Goal: Communication & Community: Ask a question

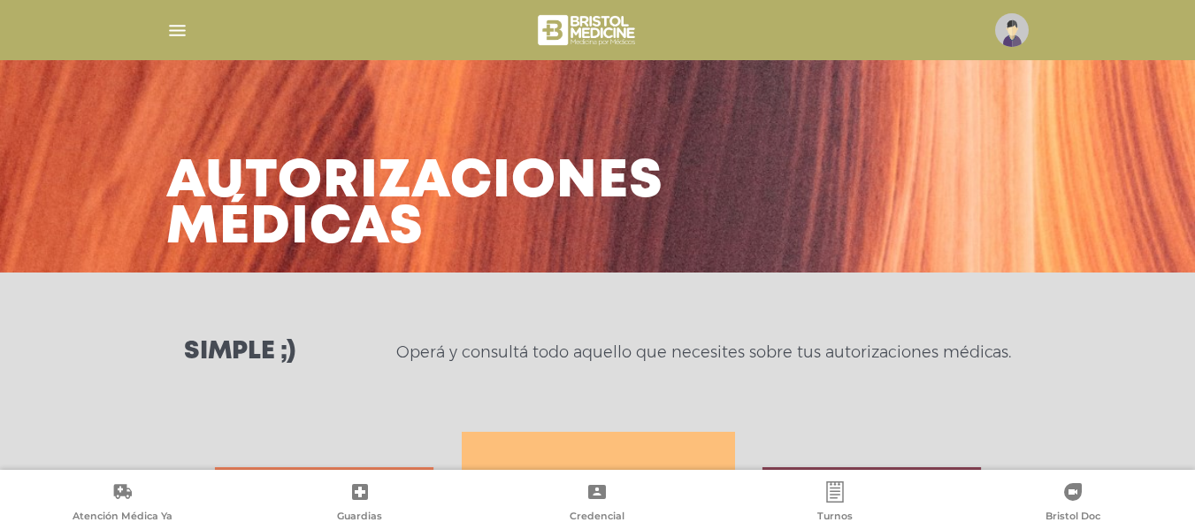
scroll to position [897, 0]
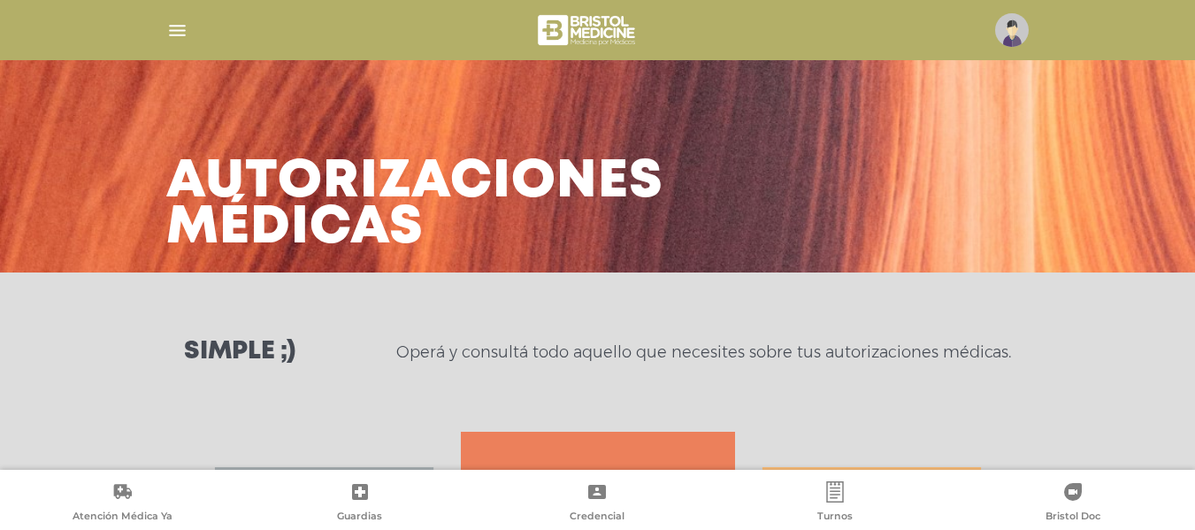
scroll to position [358, 0]
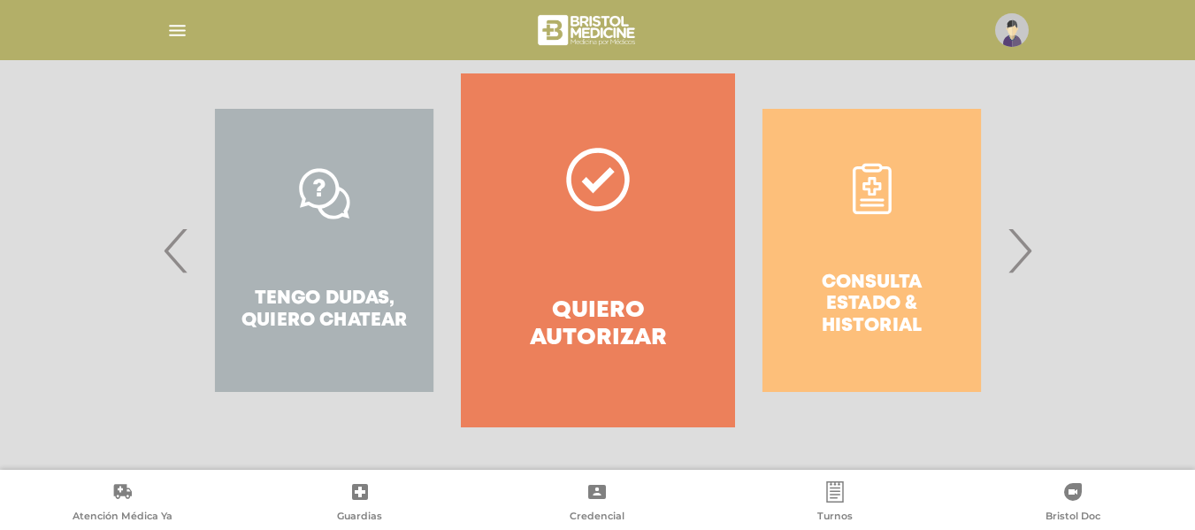
click at [1006, 234] on div "Consulta estado & historial" at bounding box center [871, 250] width 273 height 354
click at [1018, 243] on span "›" at bounding box center [1019, 251] width 34 height 96
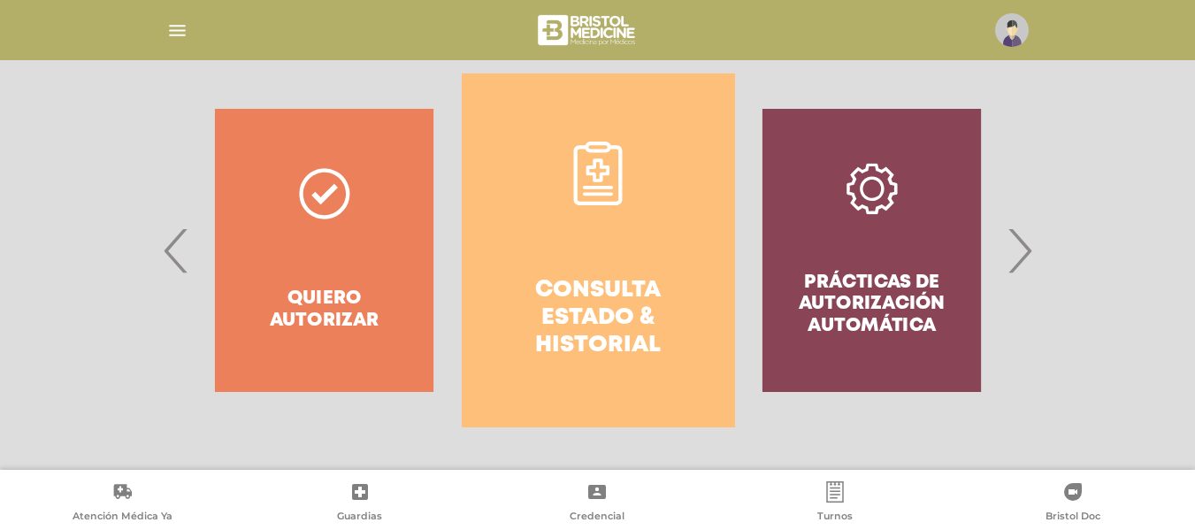
click at [637, 181] on link "Consulta estado & historial" at bounding box center [598, 250] width 273 height 354
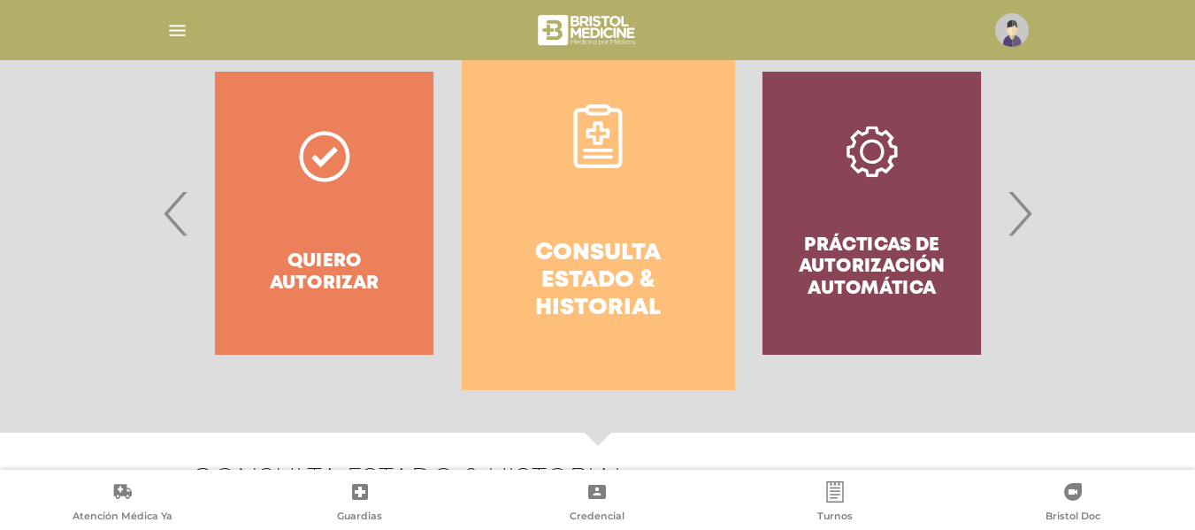
scroll to position [387, 0]
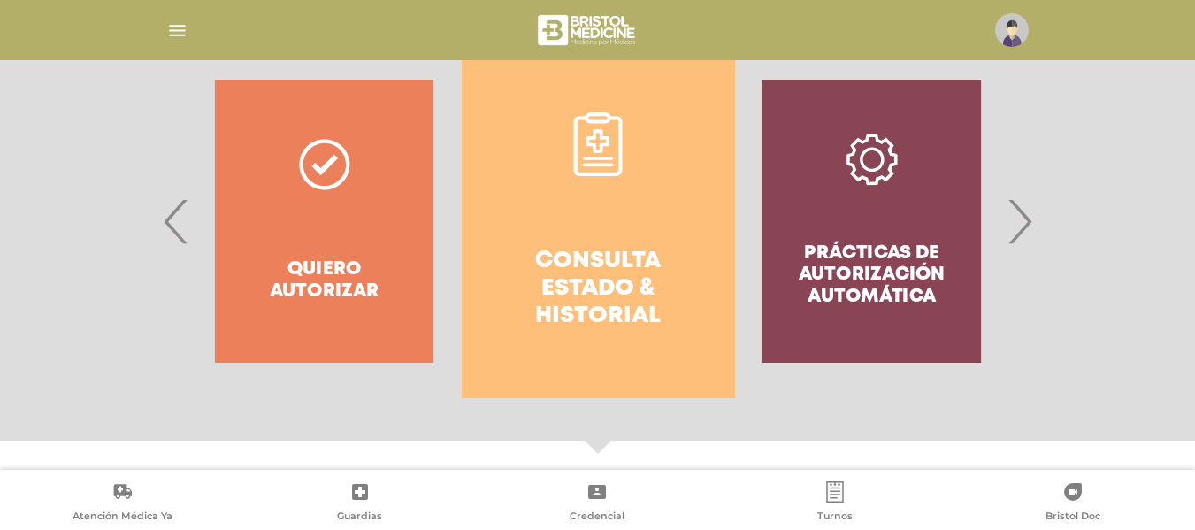
click at [1020, 223] on span "›" at bounding box center [1019, 221] width 34 height 96
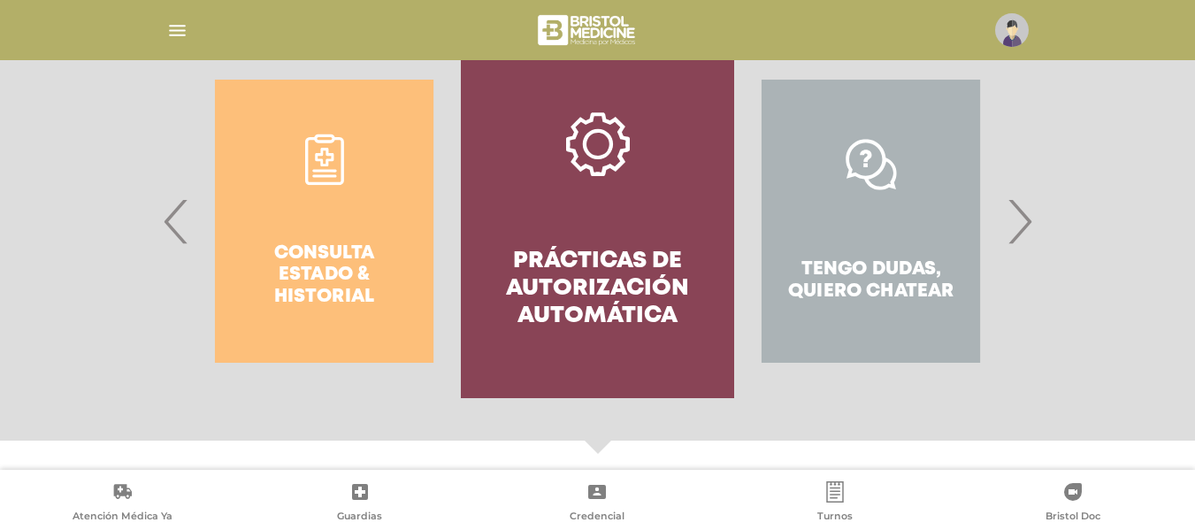
click at [1020, 223] on span "›" at bounding box center [1019, 221] width 34 height 96
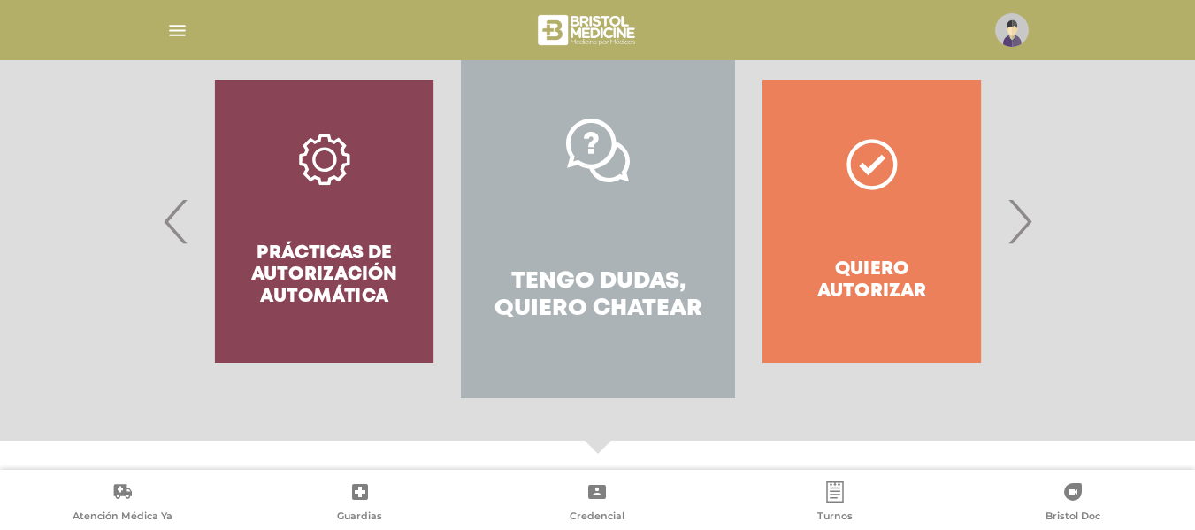
click at [597, 165] on icon at bounding box center [598, 151] width 64 height 64
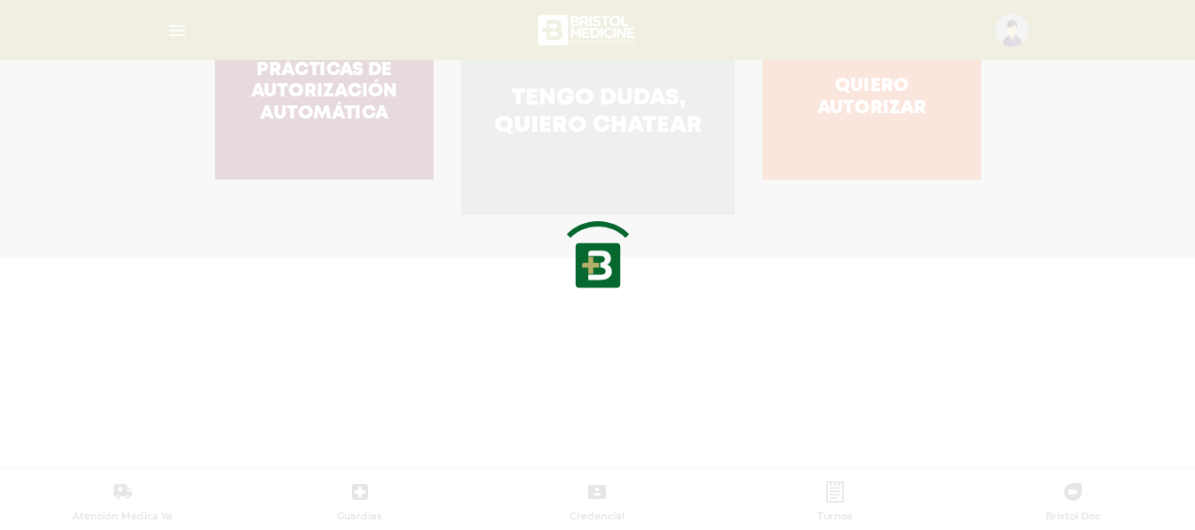
scroll to position [768, 0]
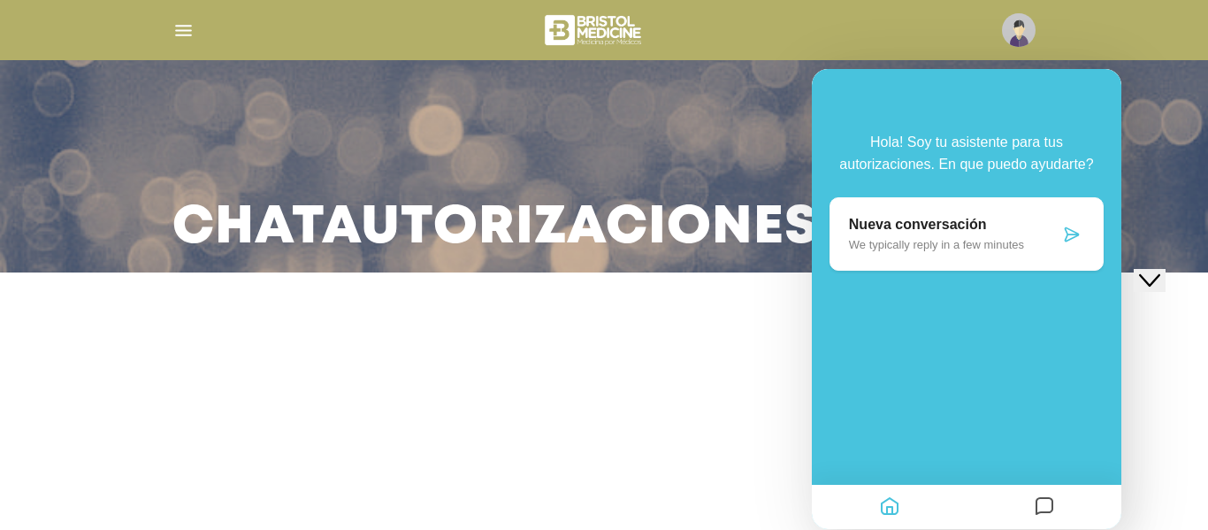
click at [1053, 502] on icon "Mensajes" at bounding box center [1044, 507] width 21 height 34
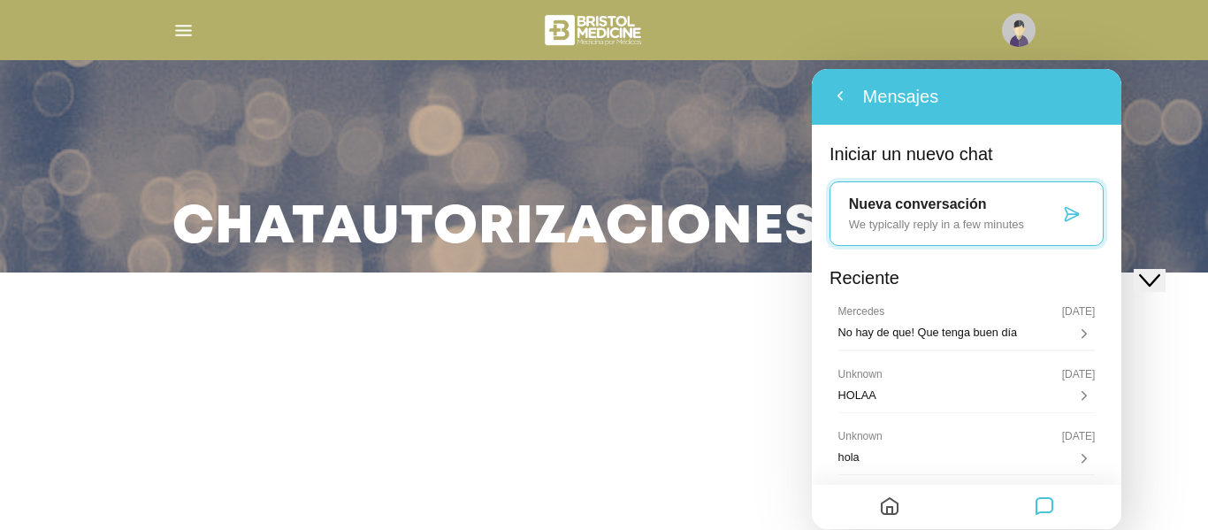
click at [1076, 212] on icon at bounding box center [1072, 214] width 18 height 18
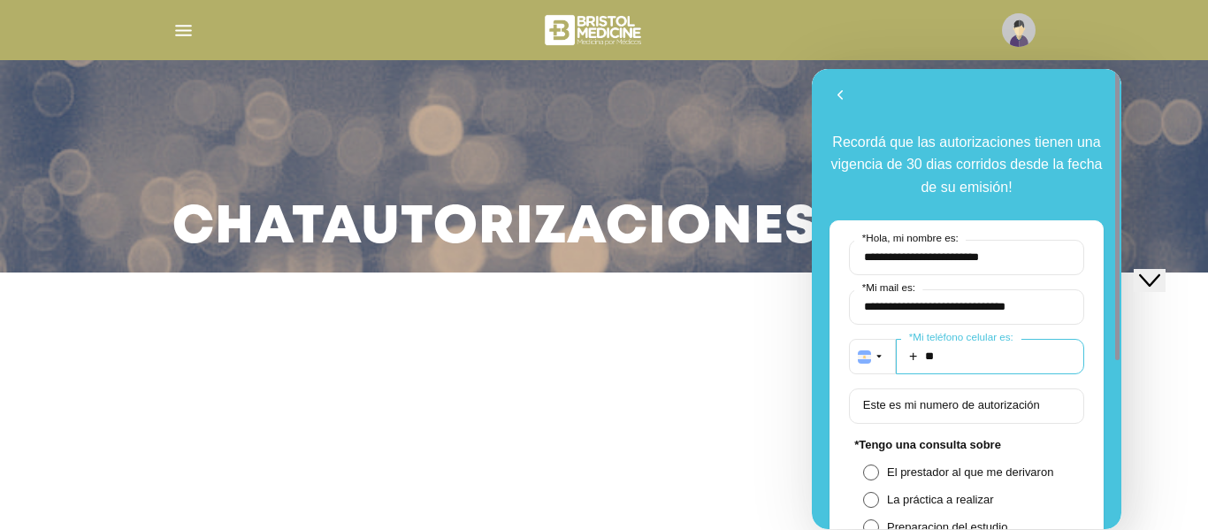
click at [990, 361] on input "**" at bounding box center [990, 356] width 188 height 35
click at [990, 359] on input "**" at bounding box center [990, 356] width 188 height 35
type input "**********"
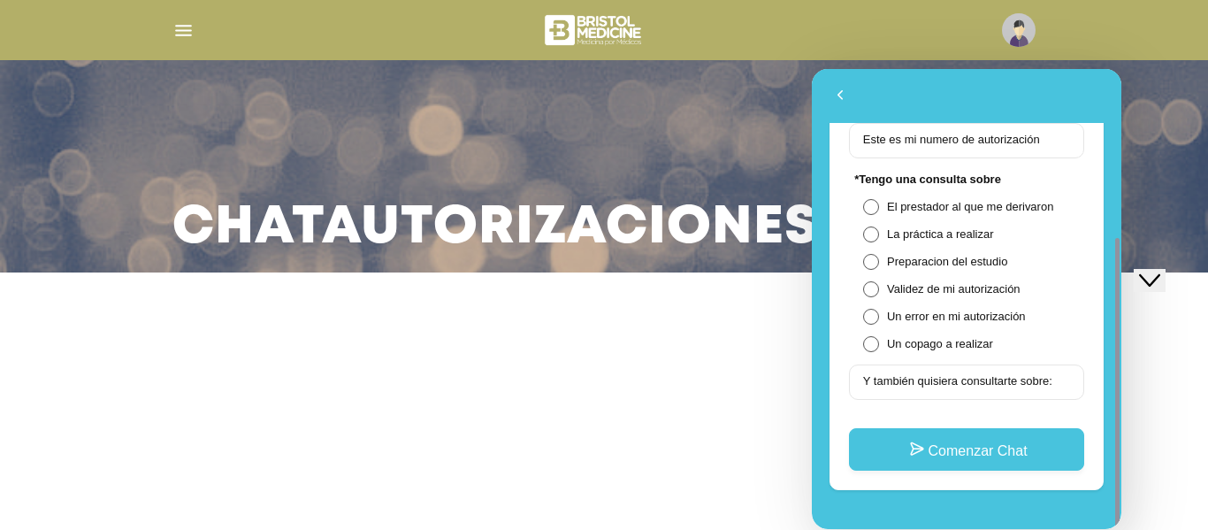
drag, startPoint x: 1120, startPoint y: 210, endPoint x: 1108, endPoint y: 252, distance: 44.0
click at [1108, 252] on div at bounding box center [1114, 299] width 13 height 460
click at [885, 291] on label "Validez de mi autorización" at bounding box center [966, 288] width 207 height 13
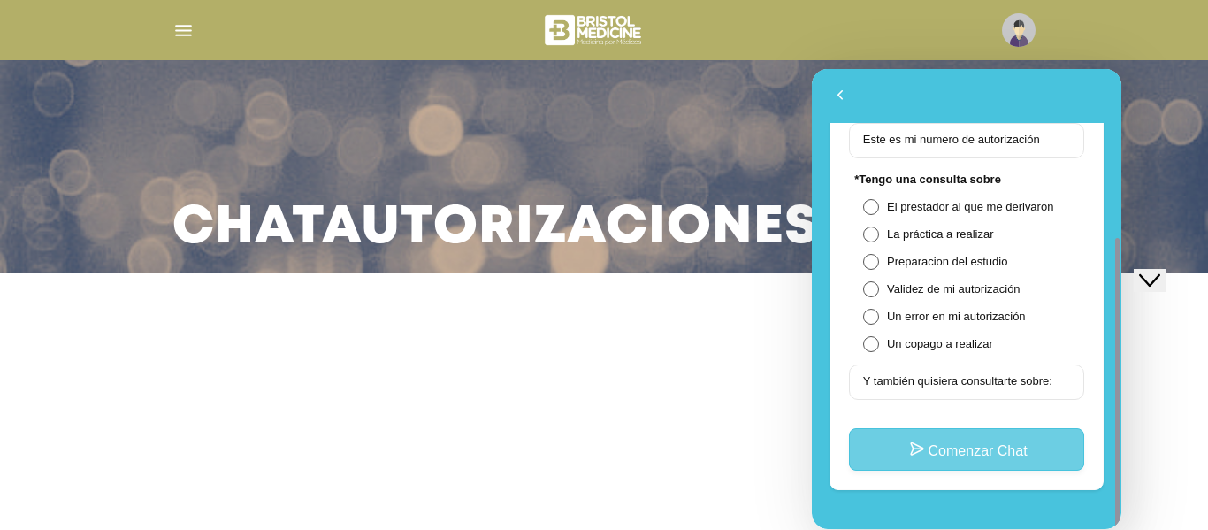
click at [939, 457] on button "Comenzar Chat" at bounding box center [966, 449] width 235 height 42
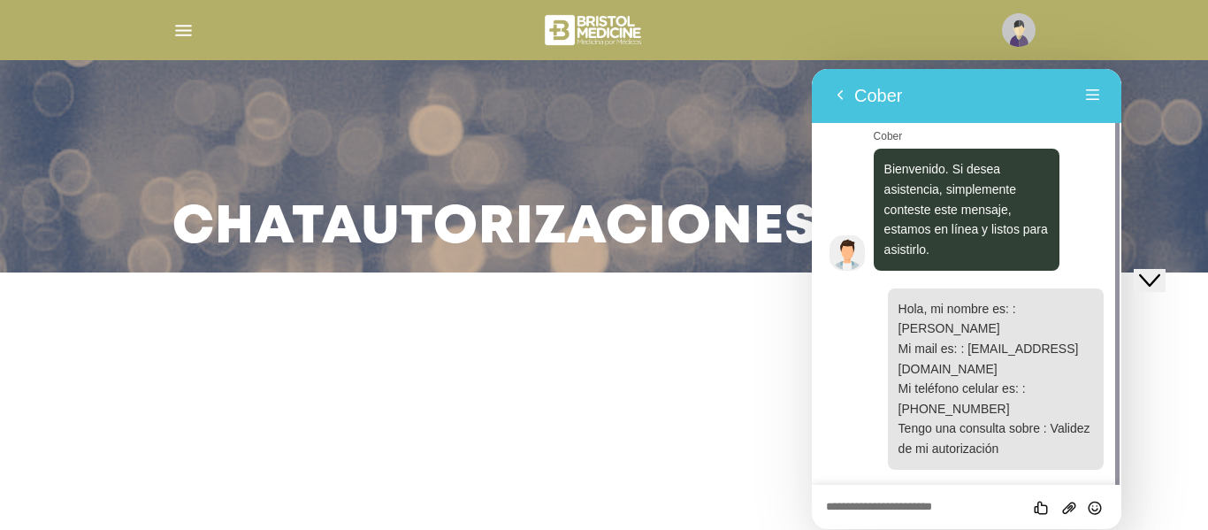
scroll to position [11, 0]
click at [961, 496] on div "Califica este chat Subir Archivo Insertar emoji" at bounding box center [967, 507] width 310 height 44
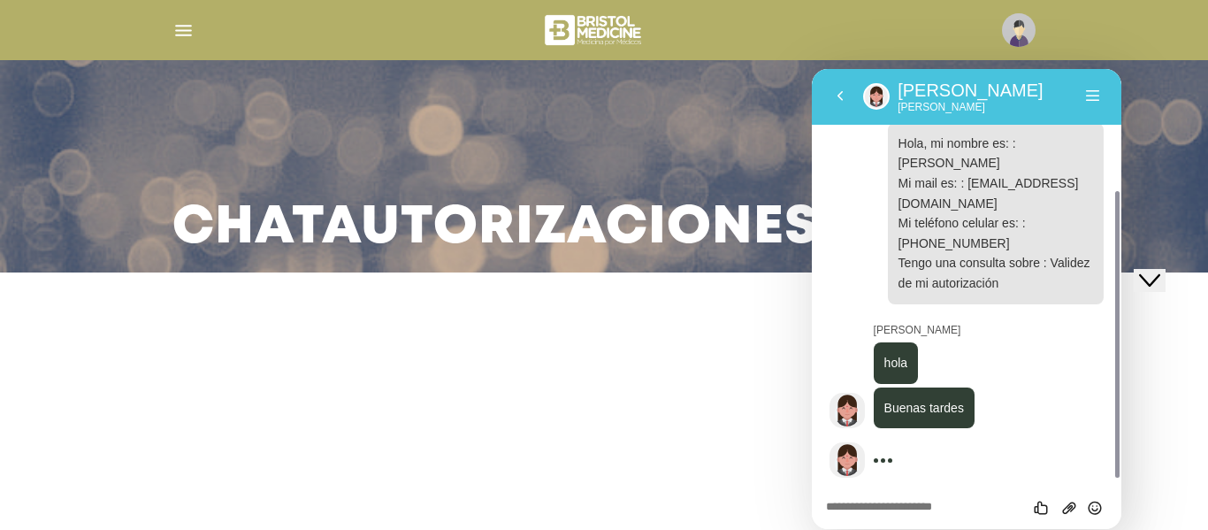
scroll to position [184, 0]
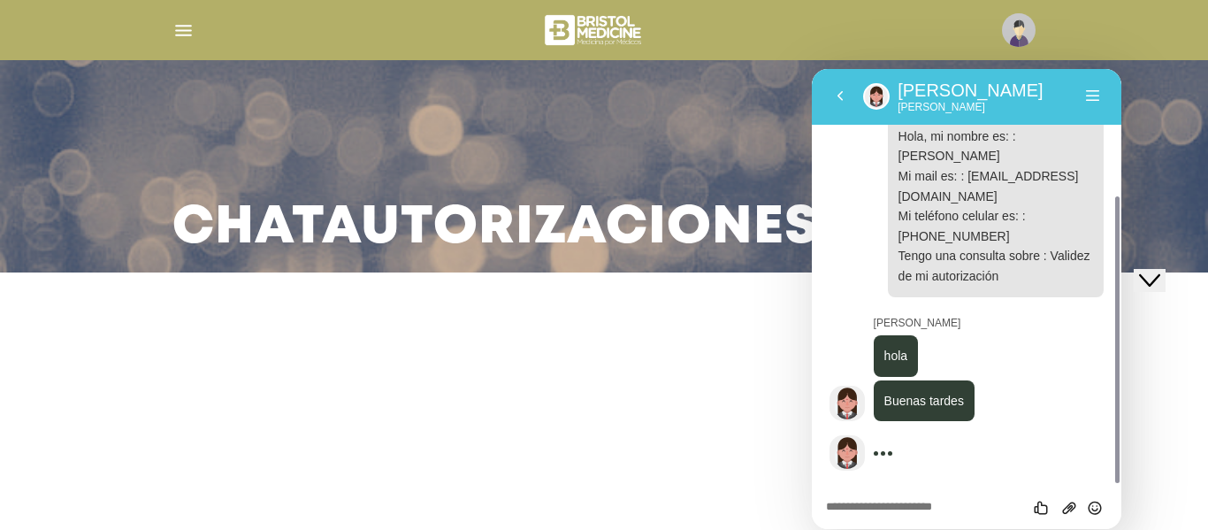
click at [920, 497] on div "Califica este chat Subir Archivo Insertar emoji" at bounding box center [967, 507] width 310 height 44
click at [920, 499] on div "Califica este chat Subir Archivo Insertar emoji" at bounding box center [966, 507] width 281 height 16
click at [911, 513] on div "Califica este chat Subir Archivo Insertar emoji" at bounding box center [967, 507] width 310 height 44
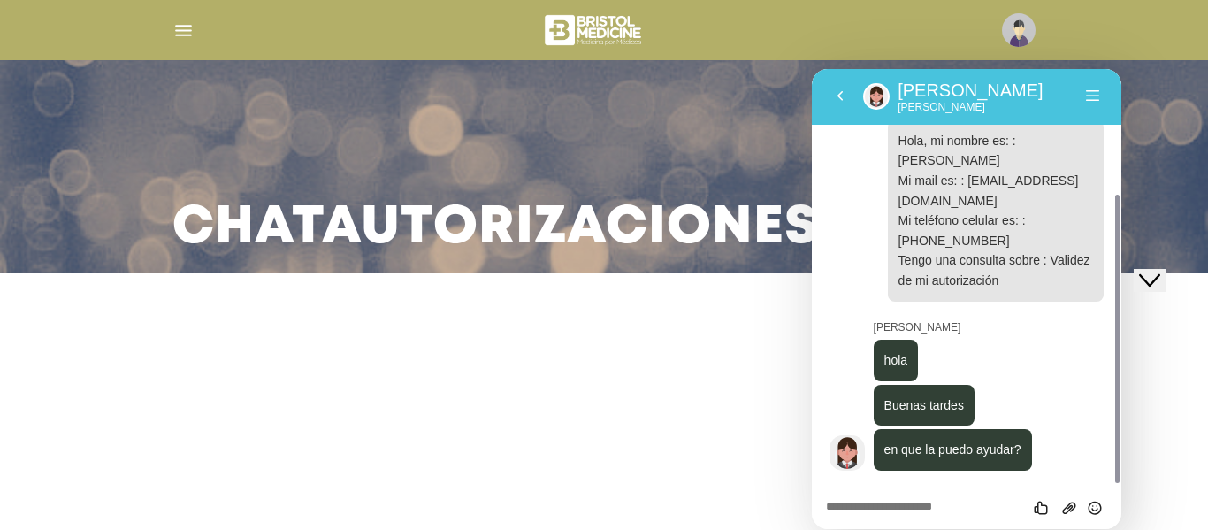
scroll to position [180, 0]
click at [946, 502] on textarea at bounding box center [966, 508] width 281 height 14
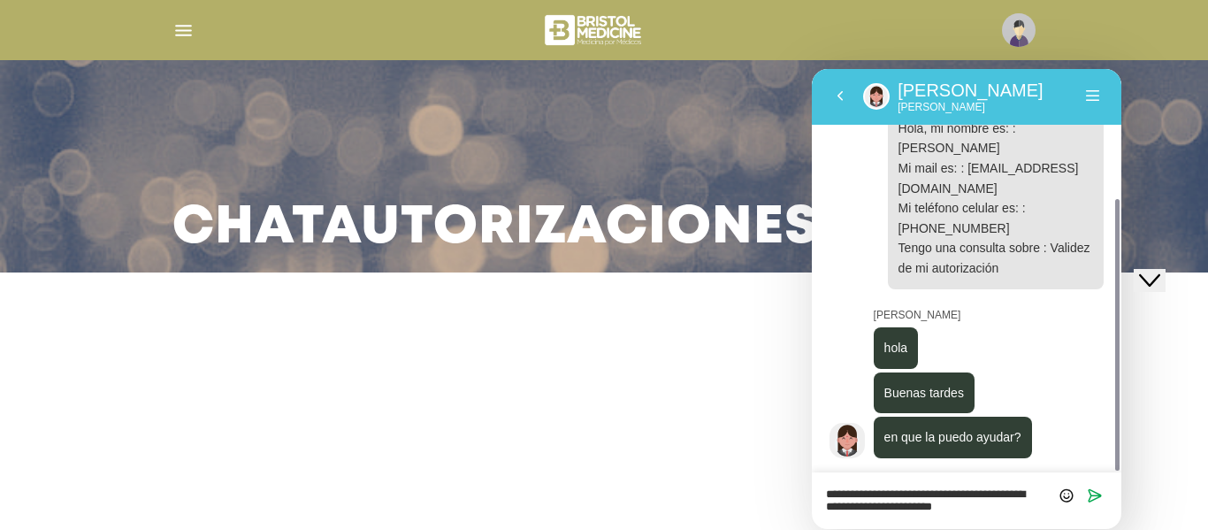
type textarea "**********"
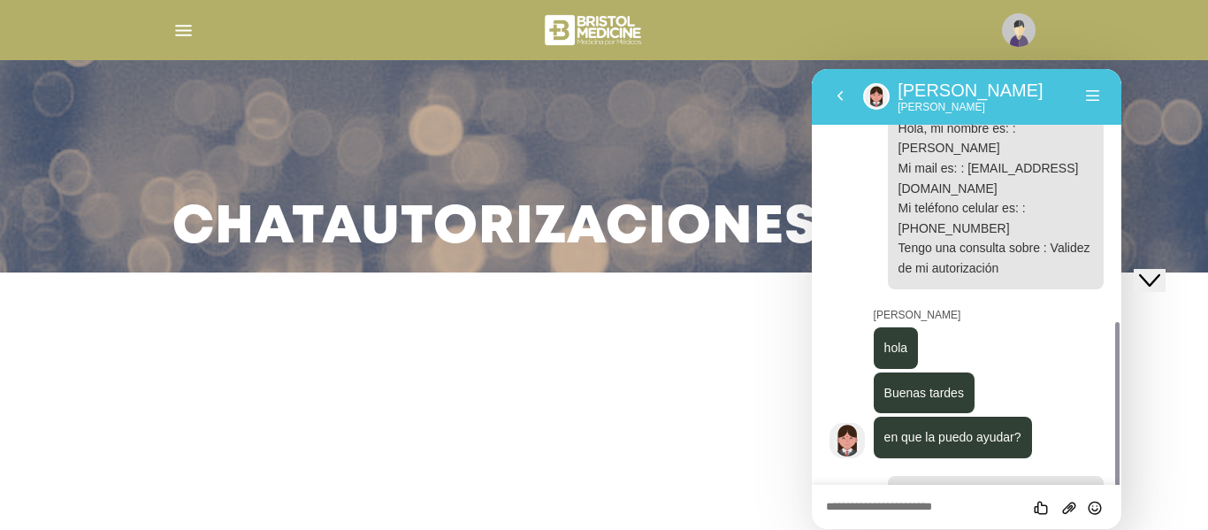
scroll to position [279, 0]
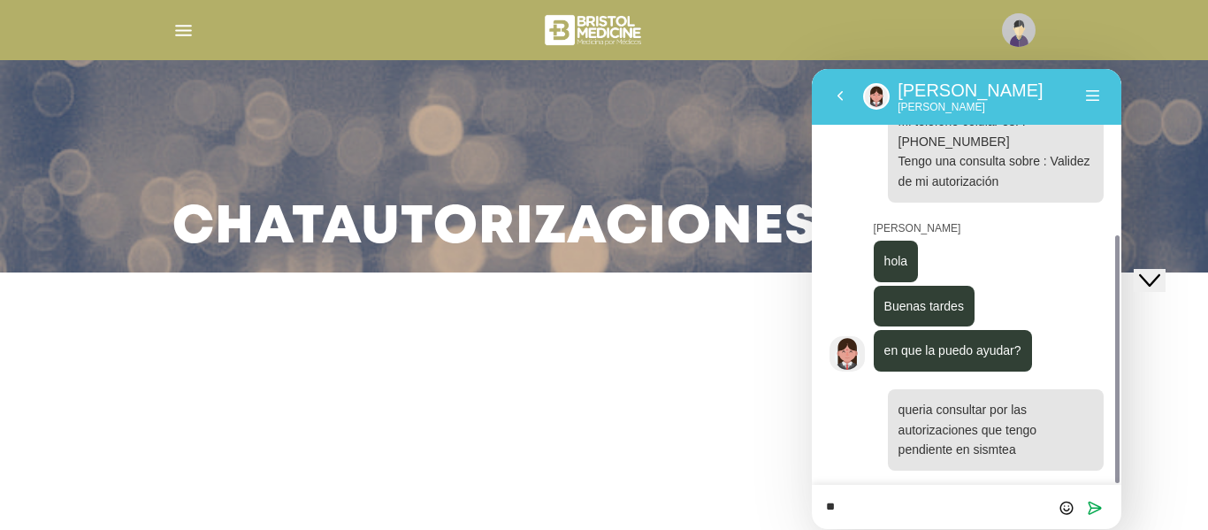
type textarea "*"
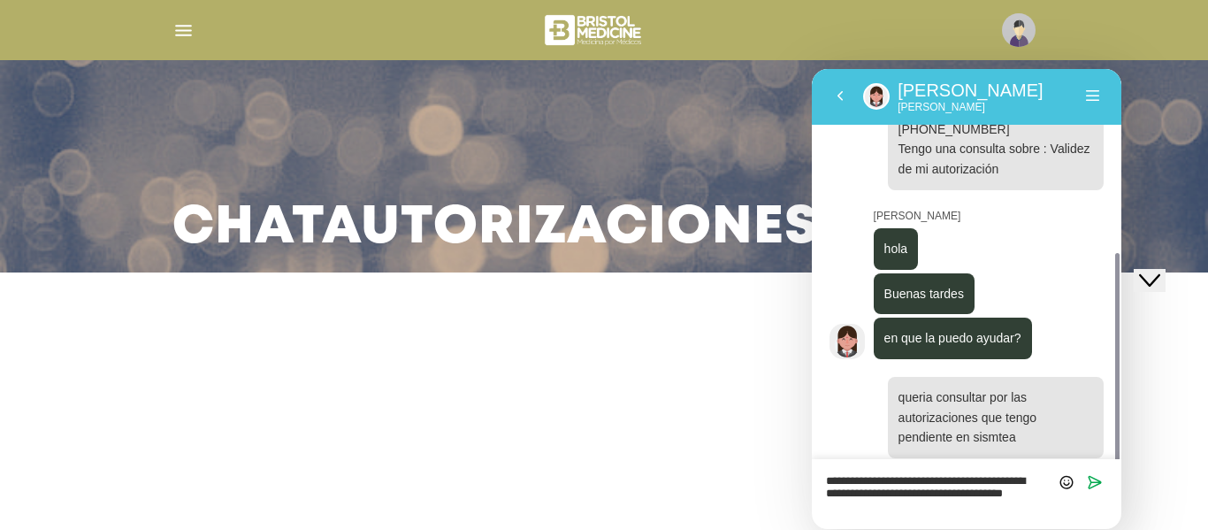
scroll to position [304, 0]
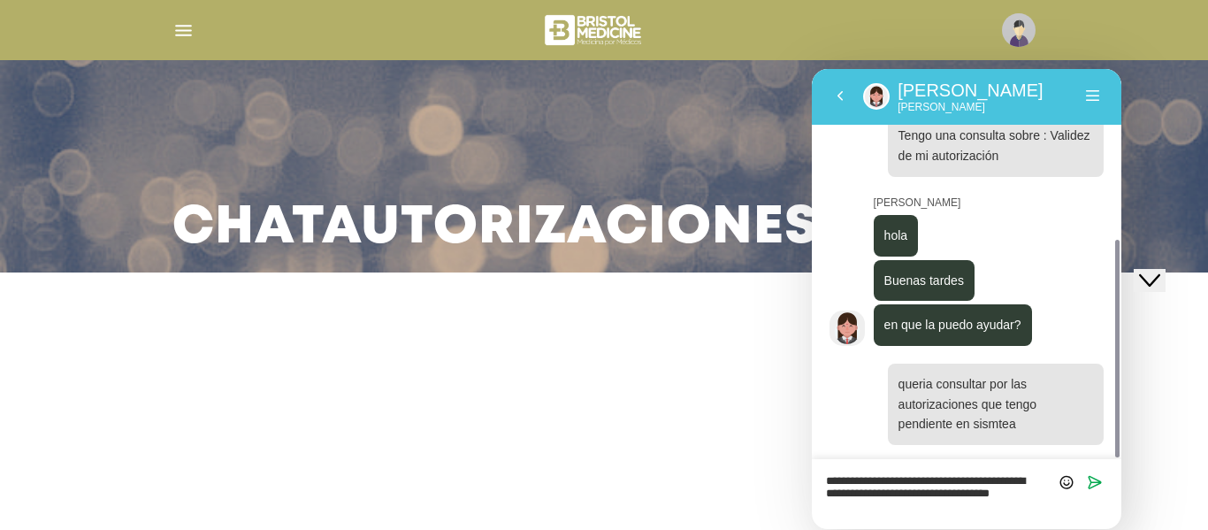
type textarea "**********"
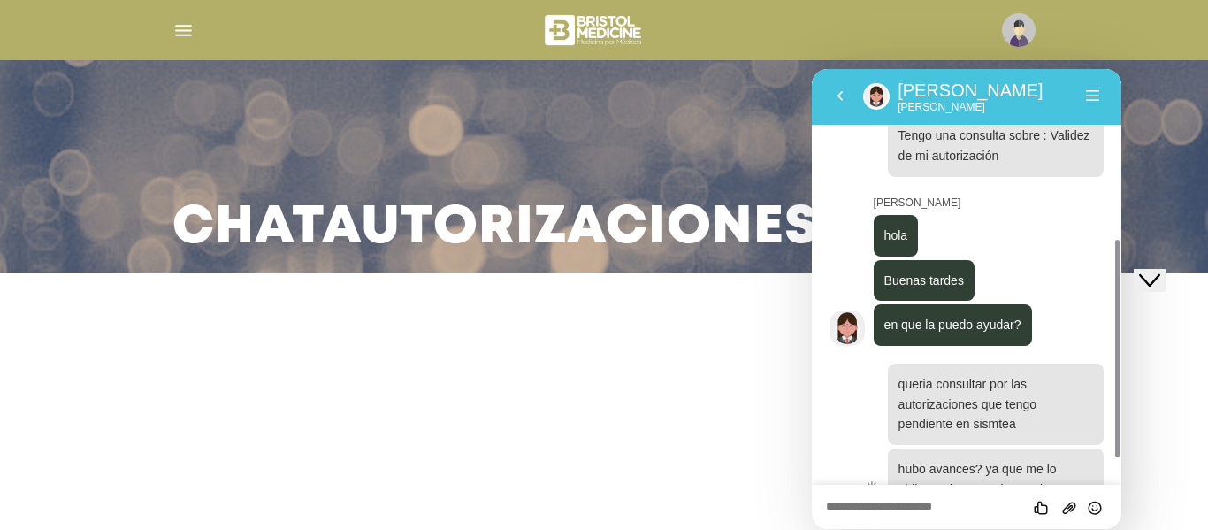
scroll to position [364, 0]
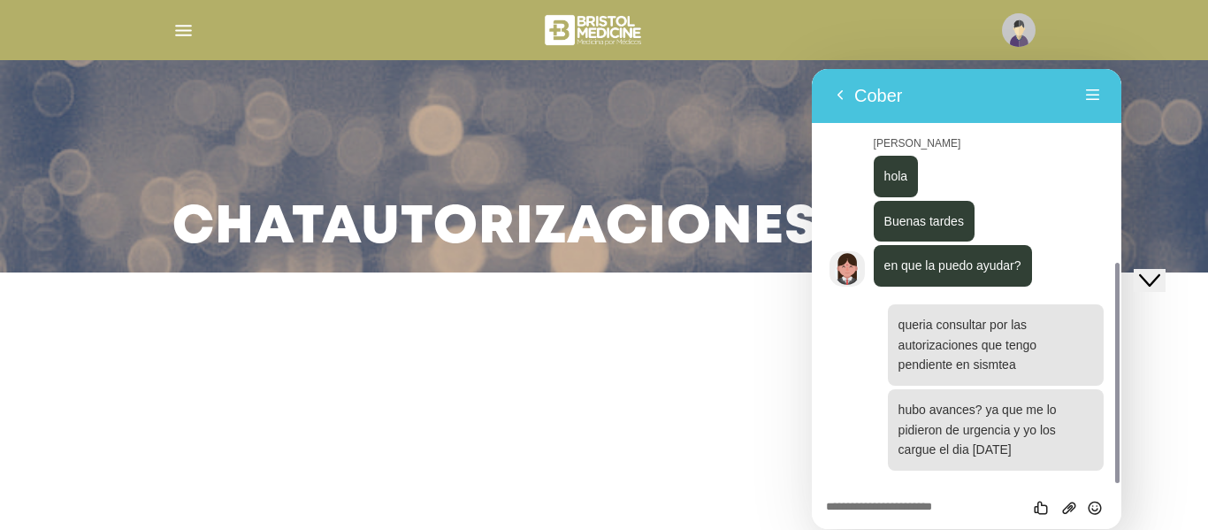
click at [548, 395] on main "Chat Autorizaciones" at bounding box center [604, 265] width 1208 height 530
drag, startPoint x: 1124, startPoint y: 288, endPoint x: 1122, endPoint y: 306, distance: 17.9
click at [1122, 306] on html "Atrás Cober Menú Atrás Califica este chat Subir Archivo Insertar emoji Cober Bi…" at bounding box center [967, 299] width 310 height 460
drag, startPoint x: 1115, startPoint y: 284, endPoint x: 1131, endPoint y: 339, distance: 57.1
click at [1122, 339] on html "Atrás Cober Menú Atrás Califica este chat Subir Archivo Insertar emoji Cober Bi…" at bounding box center [967, 299] width 310 height 460
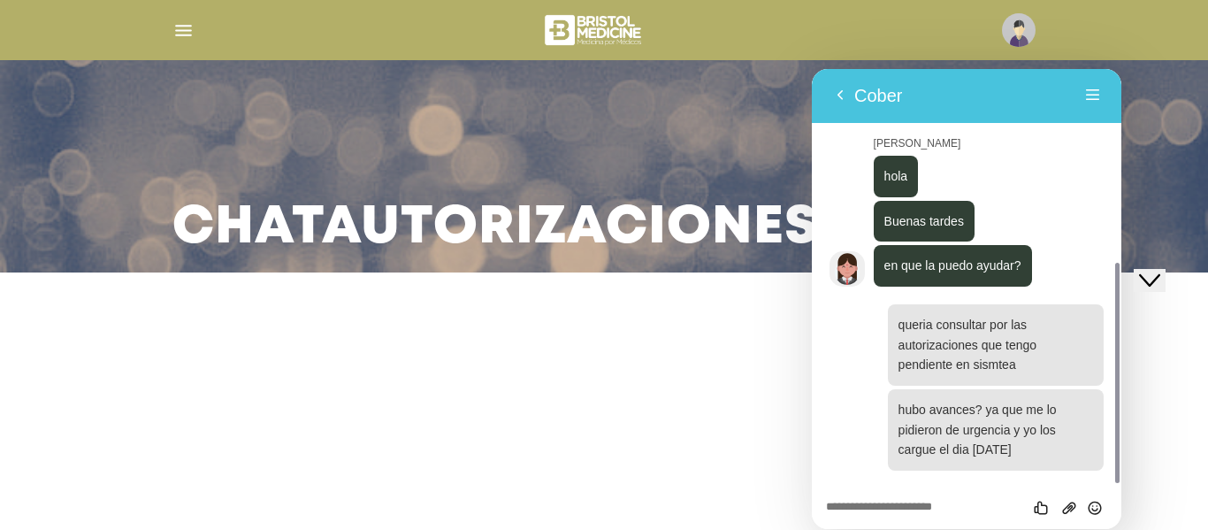
drag, startPoint x: 1118, startPoint y: 333, endPoint x: 1118, endPoint y: 364, distance: 31.8
click at [1118, 364] on div at bounding box center [1117, 373] width 4 height 220
drag, startPoint x: 1117, startPoint y: 272, endPoint x: 1115, endPoint y: 176, distance: 96.5
click at [1115, 176] on div at bounding box center [1114, 276] width 13 height 415
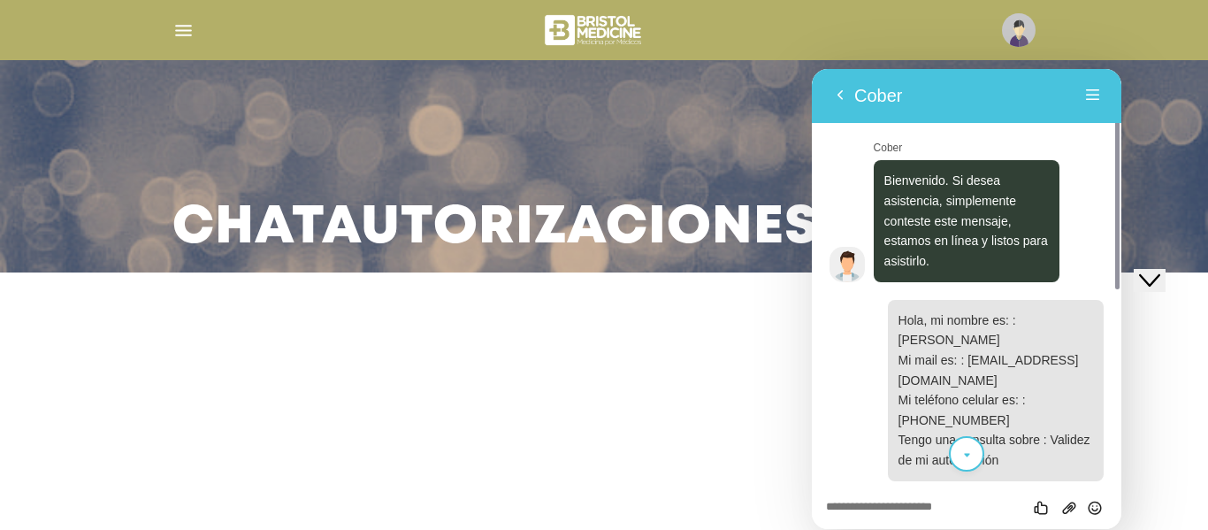
click at [1115, 176] on div at bounding box center [1114, 276] width 13 height 415
drag, startPoint x: 1115, startPoint y: 183, endPoint x: 1070, endPoint y: 412, distance: 233.5
click at [1076, 409] on div "Cober Bienvenido. Si desea asistencia, simplemente conteste este mensaje, estam…" at bounding box center [967, 277] width 310 height 416
click at [969, 451] on icon "scroll to bottom" at bounding box center [967, 455] width 13 height 35
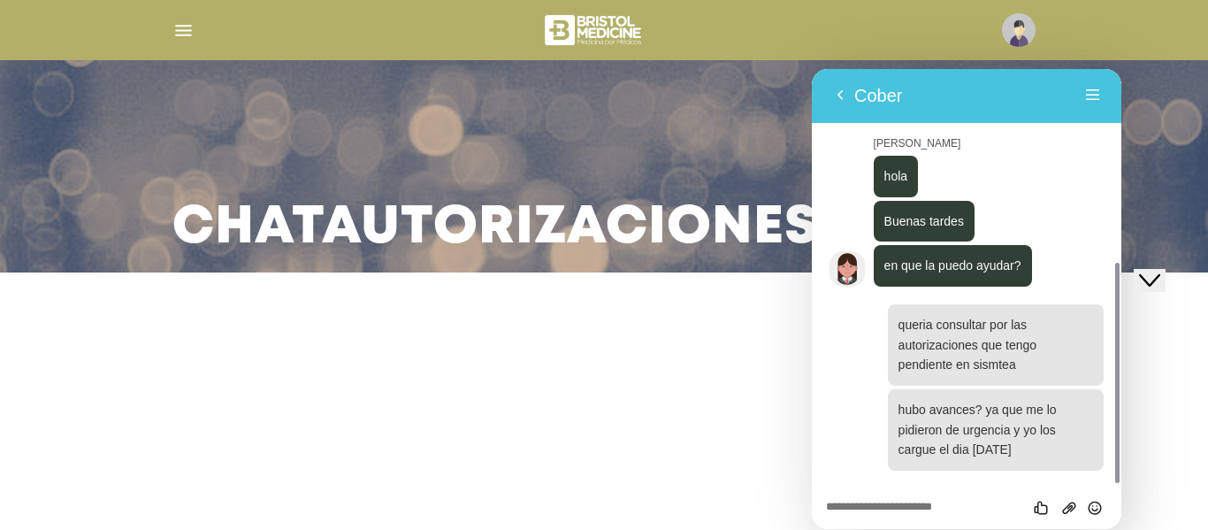
drag, startPoint x: 1118, startPoint y: 271, endPoint x: 1110, endPoint y: 227, distance: 44.1
click at [1110, 227] on div at bounding box center [1114, 276] width 13 height 415
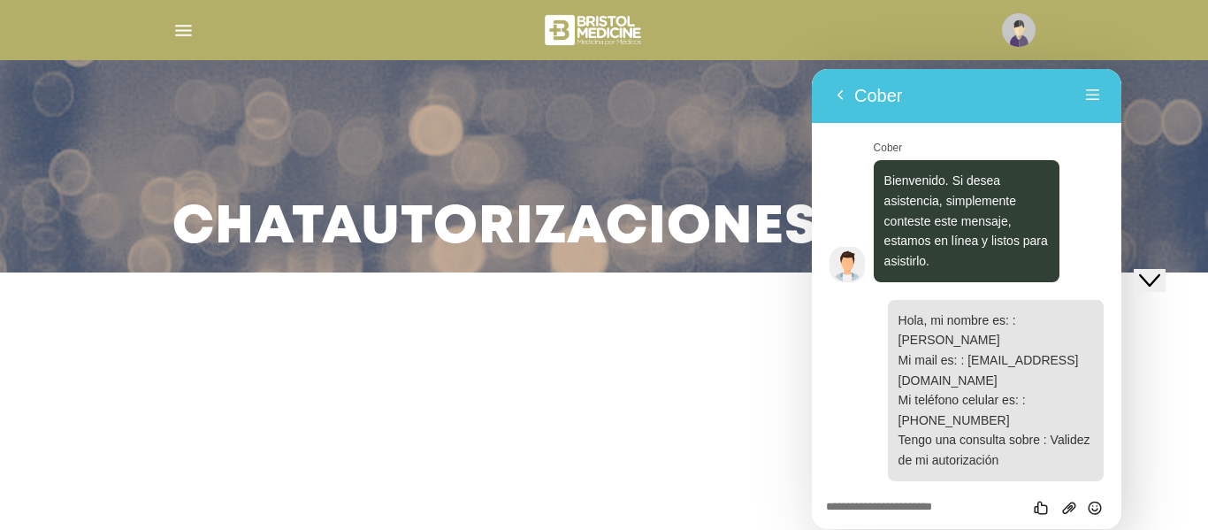
drag, startPoint x: 1117, startPoint y: 236, endPoint x: 1084, endPoint y: 442, distance: 208.7
click at [1084, 442] on div "Cober Bienvenido. Si desea asistencia, simplemente conteste este mensaje, estam…" at bounding box center [967, 277] width 310 height 416
click at [965, 439] on icon "scroll to bottom" at bounding box center [967, 455] width 13 height 35
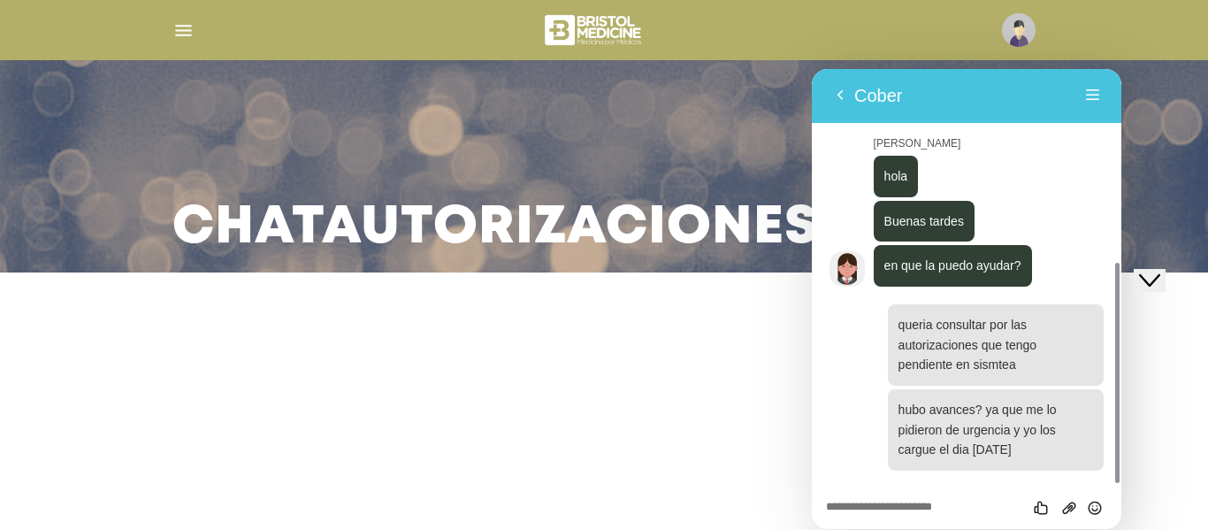
drag, startPoint x: 1119, startPoint y: 287, endPoint x: 1120, endPoint y: 326, distance: 38.0
click at [1120, 326] on div at bounding box center [1114, 276] width 13 height 415
click at [1115, 321] on div at bounding box center [1117, 373] width 4 height 220
drag, startPoint x: 1114, startPoint y: 322, endPoint x: 1122, endPoint y: 353, distance: 32.0
click at [1122, 353] on html "Atrás Cober Menú Atrás Califica este chat Subir Archivo Insertar emoji Cober Bi…" at bounding box center [967, 299] width 310 height 460
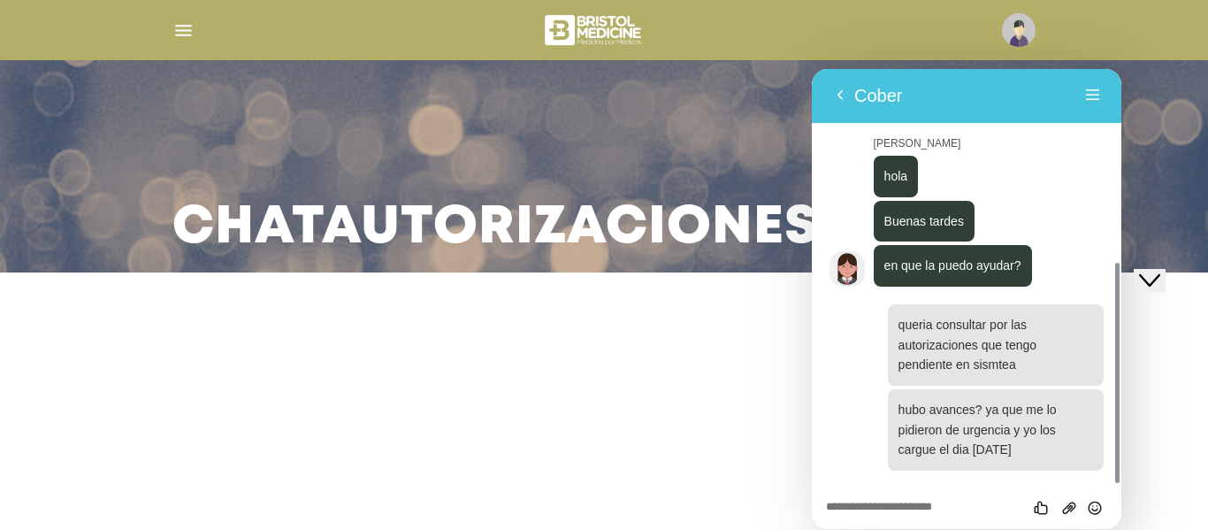
click at [936, 490] on div "Califica este chat Subir Archivo Insertar emoji" at bounding box center [967, 507] width 310 height 44
click at [935, 495] on div "Califica este chat Subir Archivo Insertar emoji" at bounding box center [967, 507] width 310 height 44
click at [927, 504] on textarea at bounding box center [966, 508] width 281 height 14
type textarea "****"
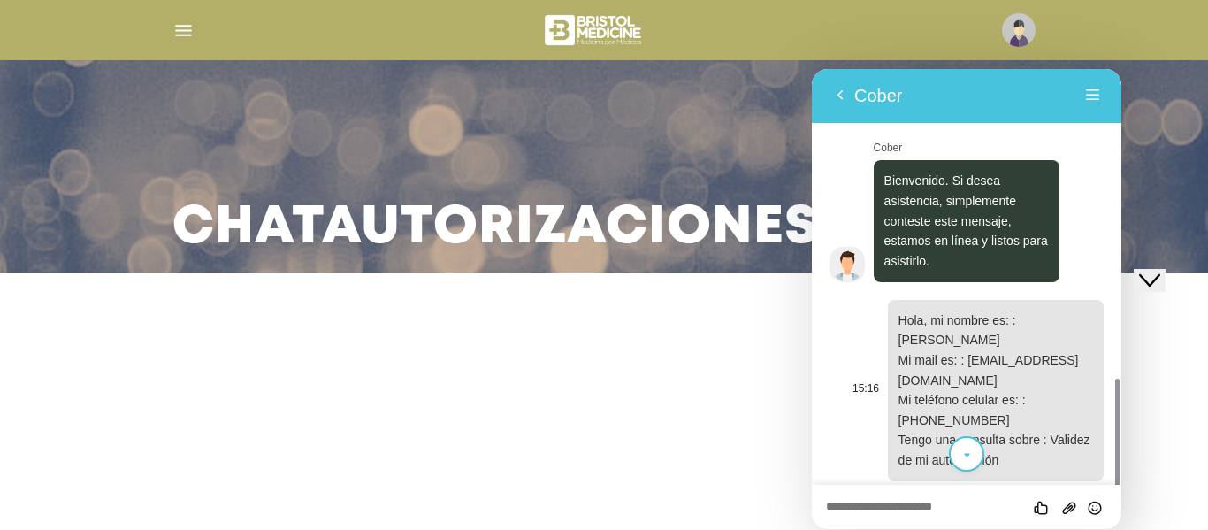
scroll to position [206, 0]
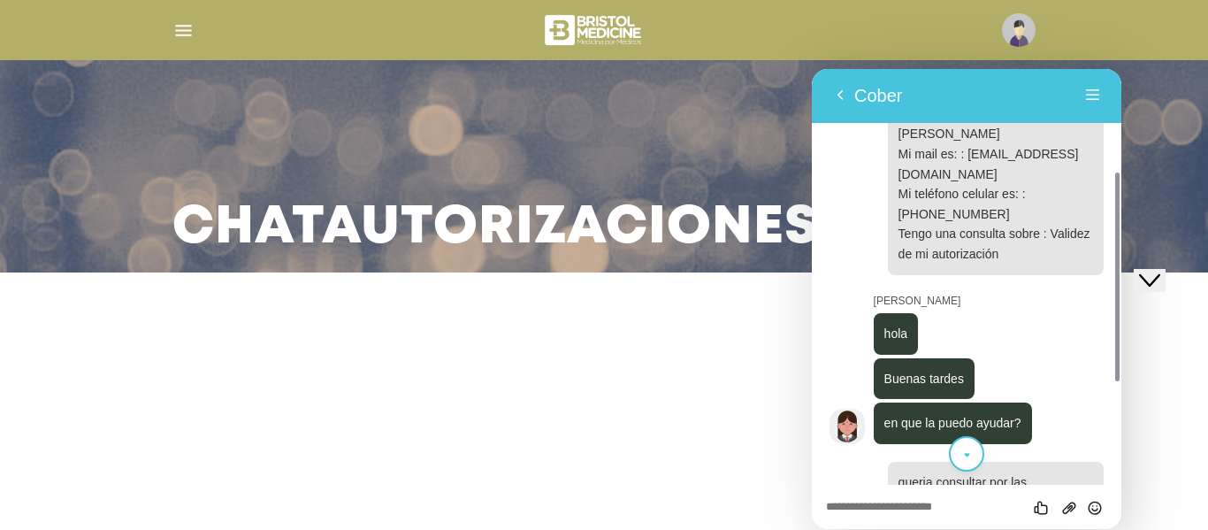
click at [969, 440] on icon "scroll to bottom" at bounding box center [967, 455] width 13 height 35
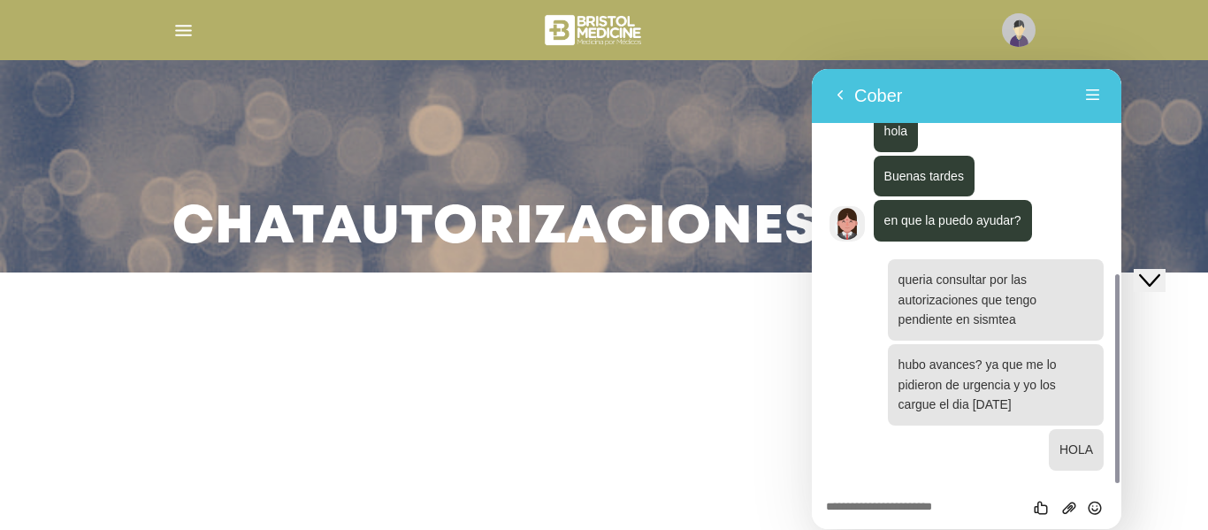
click at [969, 440] on div at bounding box center [967, 450] width 274 height 42
click at [905, 463] on div at bounding box center [967, 450] width 274 height 42
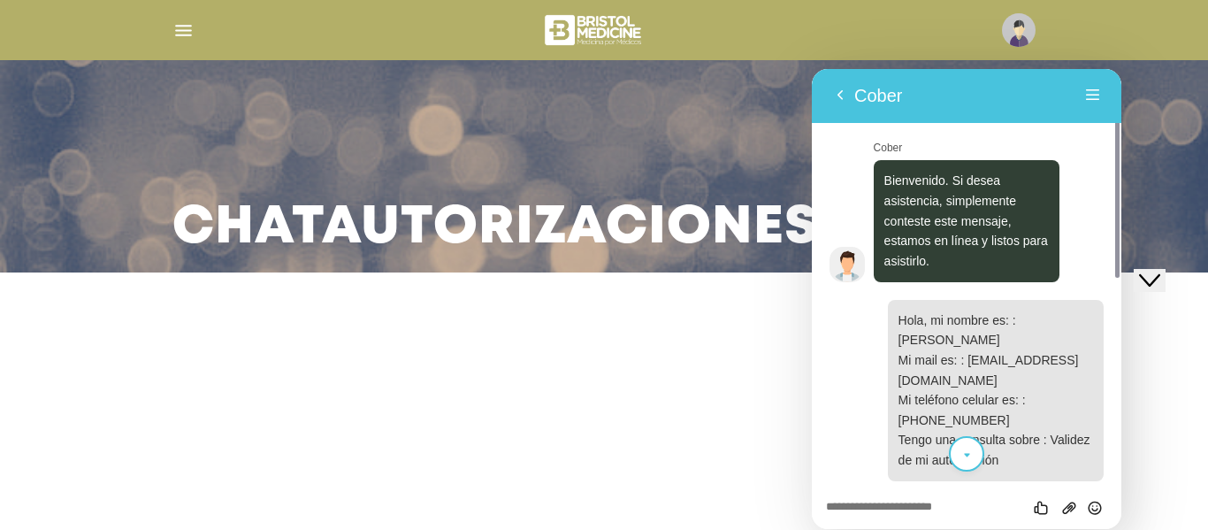
scroll to position [303, 0]
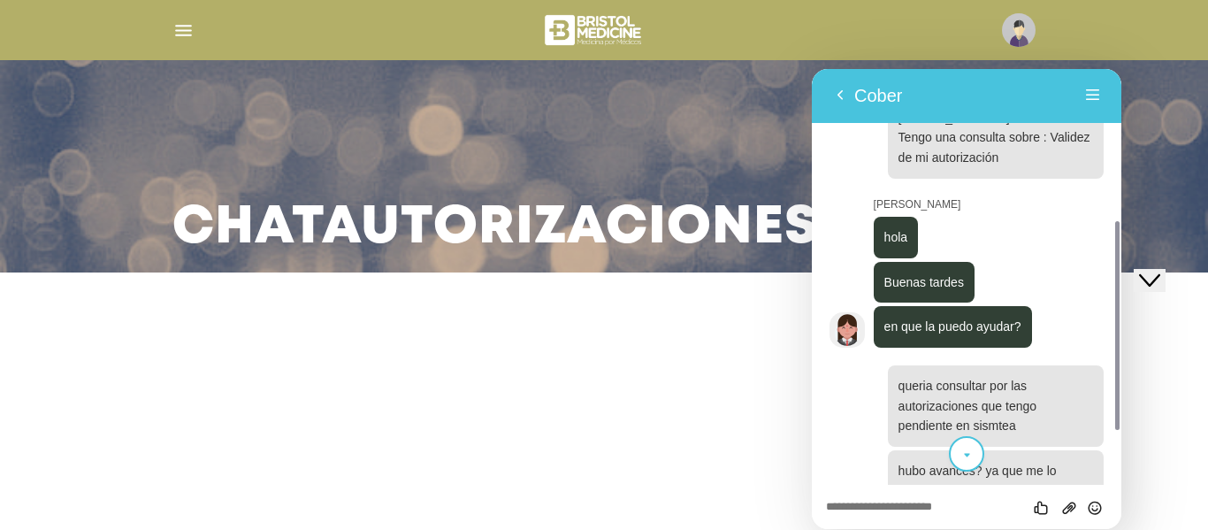
click at [966, 459] on icon "scroll to bottom" at bounding box center [967, 455] width 13 height 35
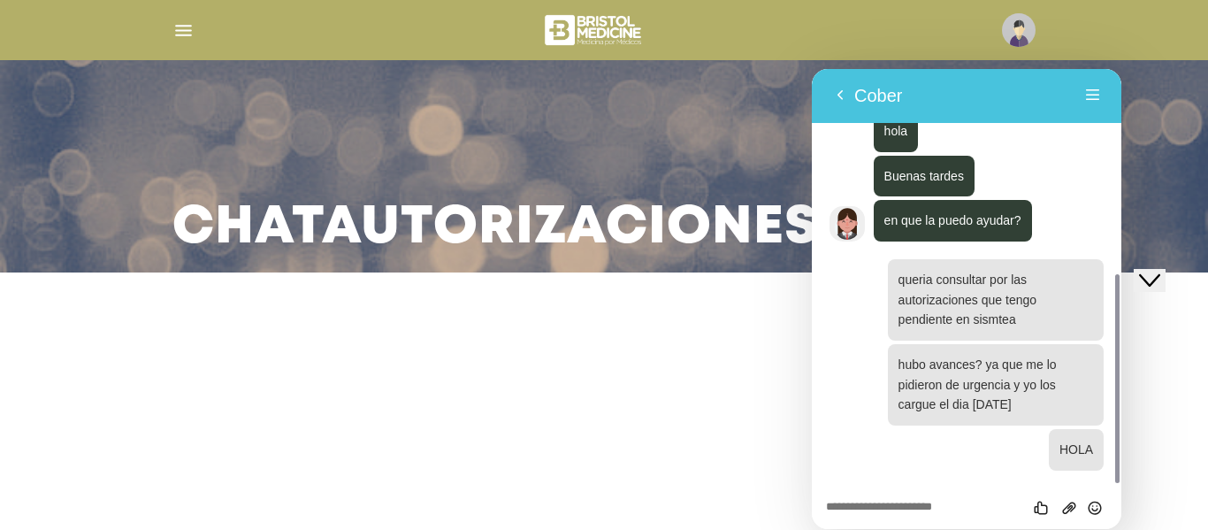
scroll to position [69, 0]
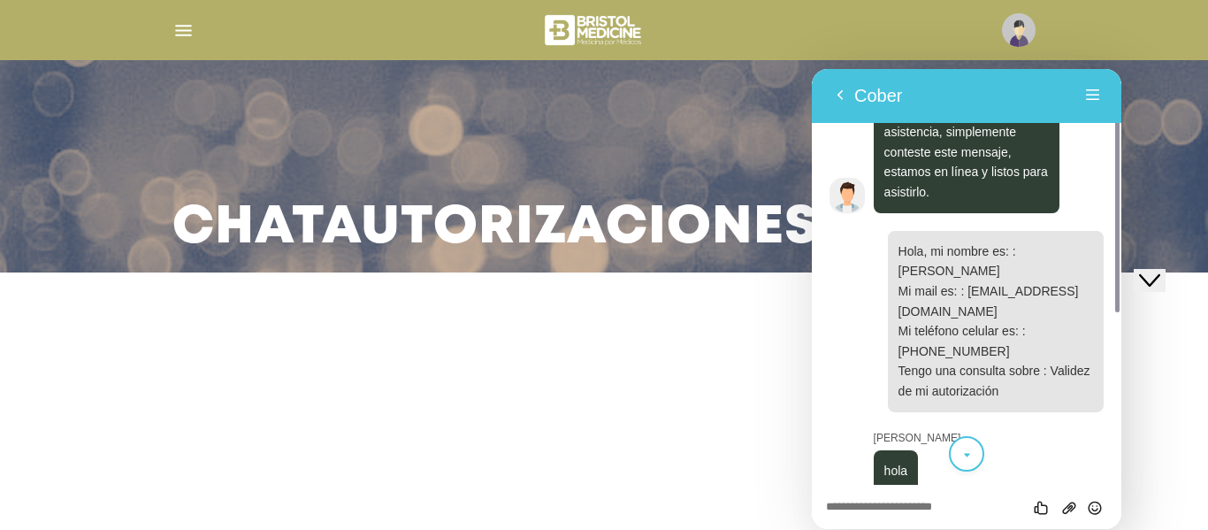
click at [969, 459] on icon "scroll to bottom" at bounding box center [967, 455] width 13 height 35
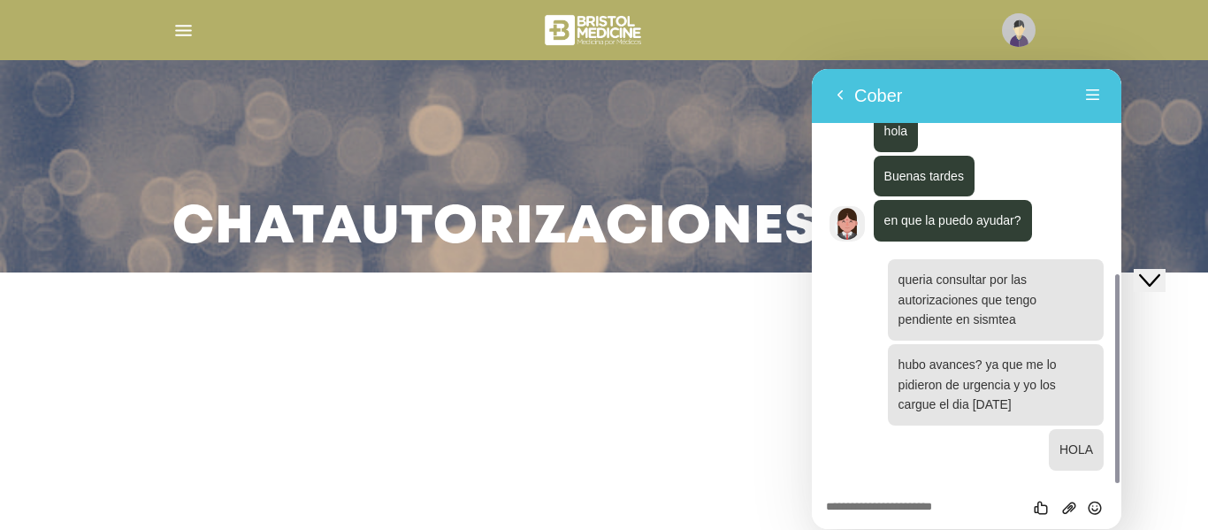
click at [969, 456] on div at bounding box center [967, 450] width 274 height 42
drag, startPoint x: 1107, startPoint y: 406, endPoint x: 1111, endPoint y: 424, distance: 18.0
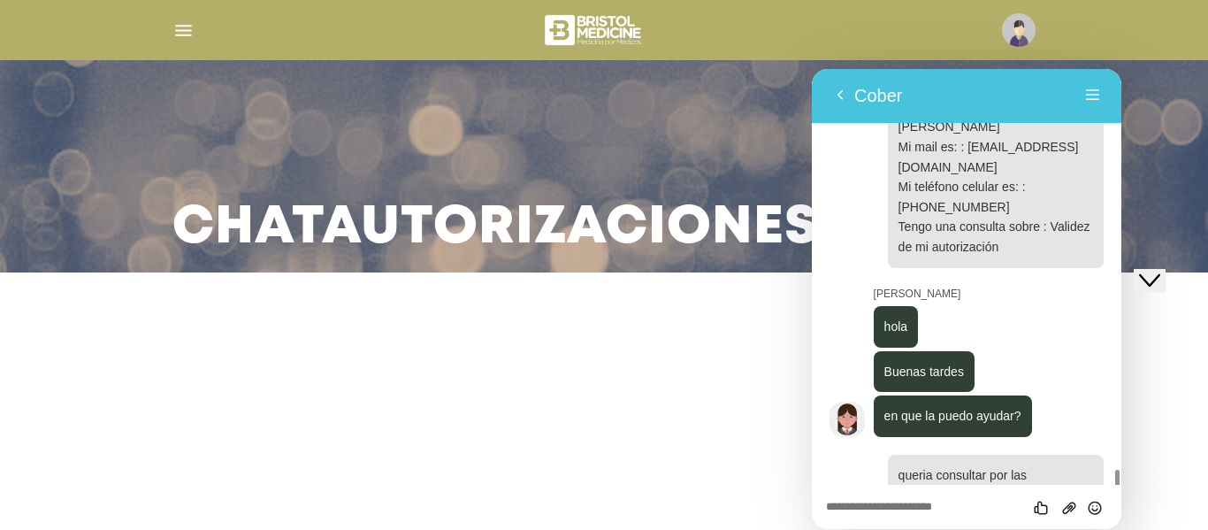
drag, startPoint x: 299, startPoint y: 355, endPoint x: 1176, endPoint y: 140, distance: 902.5
click at [1176, 140] on div "Chat Autorizaciones" at bounding box center [604, 136] width 1208 height 272
click at [1177, 151] on div "Chat Autorizaciones" at bounding box center [604, 136] width 1208 height 272
drag, startPoint x: 1152, startPoint y: 161, endPoint x: 1190, endPoint y: 181, distance: 43.1
click at [1155, 160] on div "Chat Autorizaciones" at bounding box center [604, 136] width 1208 height 272
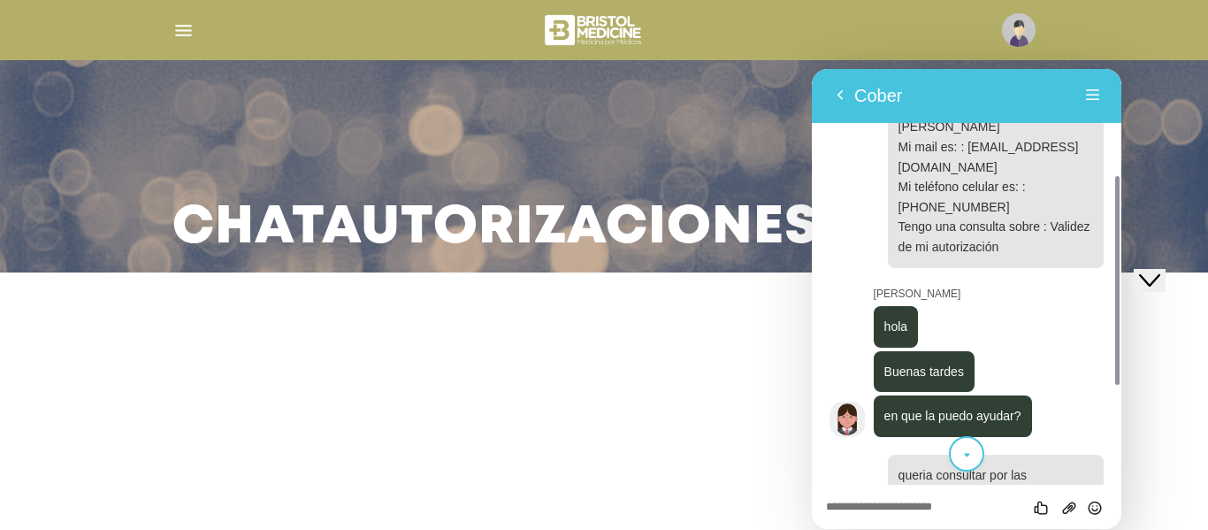
click at [1118, 323] on div at bounding box center [1117, 280] width 4 height 209
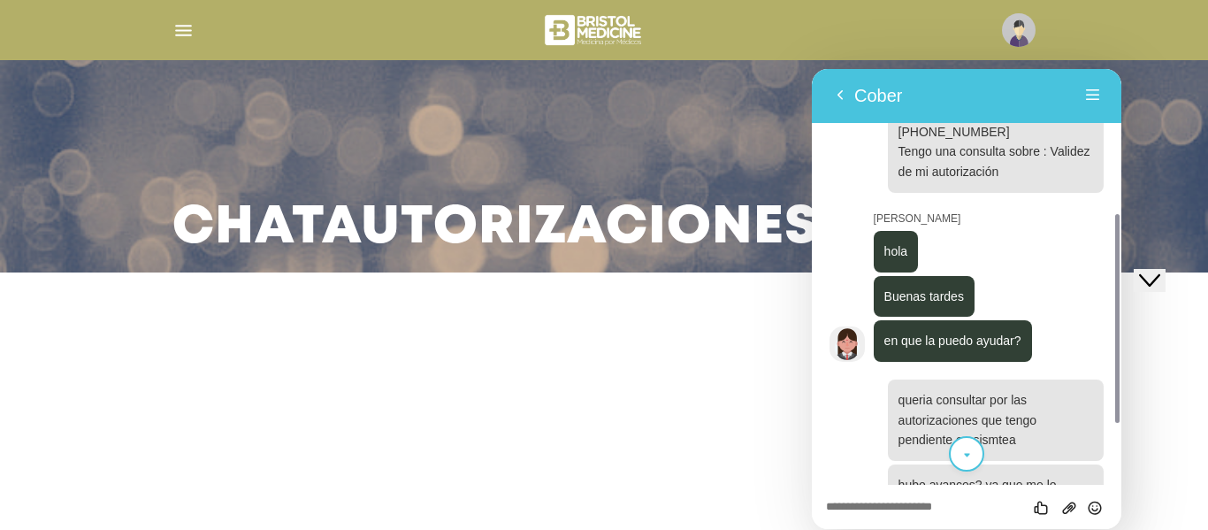
click at [1166, 277] on button "Close Chat This icon closes the chat window." at bounding box center [1150, 279] width 32 height 23
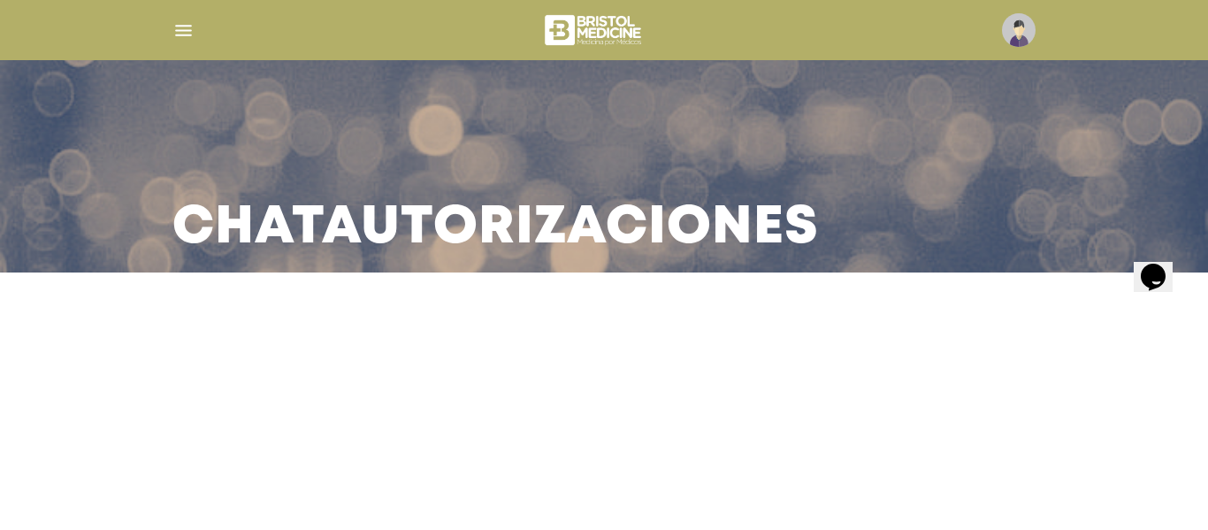
click at [947, 320] on main "Chat Autorizaciones" at bounding box center [604, 265] width 1208 height 530
click at [186, 22] on img "button" at bounding box center [183, 30] width 22 height 22
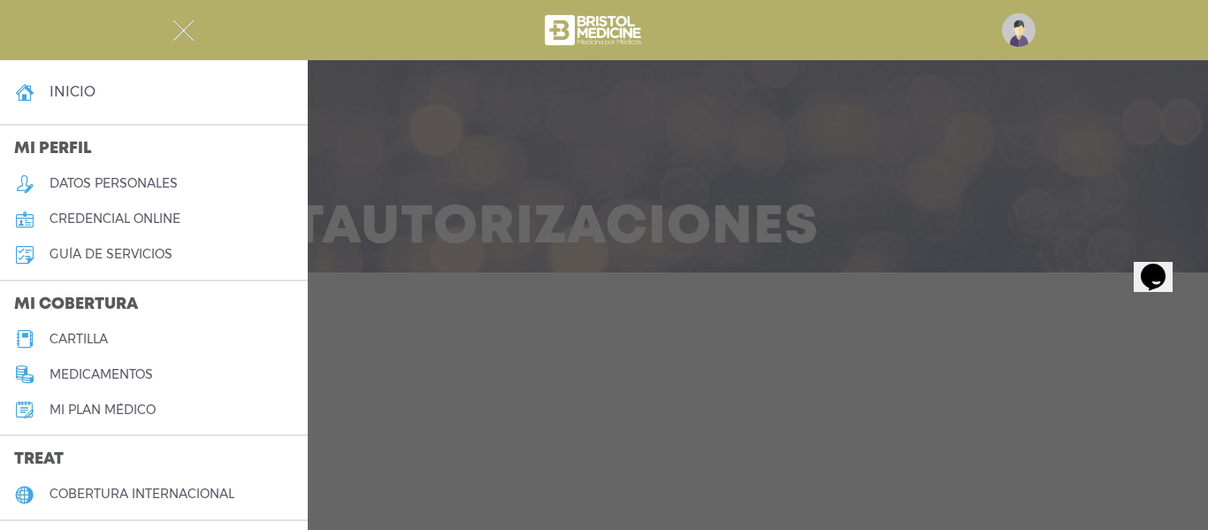
click at [108, 93] on link "inicio" at bounding box center [154, 91] width 308 height 35
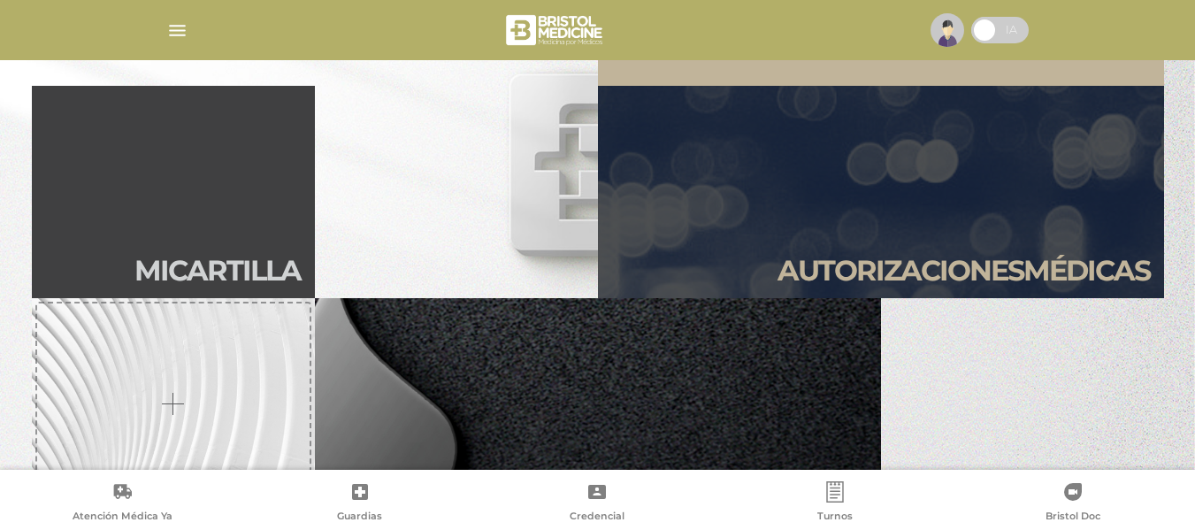
scroll to position [388, 0]
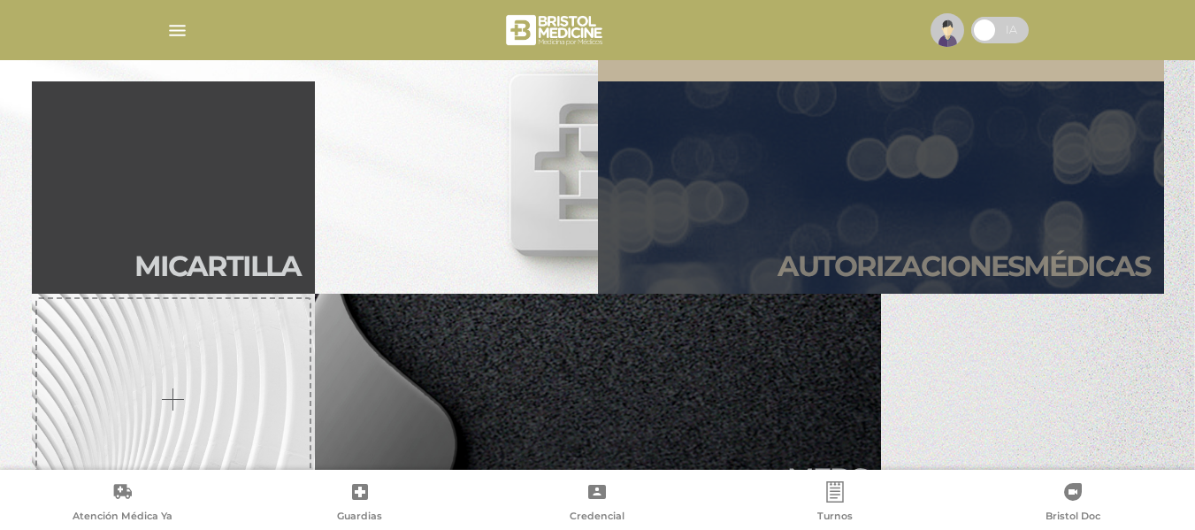
click at [1024, 250] on h2 "Autori zaciones médicas" at bounding box center [964, 266] width 372 height 34
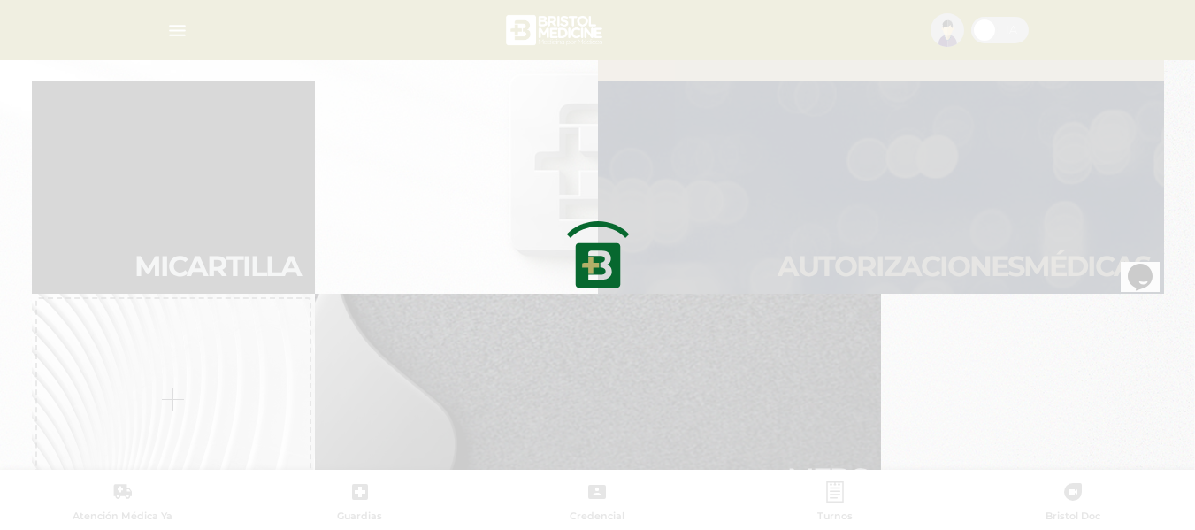
scroll to position [0, 0]
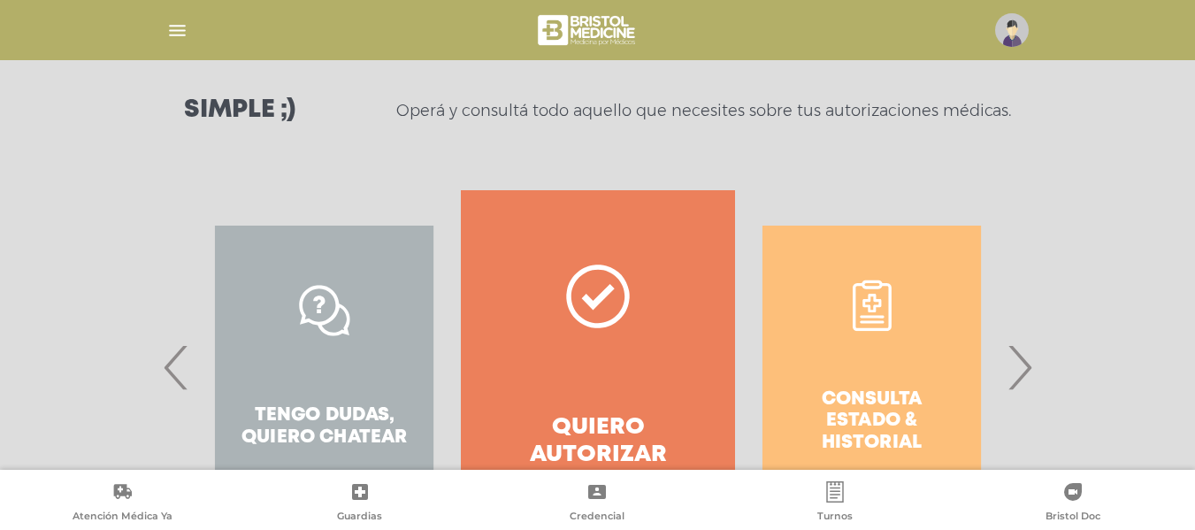
scroll to position [310, 0]
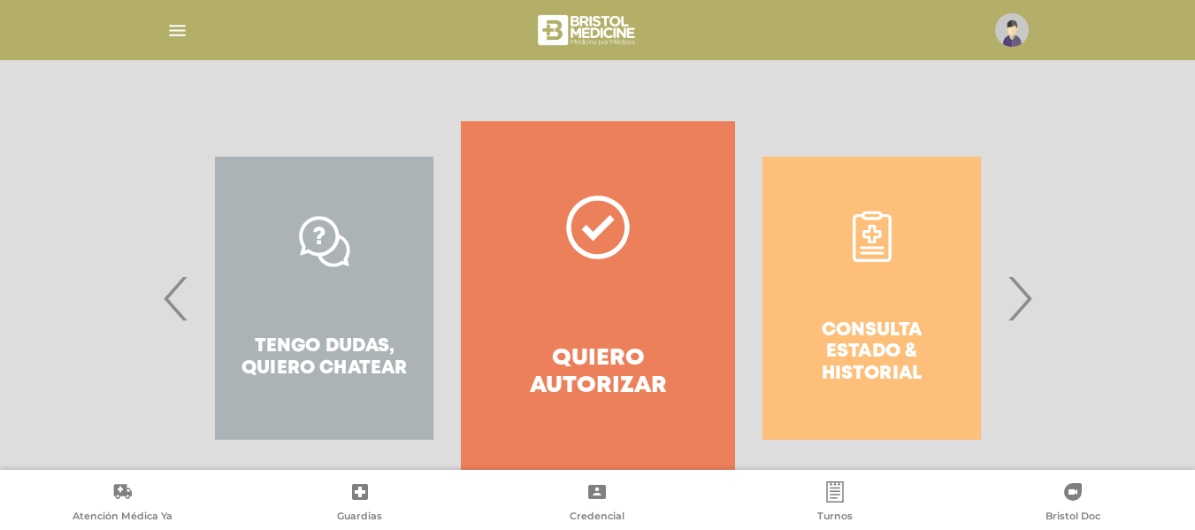
click at [1041, 309] on div "Consulta estado & historial Prácticas de autorización automática Tengo dudas, q…" at bounding box center [598, 298] width 906 height 354
click at [1022, 302] on span "›" at bounding box center [1019, 298] width 34 height 96
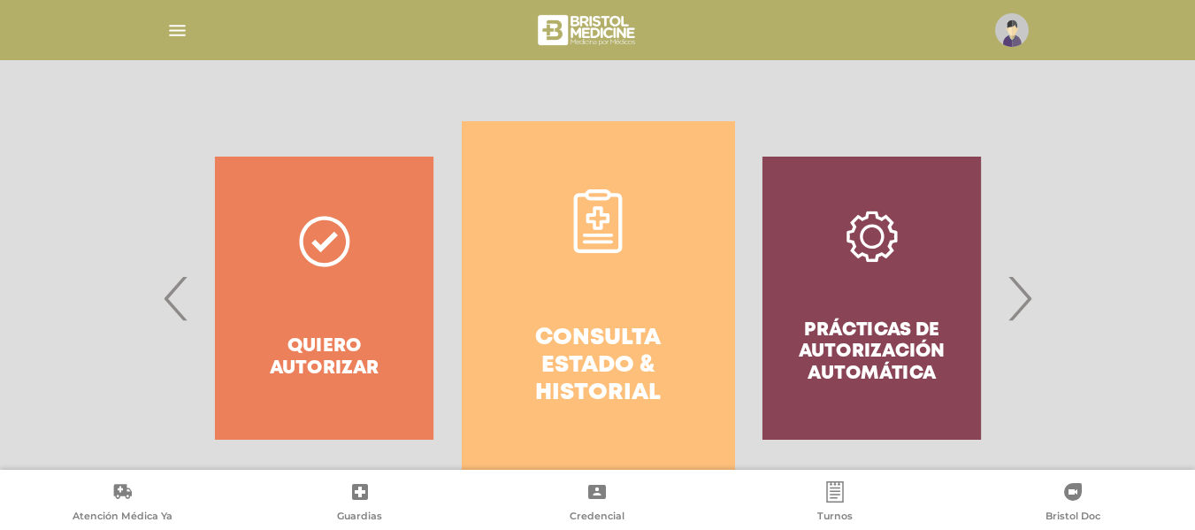
click at [678, 264] on link "Consulta estado & historial" at bounding box center [598, 298] width 273 height 354
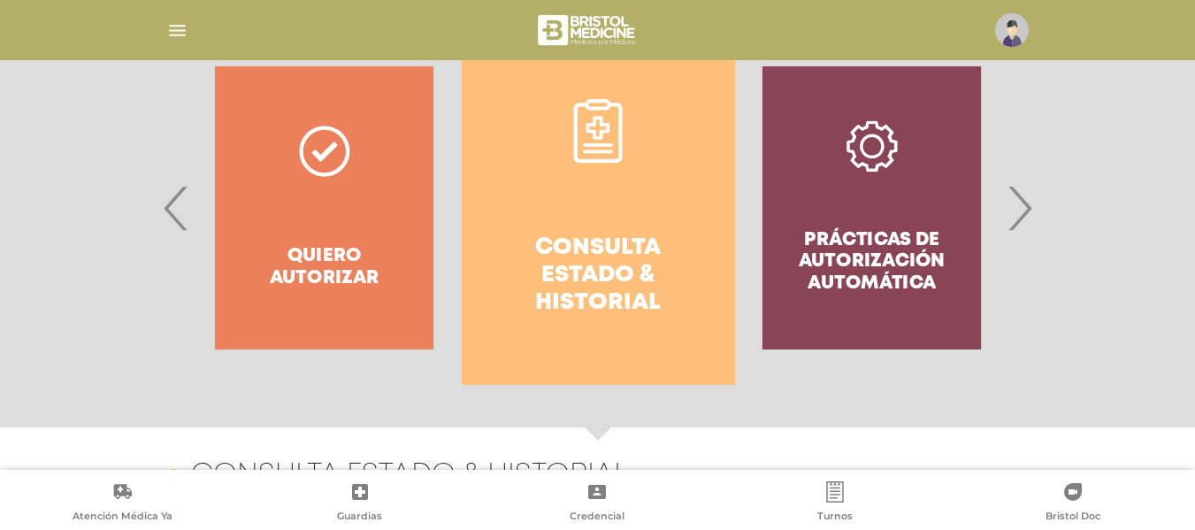
scroll to position [405, 0]
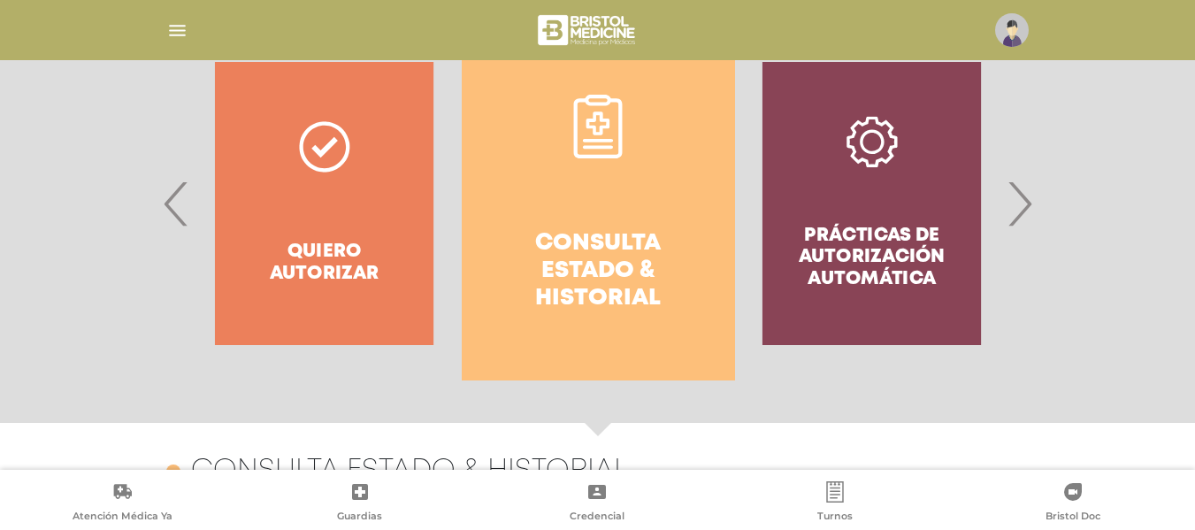
click at [1028, 196] on span "›" at bounding box center [1019, 204] width 34 height 96
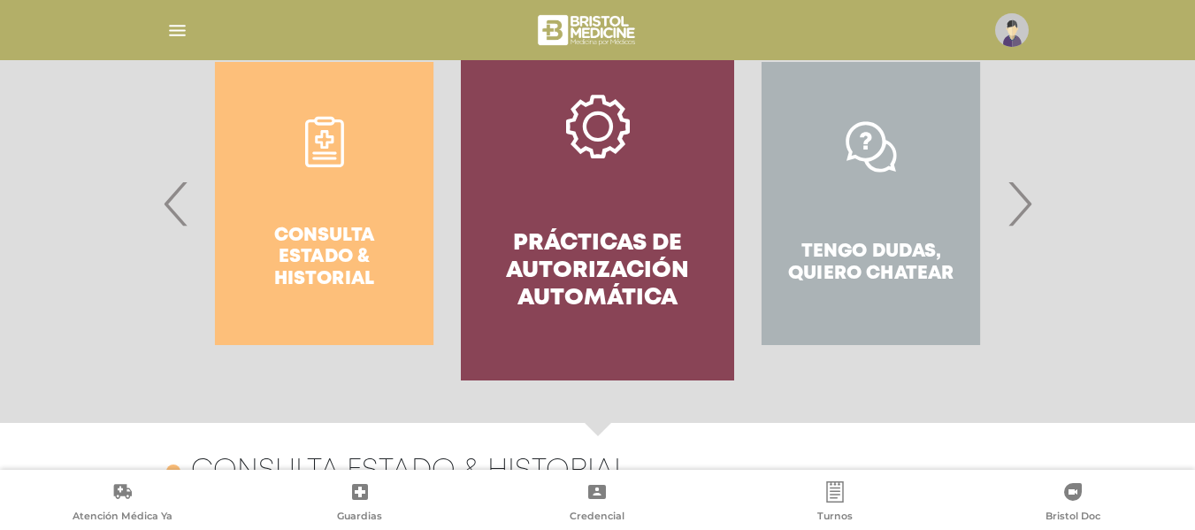
click at [1025, 198] on span "›" at bounding box center [1019, 204] width 34 height 96
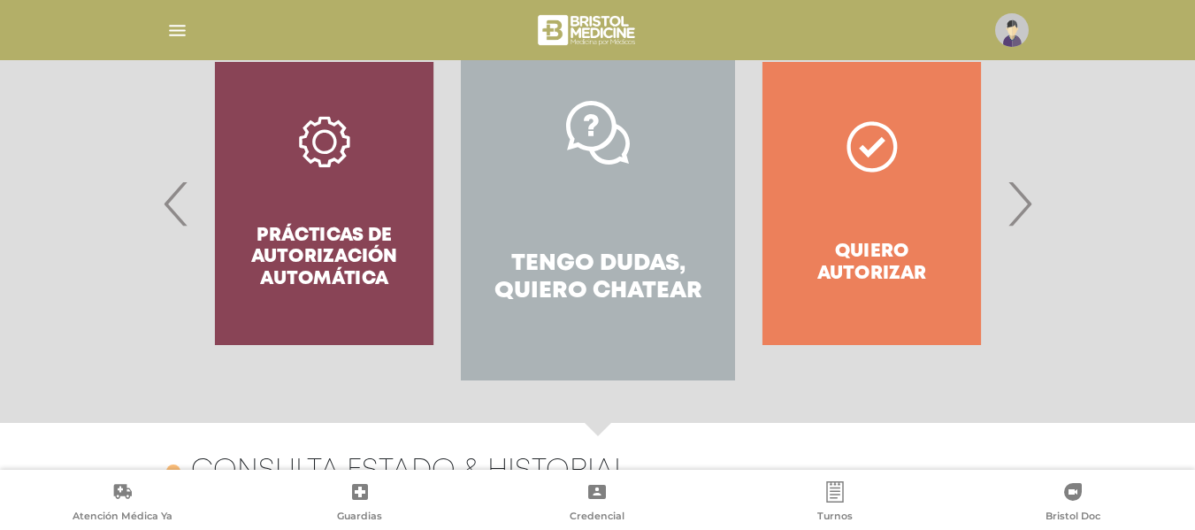
click at [1025, 198] on span "›" at bounding box center [1019, 204] width 34 height 96
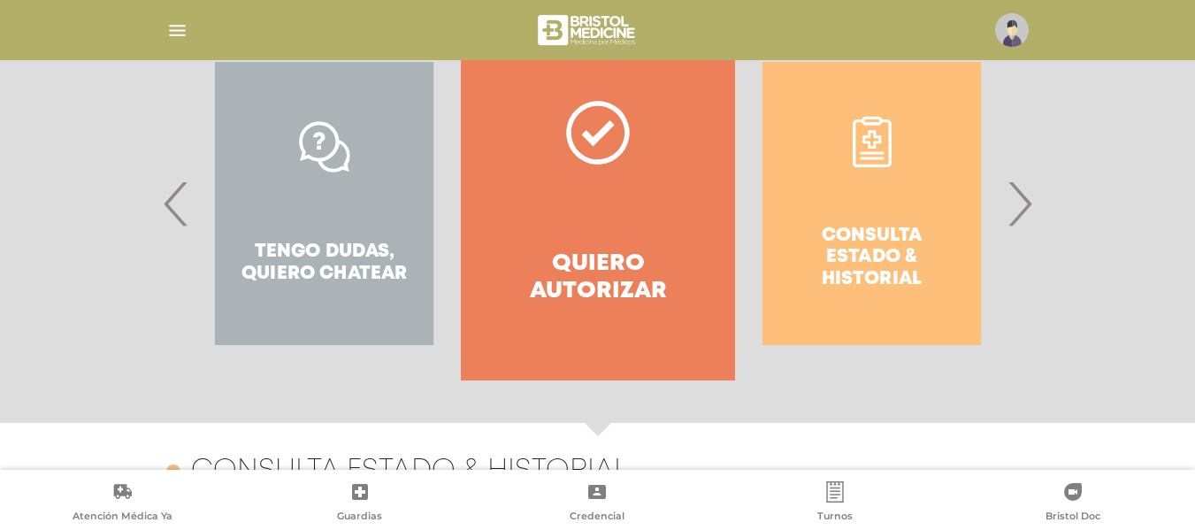
click at [174, 182] on span "‹" at bounding box center [176, 204] width 34 height 96
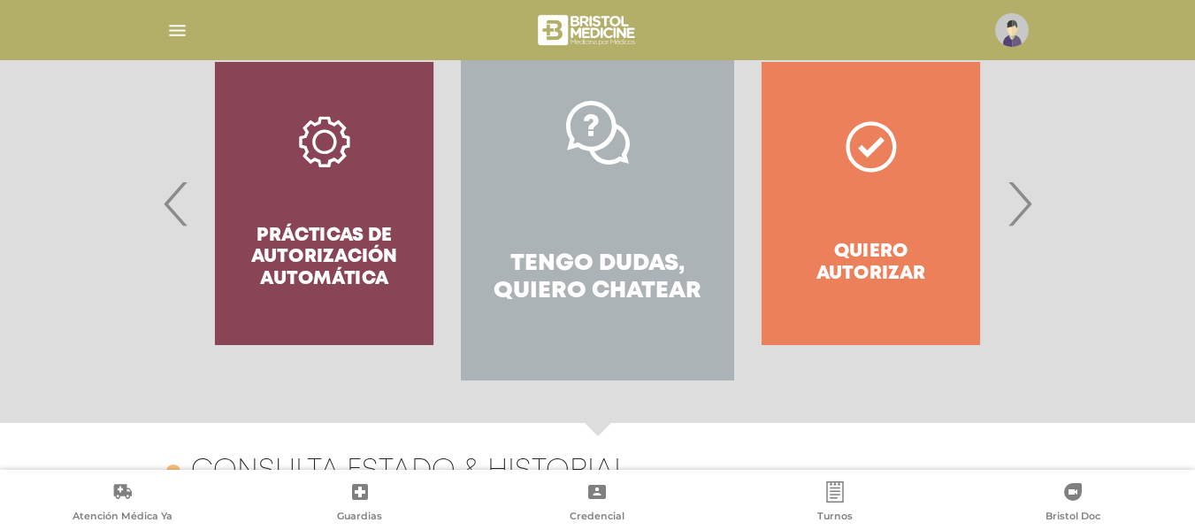
click at [679, 187] on link "Tengo dudas, quiero chatear" at bounding box center [597, 204] width 273 height 354
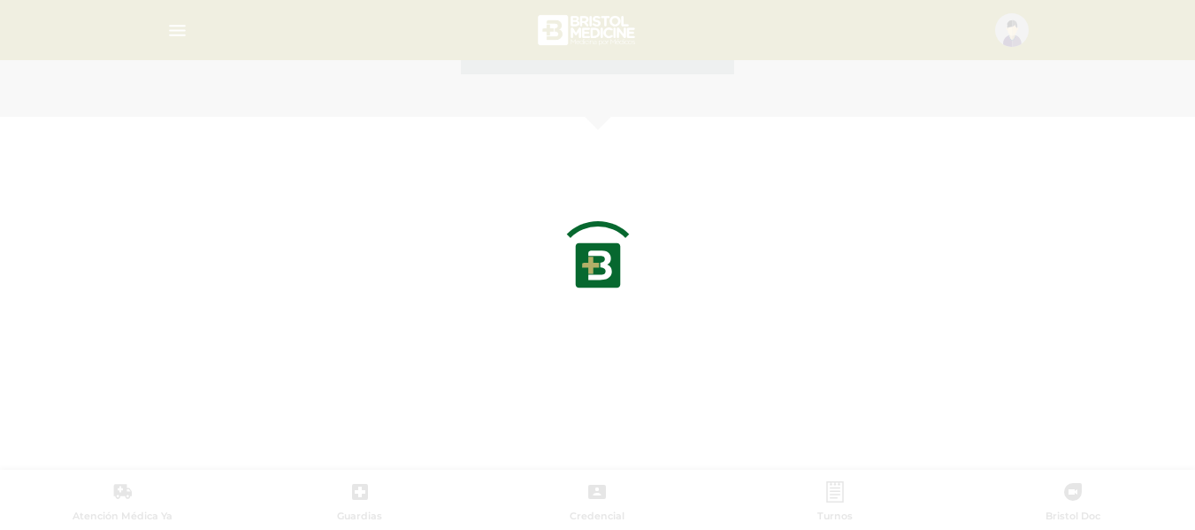
scroll to position [768, 0]
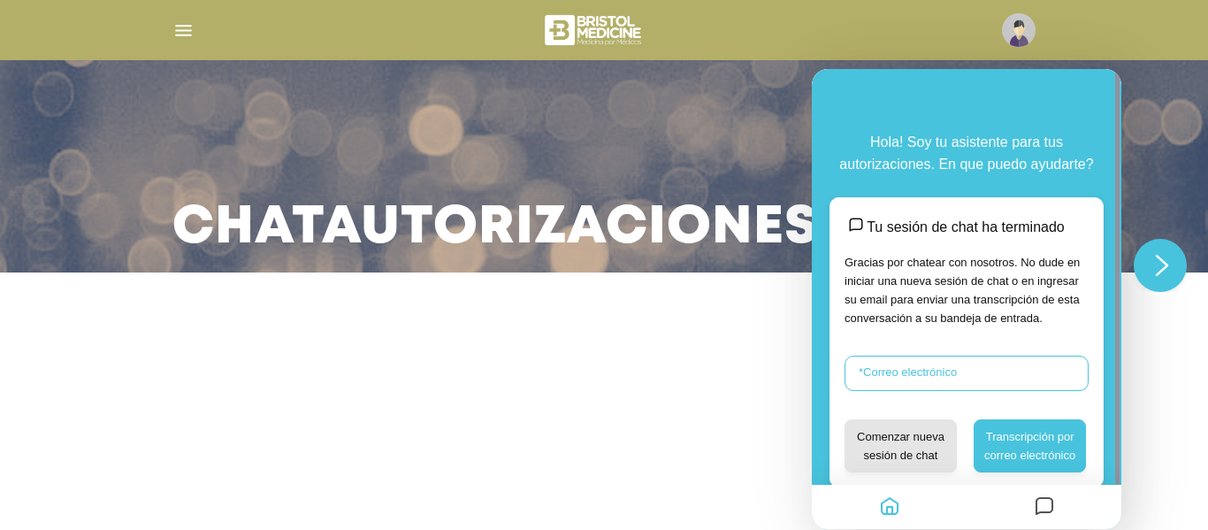
click at [963, 382] on input "* Correo electrónico" at bounding box center [967, 373] width 244 height 35
click at [923, 445] on button "Comenzar nueva sesión de chat" at bounding box center [901, 445] width 112 height 53
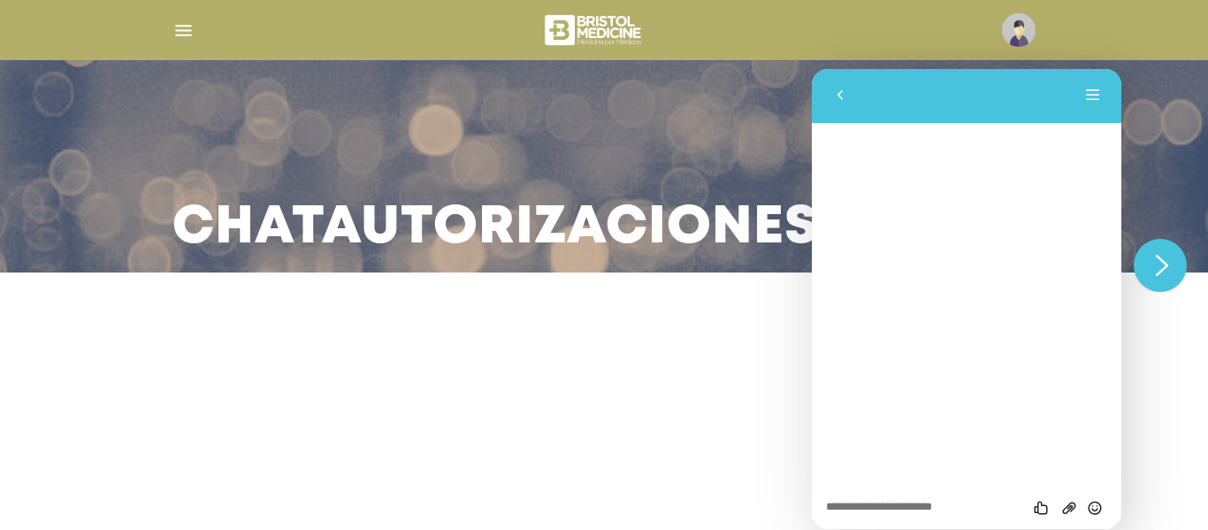
click at [881, 491] on div "Califica este chat Subir Archivo Insertar emoji" at bounding box center [967, 507] width 310 height 44
click at [879, 498] on div "Califica este chat Subir Archivo Insertar emoji" at bounding box center [967, 507] width 310 height 44
click at [876, 503] on textarea at bounding box center [966, 508] width 281 height 14
click at [872, 503] on textarea at bounding box center [966, 508] width 281 height 14
type textarea "****"
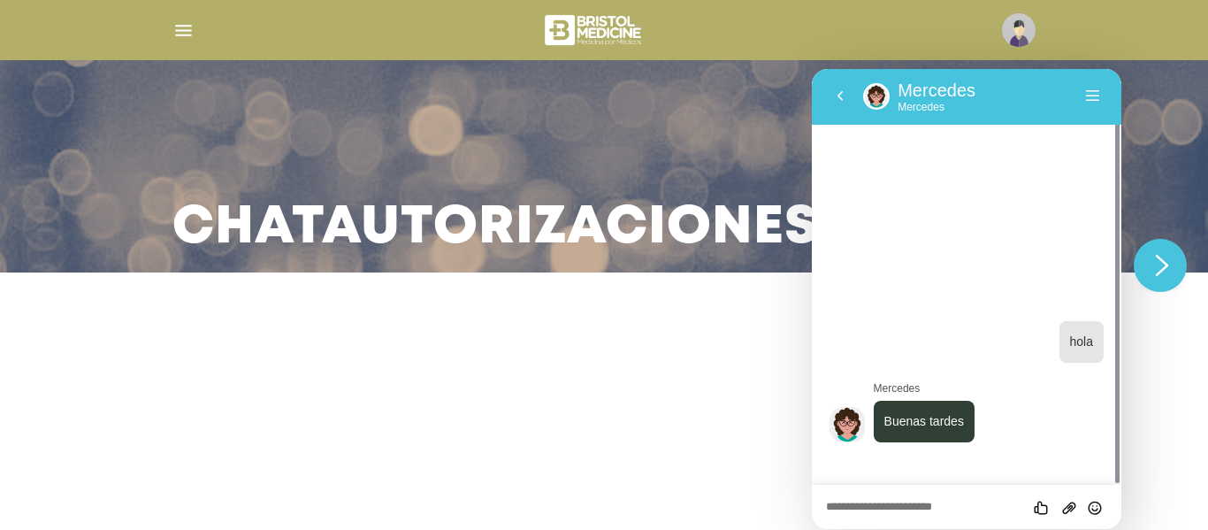
click at [923, 499] on div "Califica este chat Subir Archivo Insertar emoji" at bounding box center [966, 507] width 281 height 16
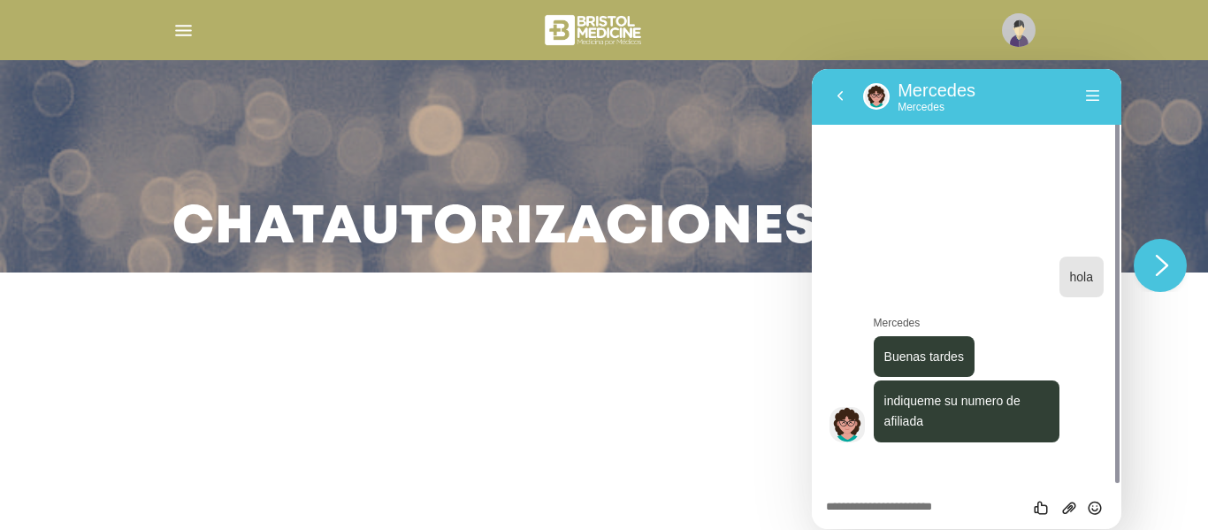
click at [985, 488] on div "Califica este chat Subir Archivo Insertar emoji" at bounding box center [967, 507] width 310 height 44
click at [983, 501] on textarea at bounding box center [966, 508] width 281 height 14
type textarea "**"
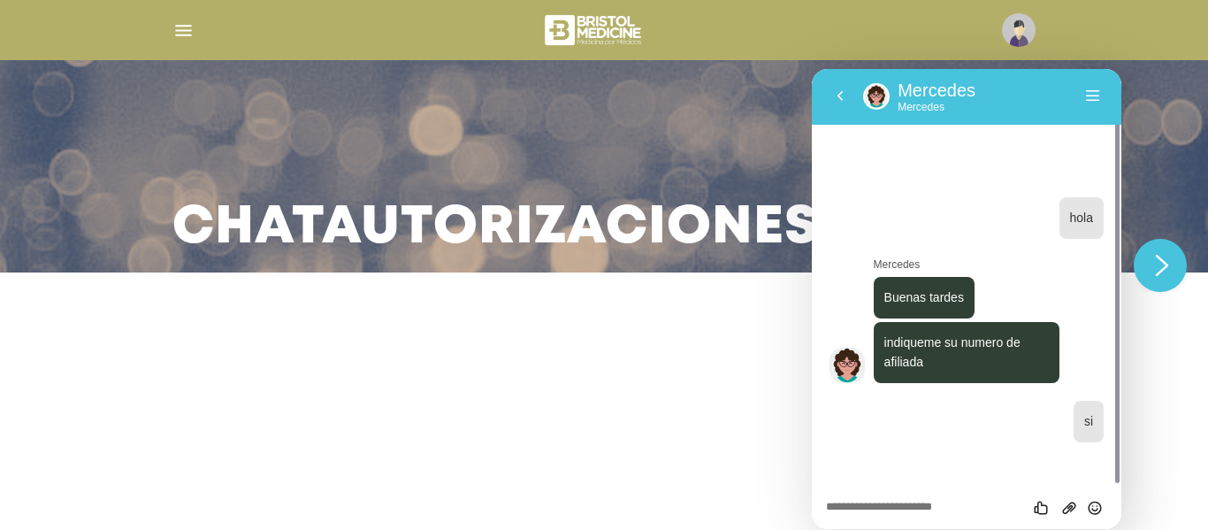
click at [873, 494] on div "Califica este chat Subir Archivo Insertar emoji" at bounding box center [967, 507] width 310 height 44
click at [875, 502] on textarea at bounding box center [966, 508] width 281 height 14
click at [875, 507] on textarea at bounding box center [966, 508] width 281 height 14
type textarea "**********"
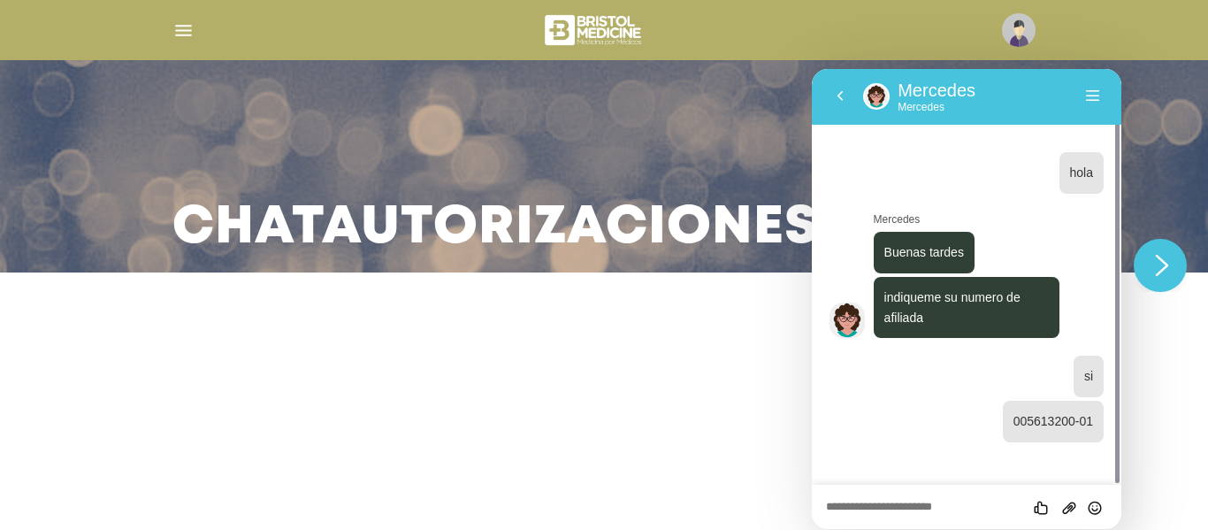
type textarea "*"
type textarea "**********"
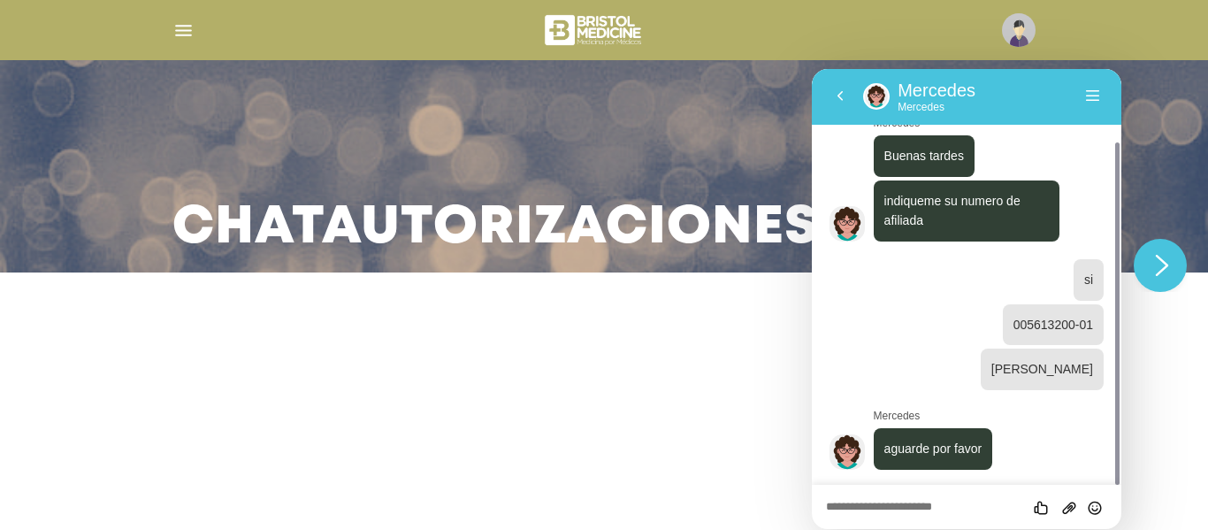
scroll to position [83, 0]
click at [907, 501] on textarea at bounding box center [966, 508] width 281 height 14
drag, startPoint x: 1112, startPoint y: 336, endPoint x: 1116, endPoint y: 387, distance: 51.5
click at [1116, 387] on div at bounding box center [1114, 276] width 13 height 415
click at [867, 516] on div "Califica este chat Subir Archivo Insertar emoji" at bounding box center [967, 507] width 310 height 44
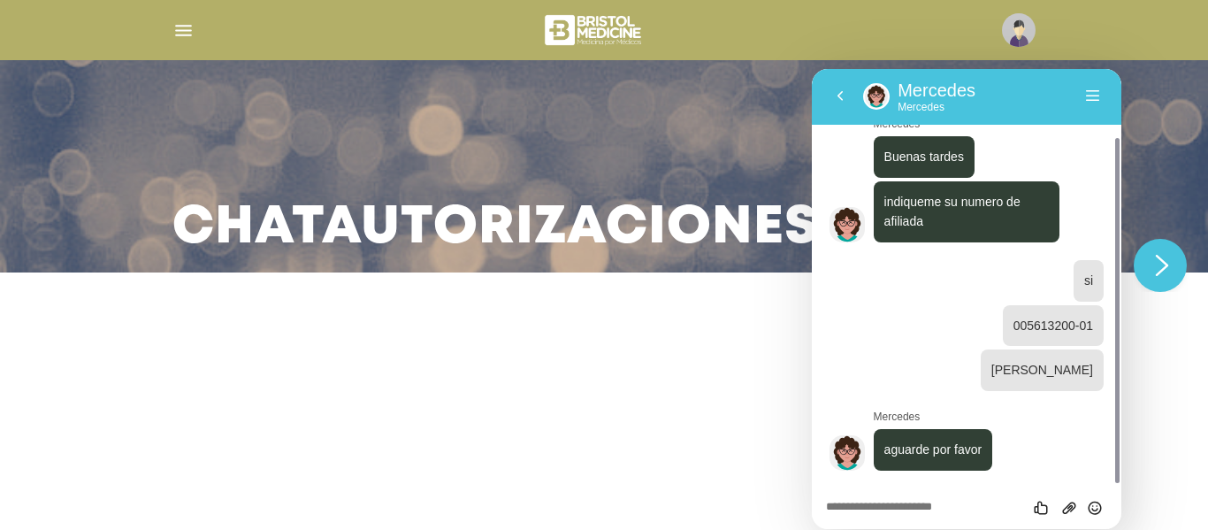
click at [866, 511] on textarea at bounding box center [966, 508] width 281 height 14
type textarea "*"
type textarea "**"
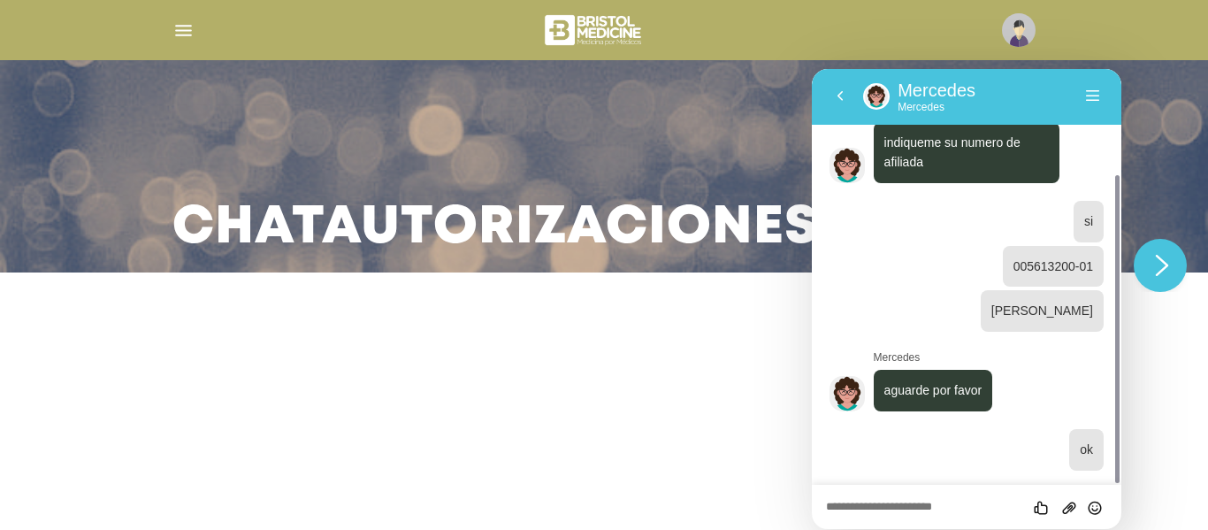
click at [928, 501] on textarea at bounding box center [966, 508] width 281 height 14
click at [928, 503] on textarea at bounding box center [966, 508] width 281 height 14
type textarea "**********"
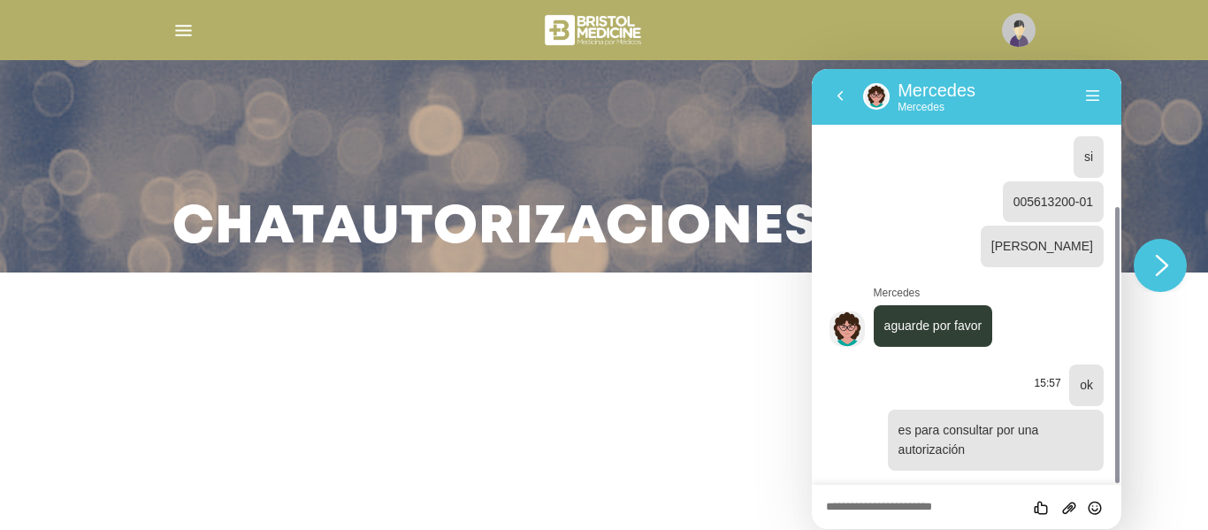
drag, startPoint x: 1934, startPoint y: 361, endPoint x: 1099, endPoint y: 372, distance: 834.2
click at [1099, 372] on div "15:50 hola Mercedes Buenas tardes 15:50 indiqueme su numero de afiliada 15:51 1…" at bounding box center [967, 277] width 310 height 416
drag, startPoint x: 1120, startPoint y: 287, endPoint x: 1116, endPoint y: 321, distance: 33.8
click at [1116, 321] on div at bounding box center [1114, 276] width 13 height 415
click at [969, 506] on textarea at bounding box center [966, 508] width 281 height 14
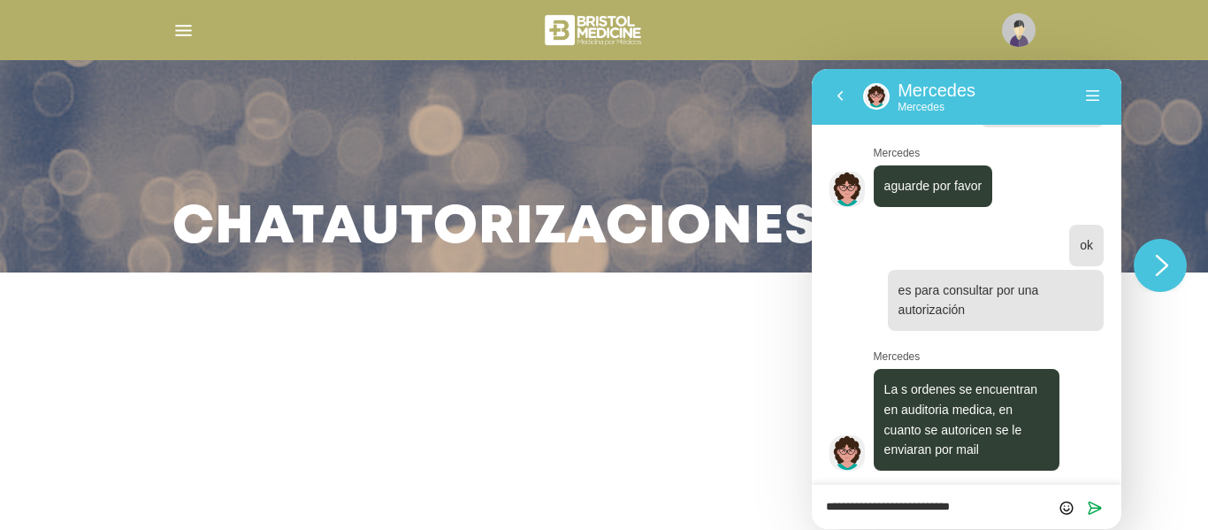
scroll to position [347, 0]
click at [952, 506] on textarea "**********" at bounding box center [966, 508] width 281 height 14
click at [944, 505] on textarea "**********" at bounding box center [966, 508] width 281 height 14
click at [952, 509] on textarea "**********" at bounding box center [966, 508] width 281 height 14
type textarea "**********"
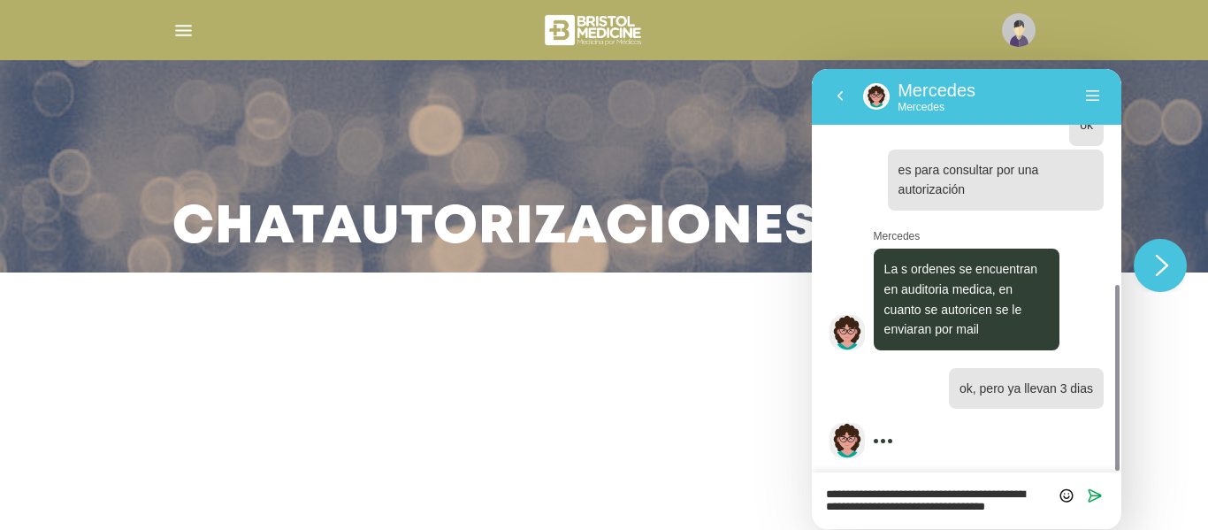
scroll to position [0, 0]
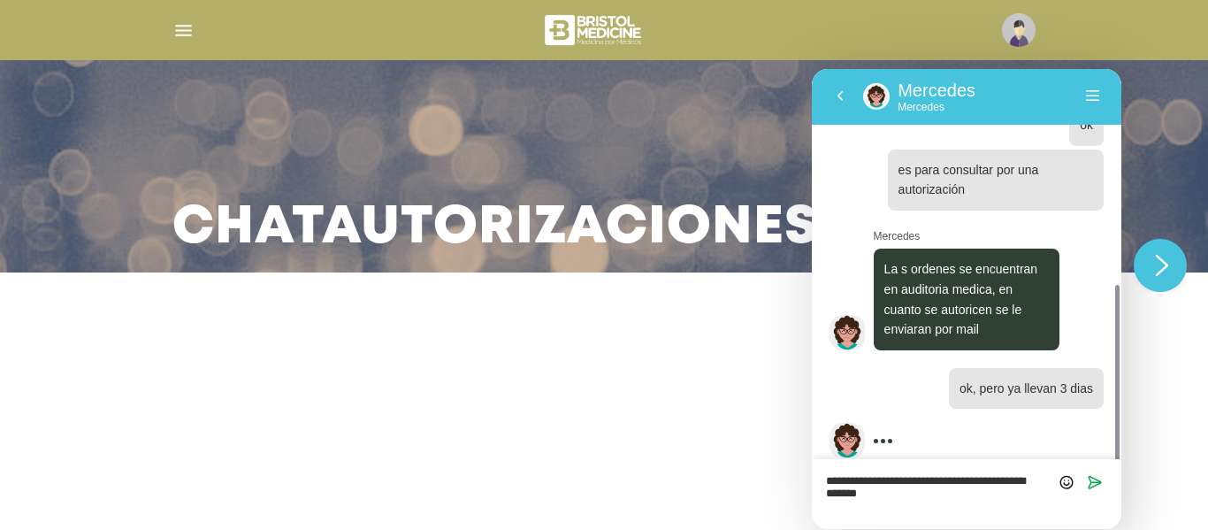
type textarea "**********"
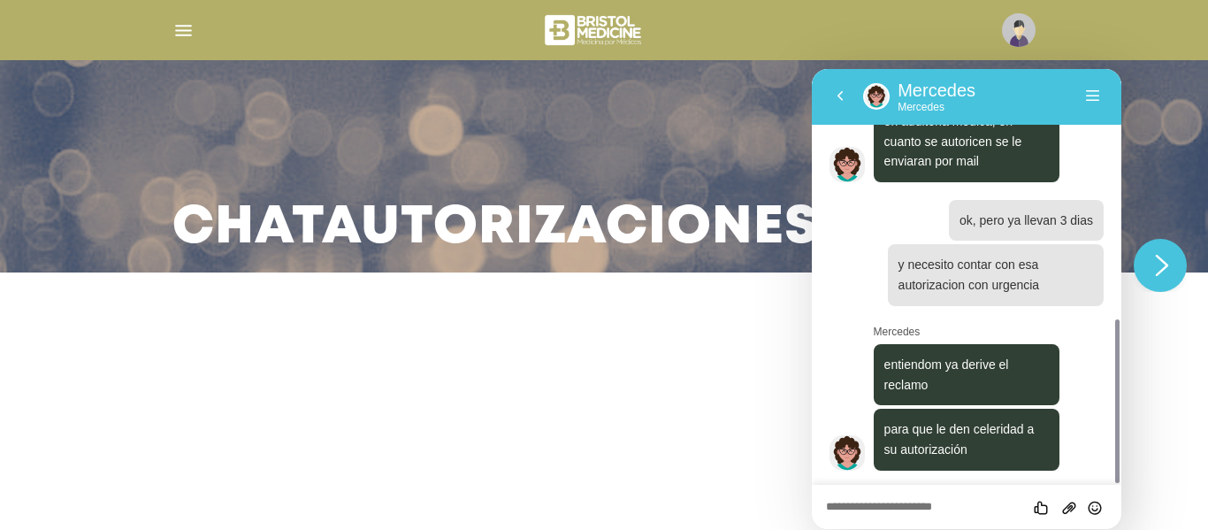
scroll to position [635, 0]
type textarea "*"
type textarea "*********"
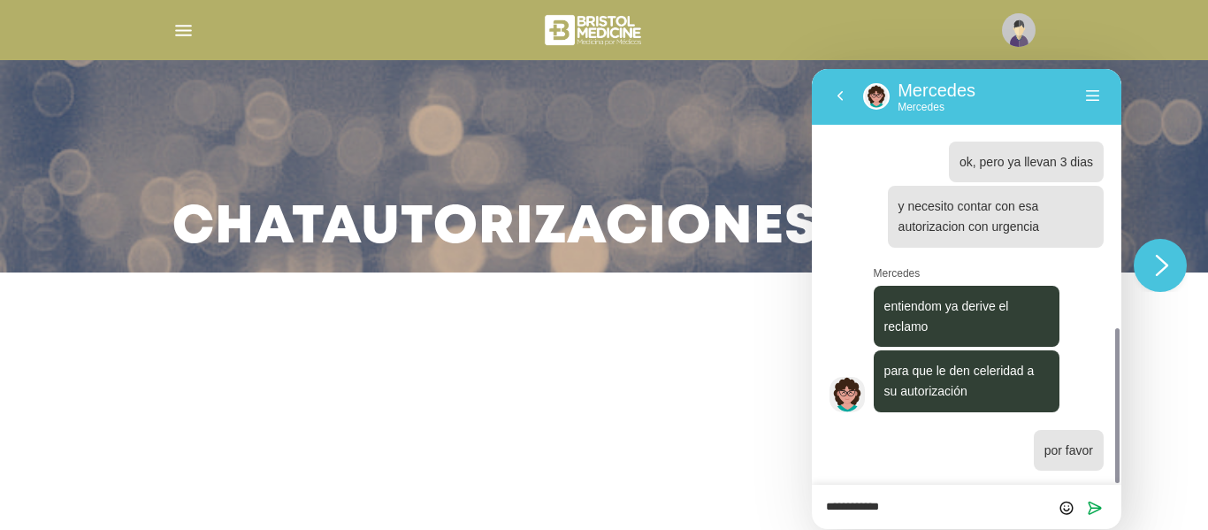
type textarea "**********"
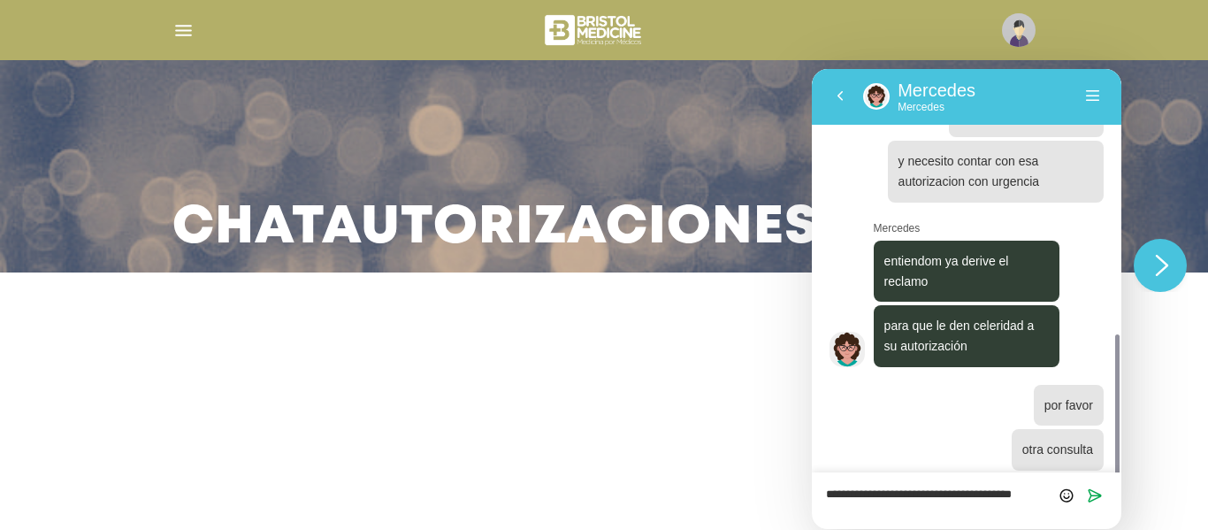
scroll to position [751, 0]
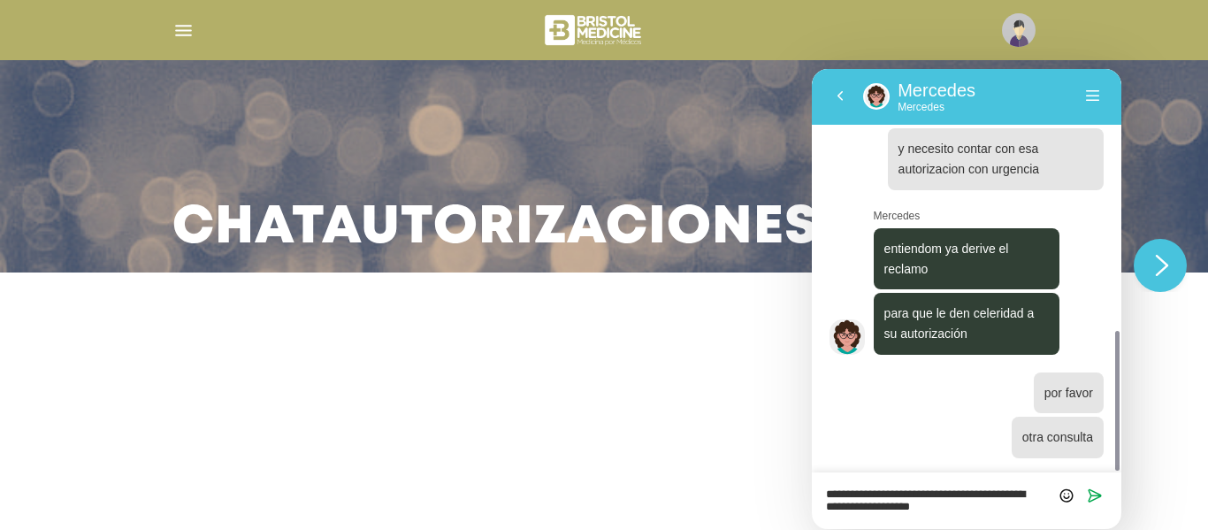
type textarea "**********"
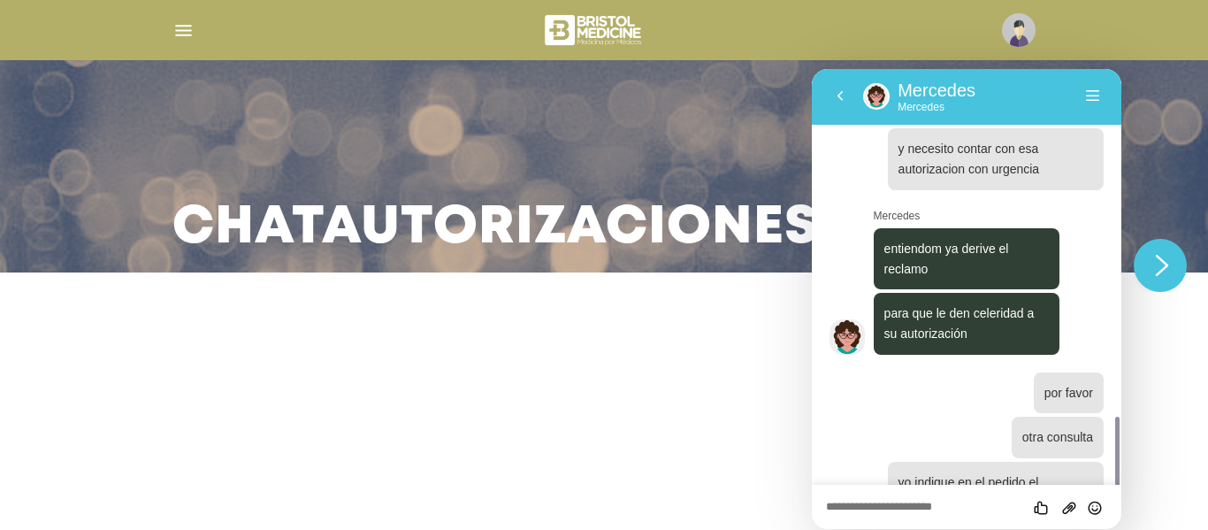
scroll to position [824, 0]
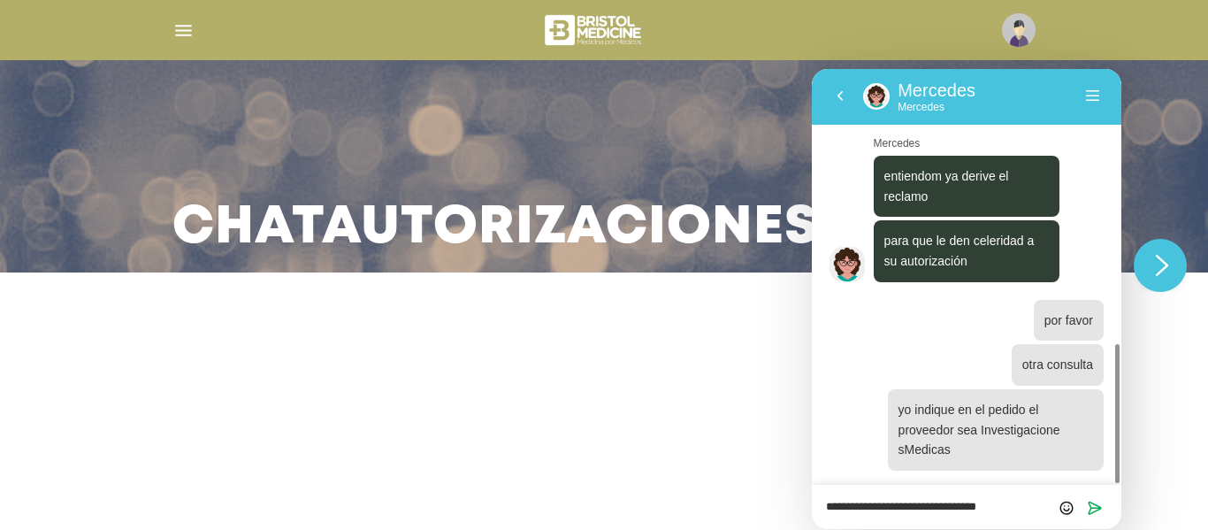
type textarea "**********"
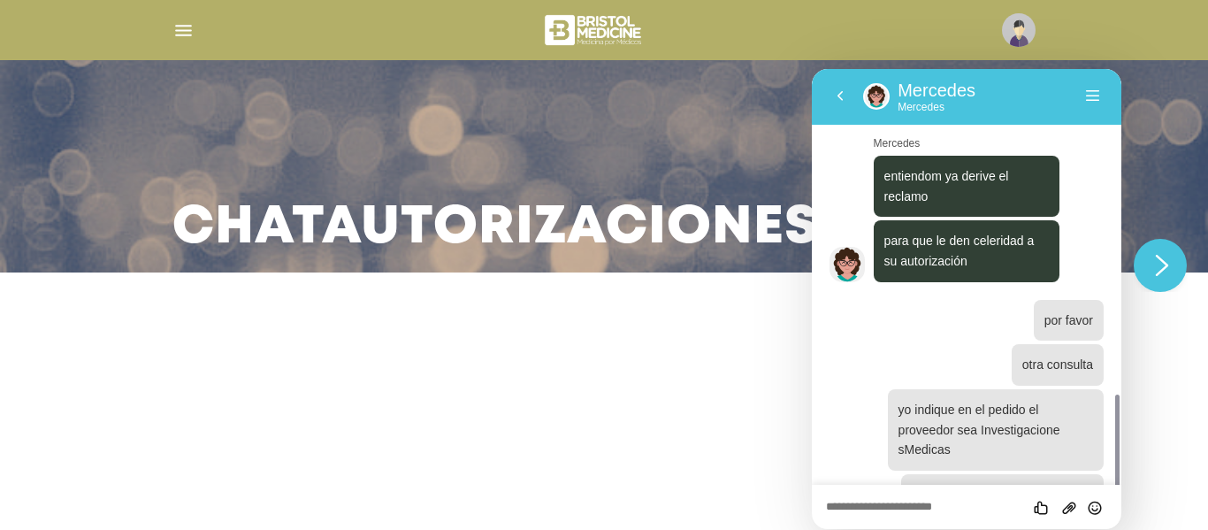
scroll to position [869, 0]
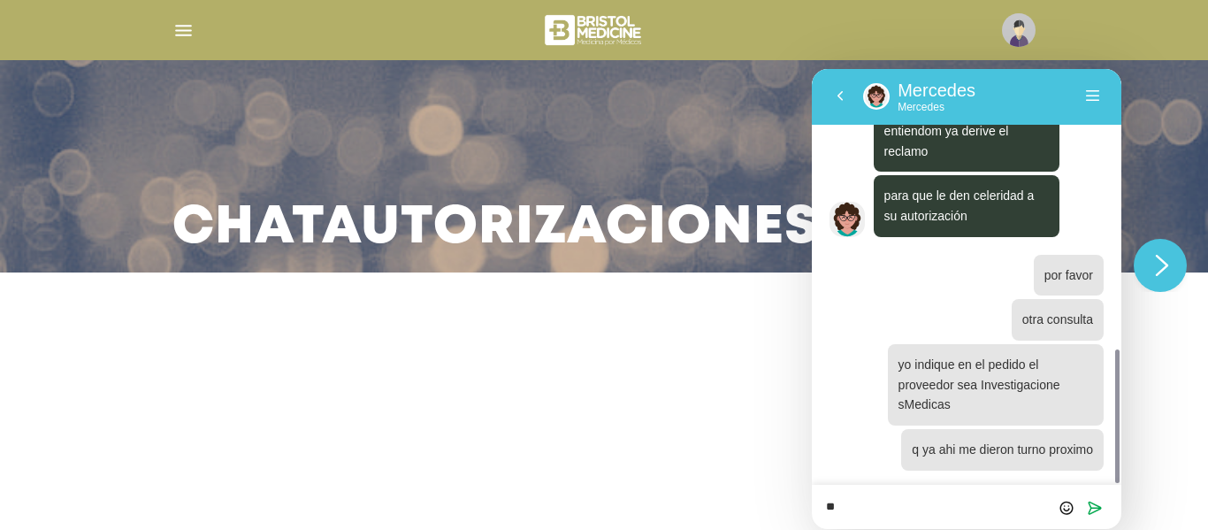
type textarea "*"
type textarea "**********"
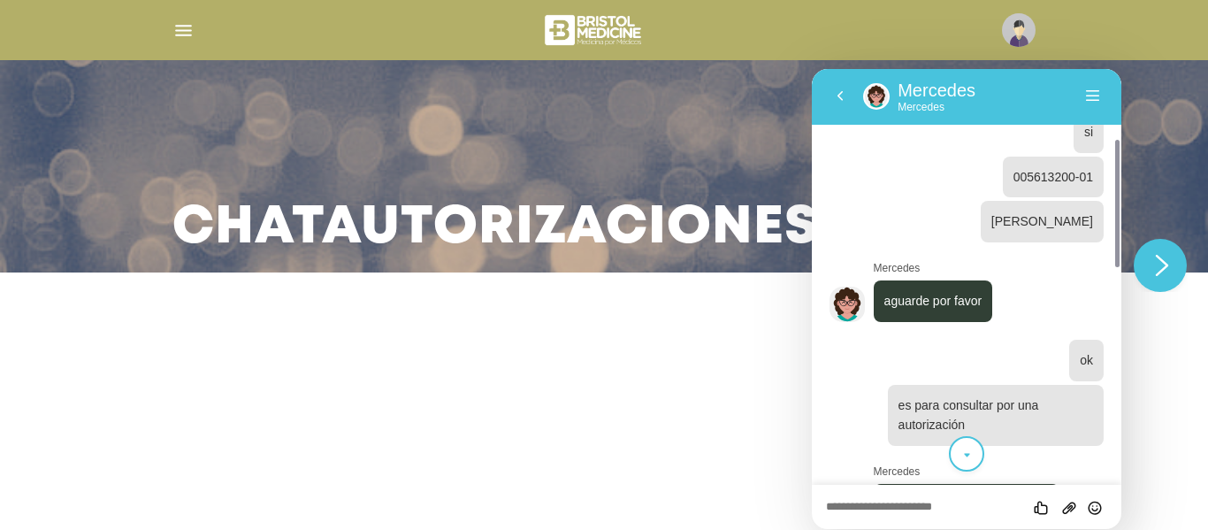
scroll to position [314, 0]
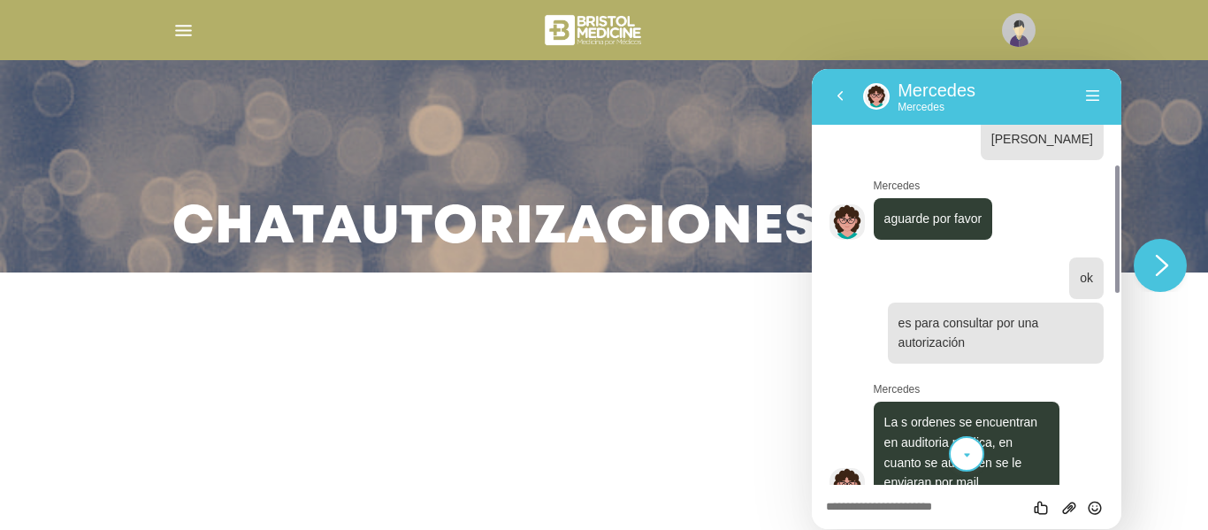
click at [961, 456] on icon "scroll to bottom" at bounding box center [967, 455] width 13 height 35
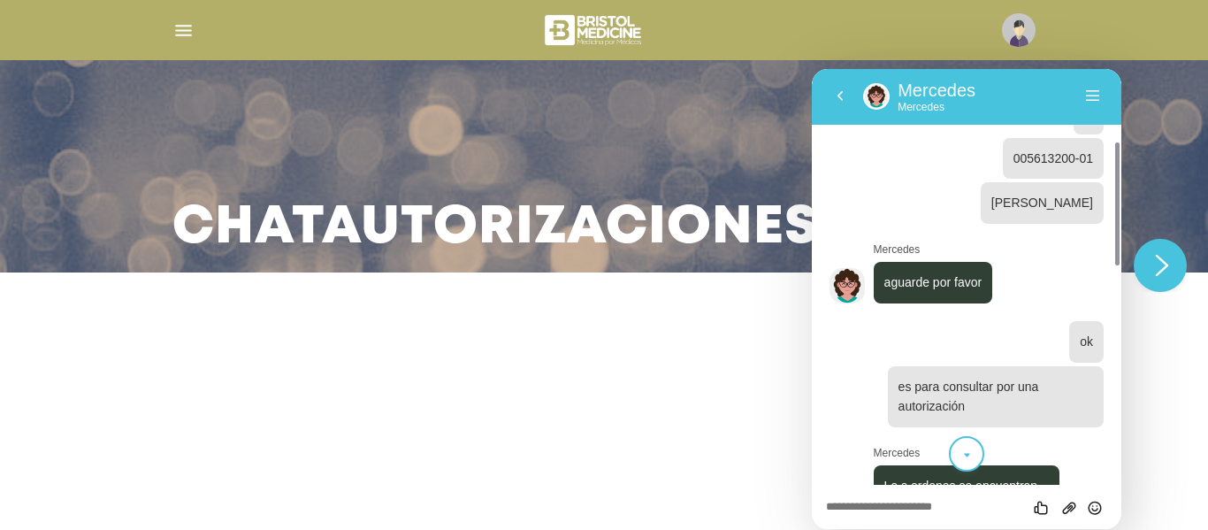
scroll to position [497, 0]
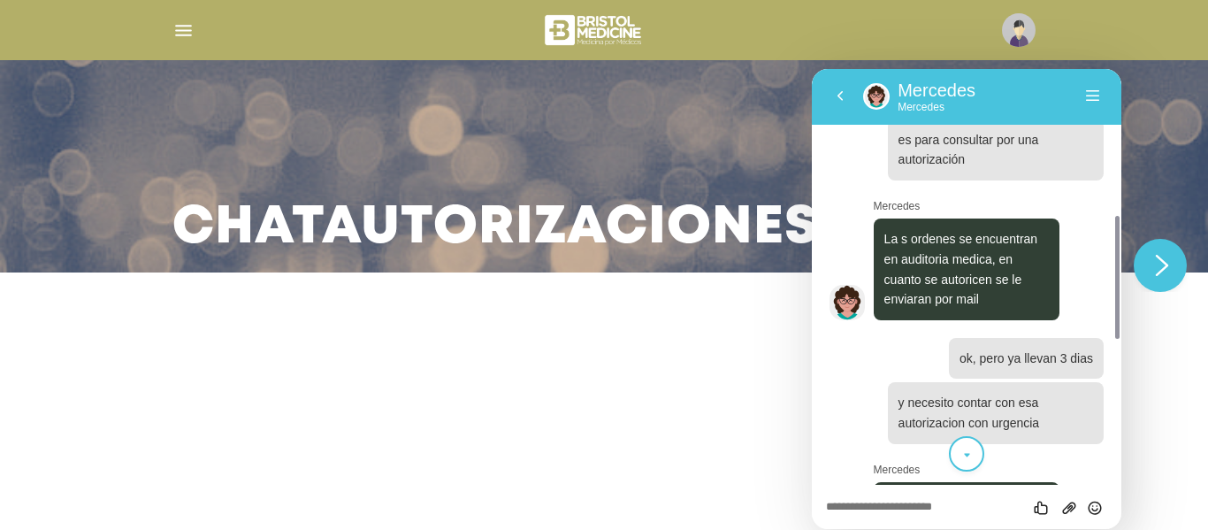
click at [963, 447] on icon "scroll to bottom" at bounding box center [967, 455] width 13 height 35
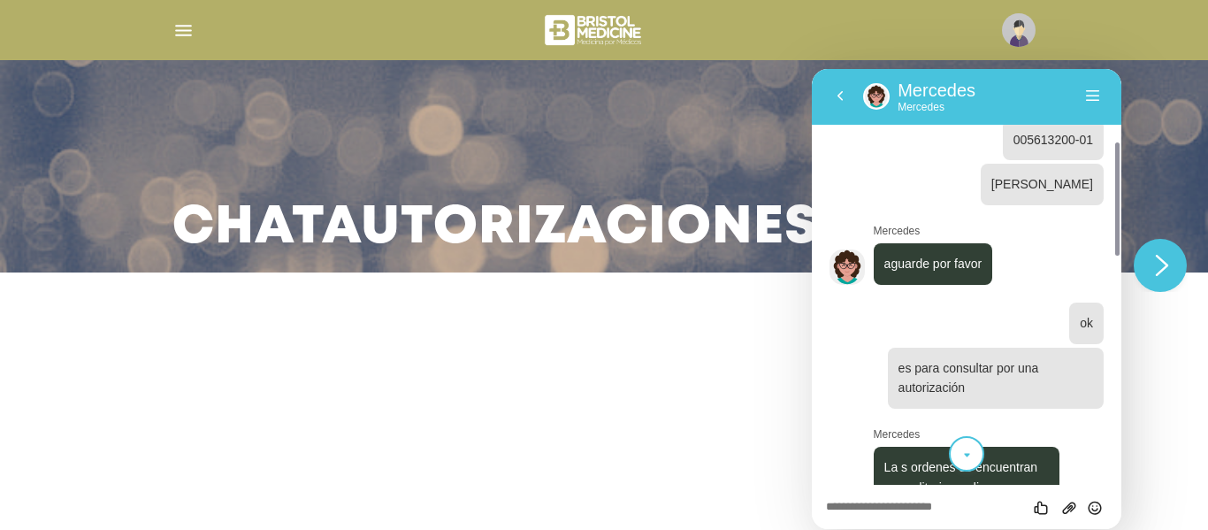
scroll to position [415, 0]
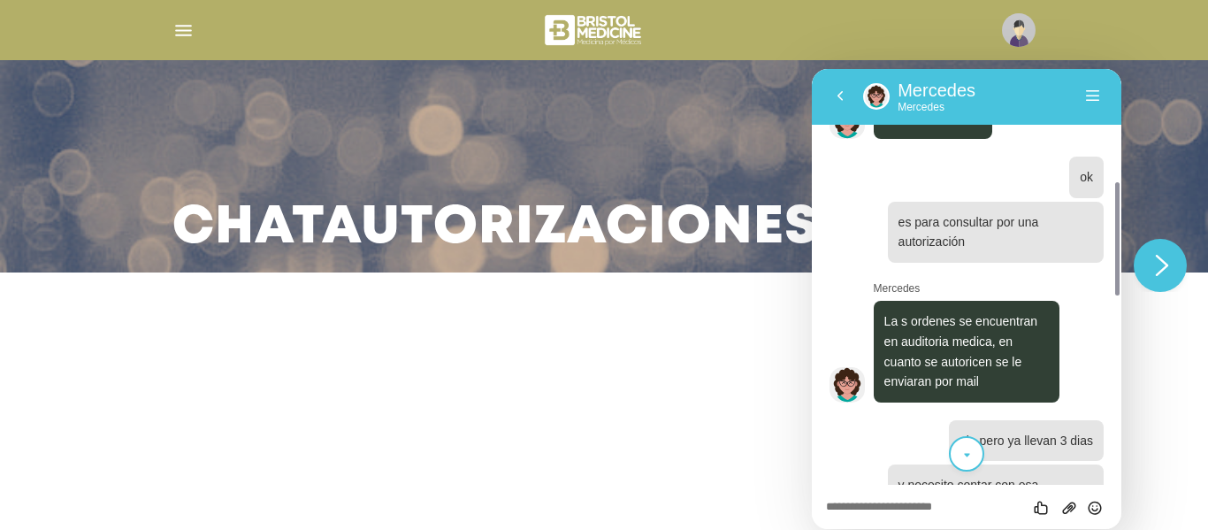
click at [947, 501] on div "Califica este chat Subir Archivo Insertar emoji" at bounding box center [966, 507] width 281 height 16
click at [947, 501] on textarea at bounding box center [966, 508] width 281 height 14
click at [968, 442] on icon "scroll to bottom" at bounding box center [967, 455] width 13 height 35
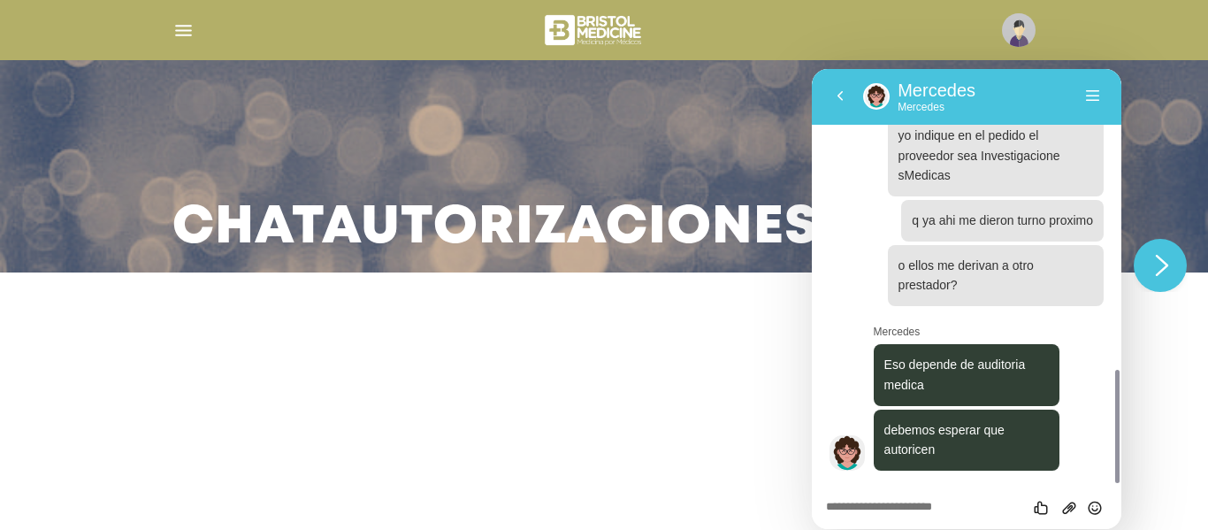
click at [935, 509] on textarea at bounding box center [966, 508] width 281 height 14
type textarea "*"
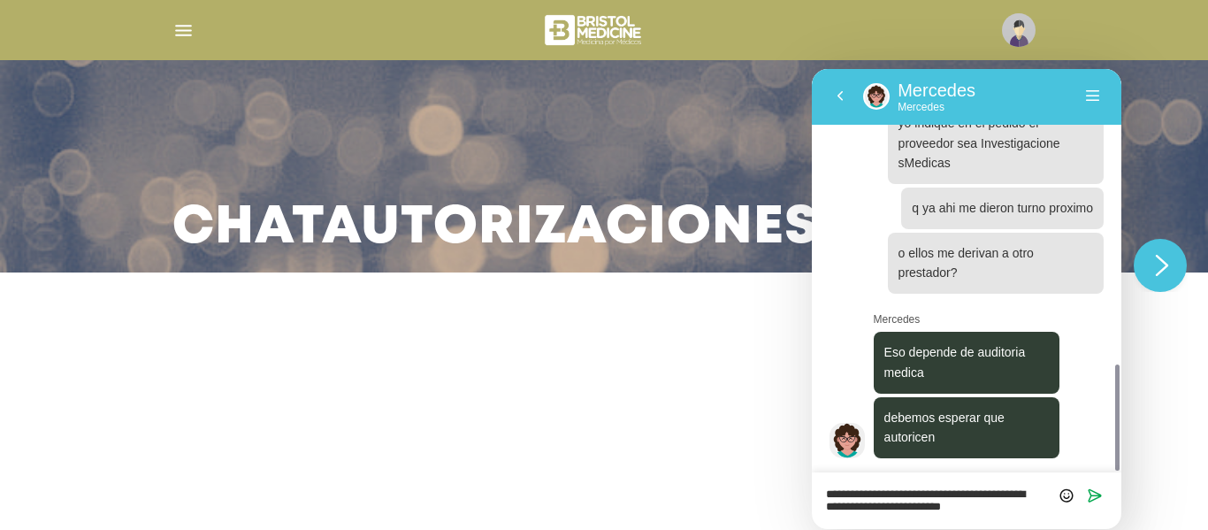
type textarea "**********"
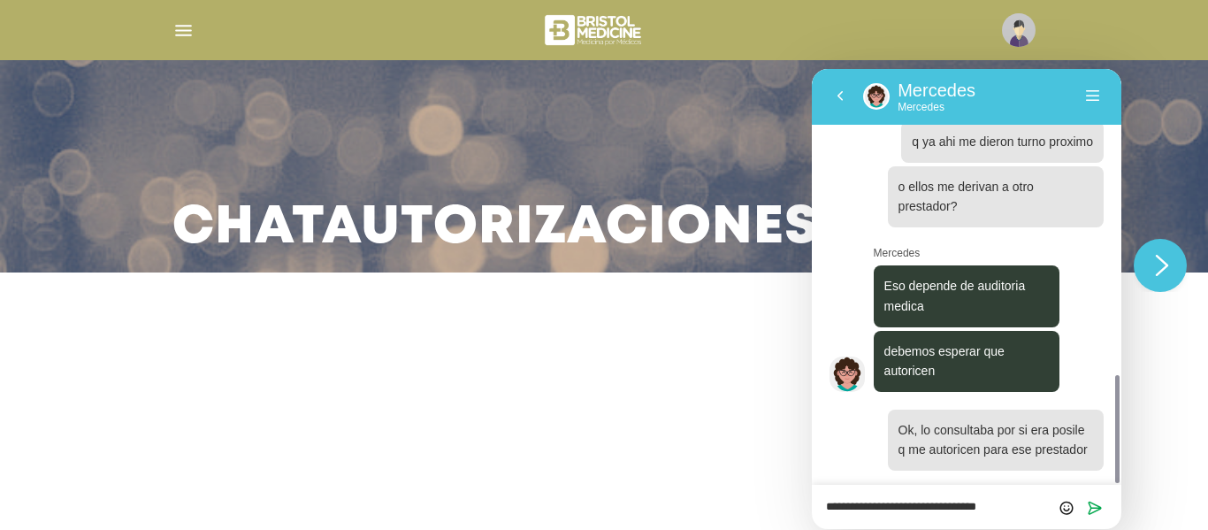
type textarea "**********"
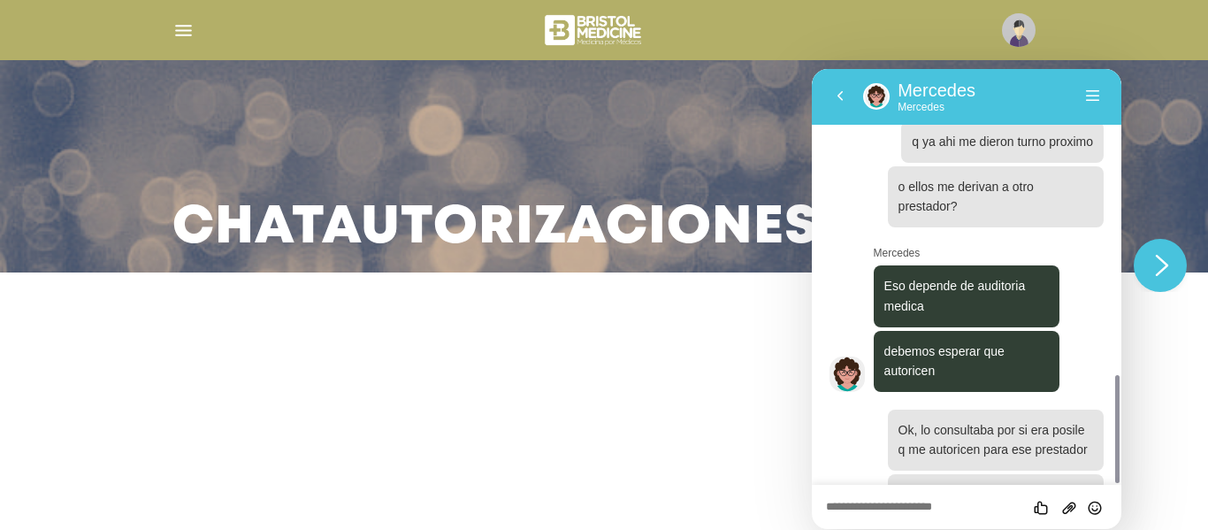
scroll to position [1241, 0]
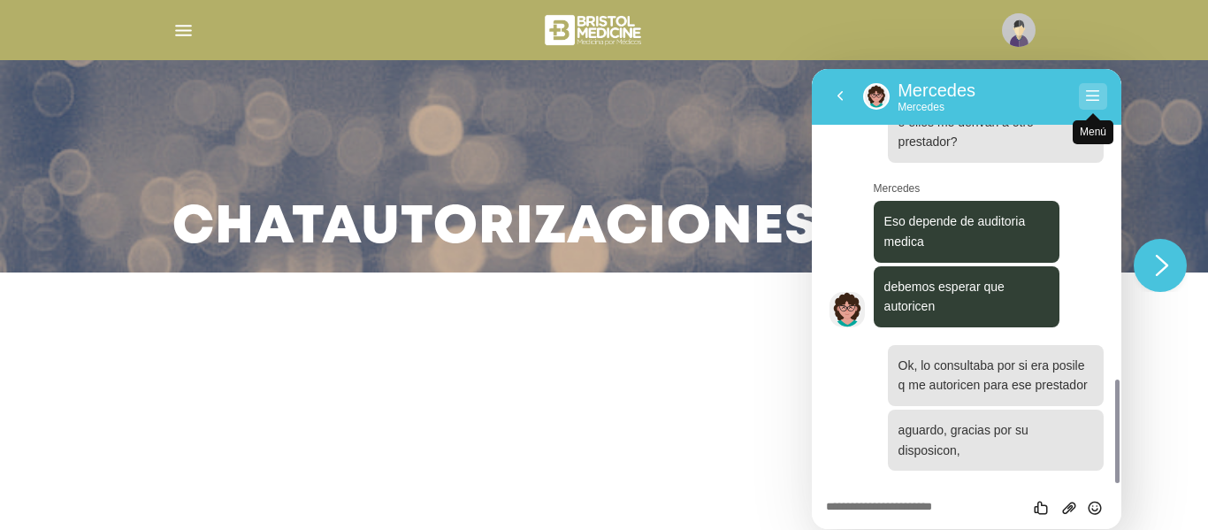
click at [1097, 99] on button "Menú" at bounding box center [1093, 96] width 28 height 27
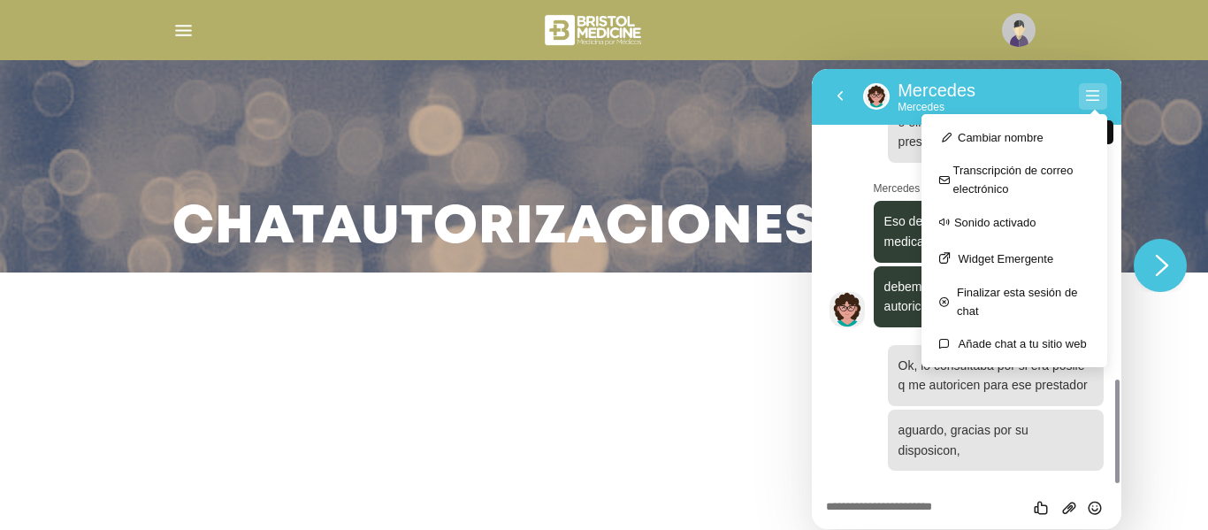
click at [1096, 99] on button "Menú" at bounding box center [1093, 96] width 28 height 27
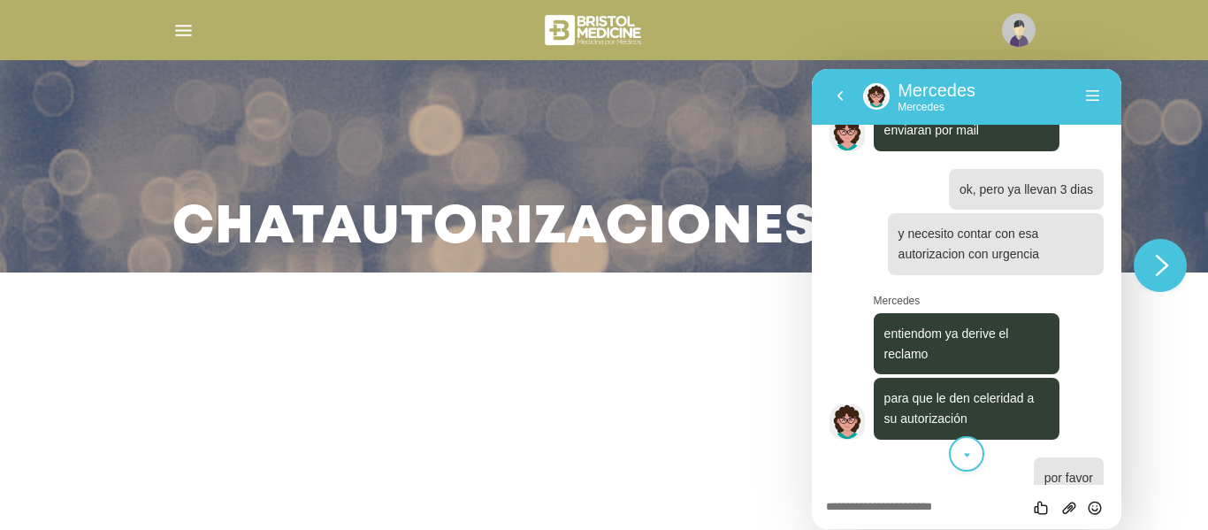
scroll to position [0, 0]
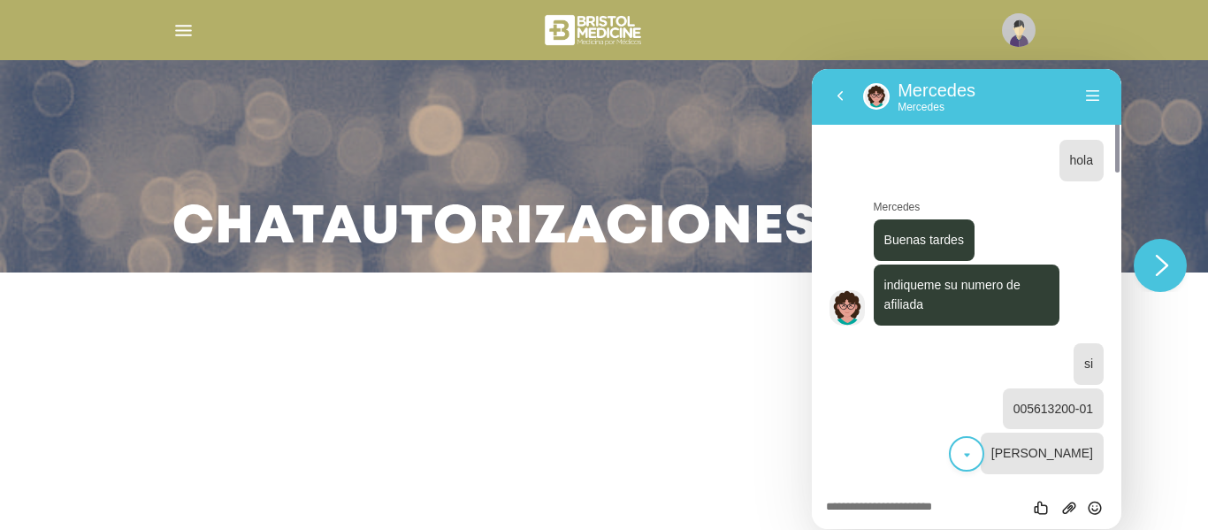
click at [961, 457] on icon "scroll to bottom" at bounding box center [967, 455] width 13 height 35
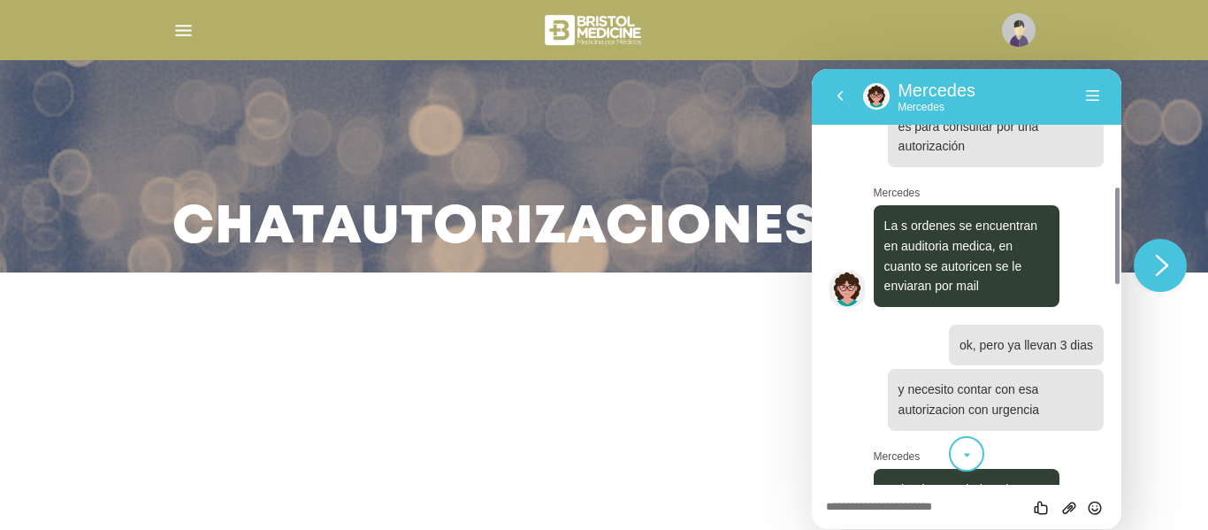
click at [976, 452] on button "scroll to bottom" at bounding box center [966, 453] width 35 height 35
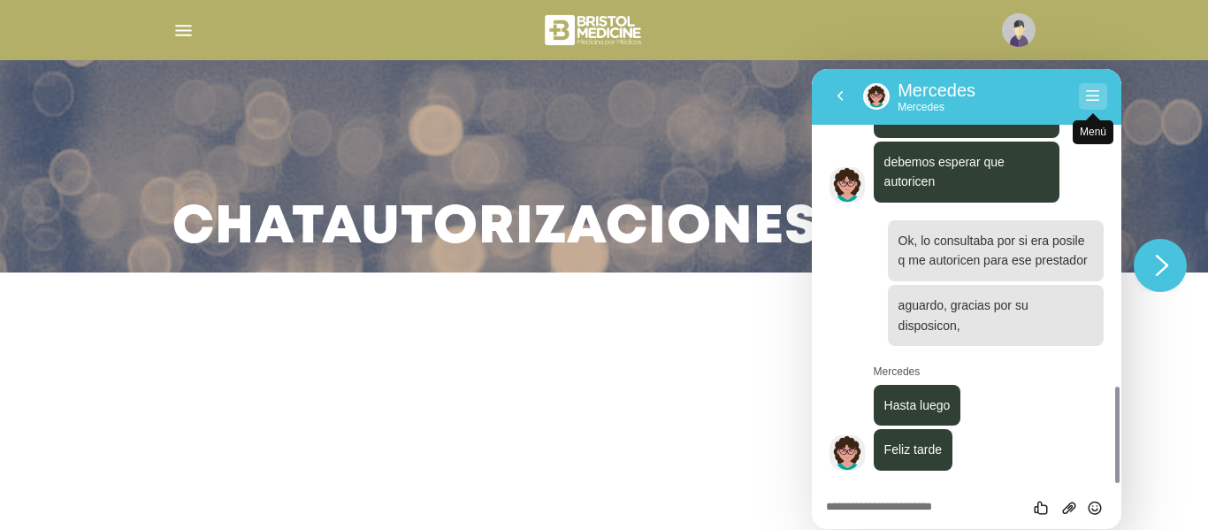
click at [1099, 96] on button "Menú" at bounding box center [1093, 96] width 28 height 27
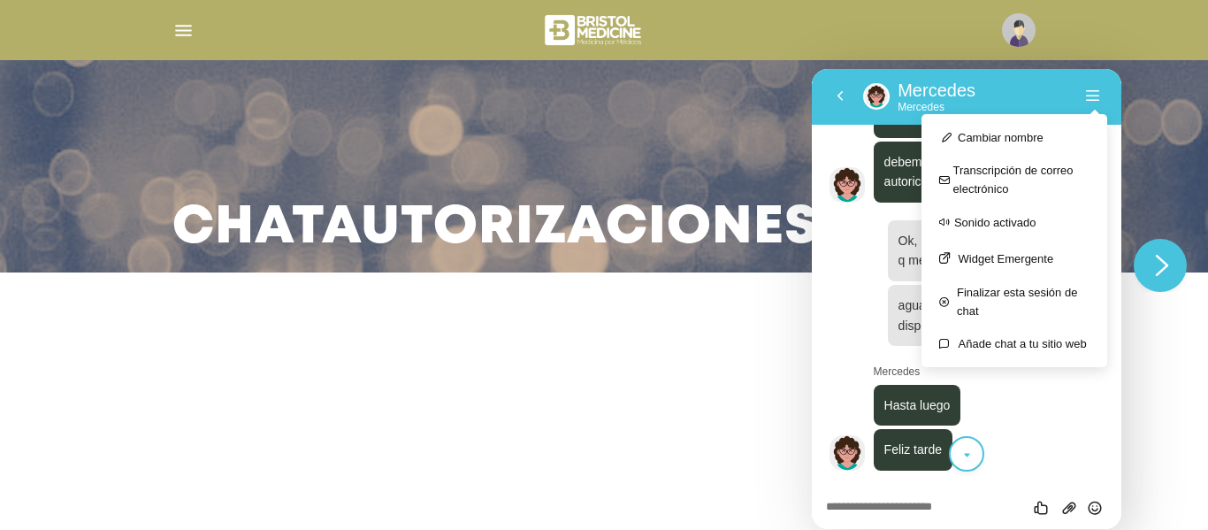
scroll to position [356, 0]
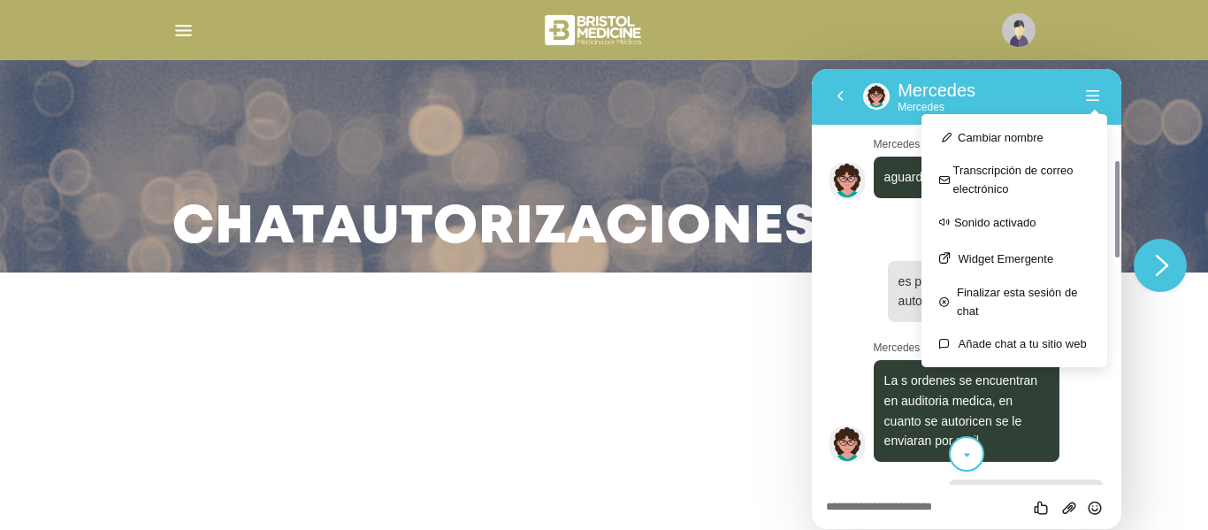
click at [732, 321] on div at bounding box center [605, 336] width 806 height 42
click at [1030, 295] on button "Finalizar esta sesión de chat" at bounding box center [1015, 301] width 186 height 51
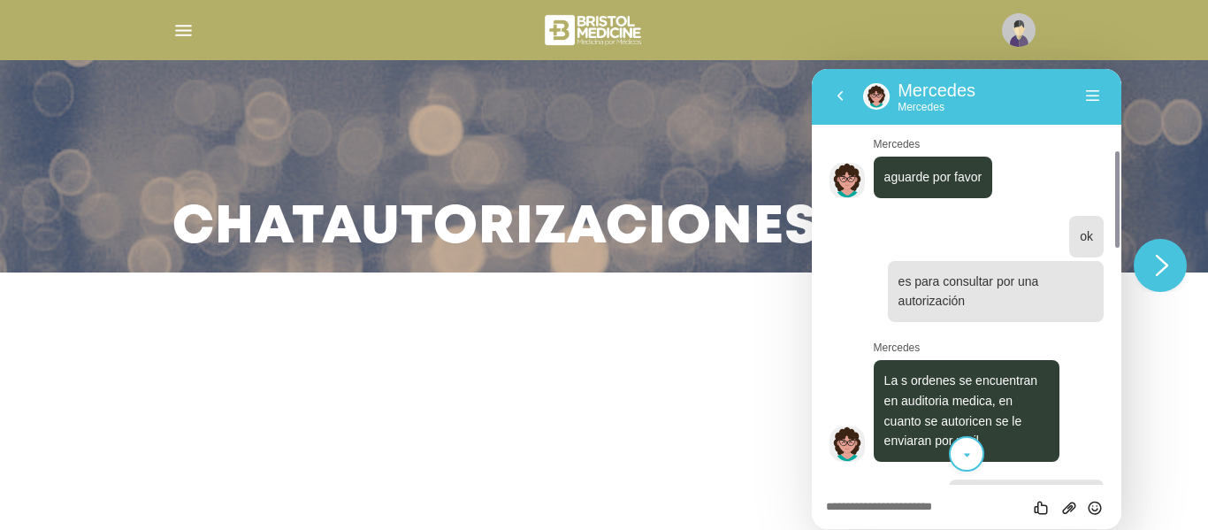
click at [964, 307] on span "es para consultar por una autorización" at bounding box center [969, 291] width 141 height 34
click at [376, 213] on h3 "Chat Autorizaciones" at bounding box center [495, 228] width 647 height 46
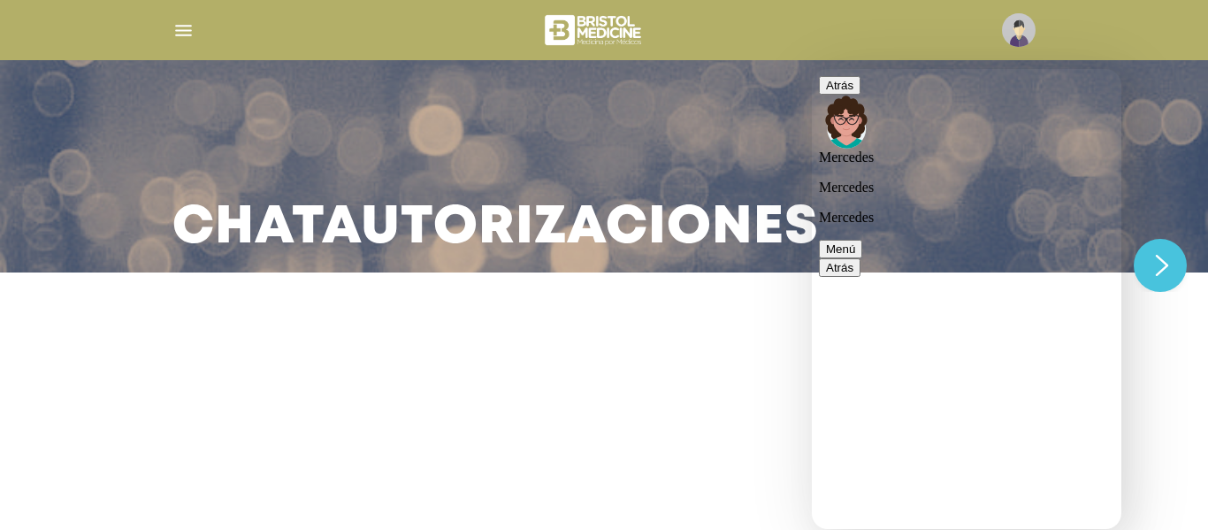
click at [189, 24] on img "button" at bounding box center [183, 30] width 22 height 22
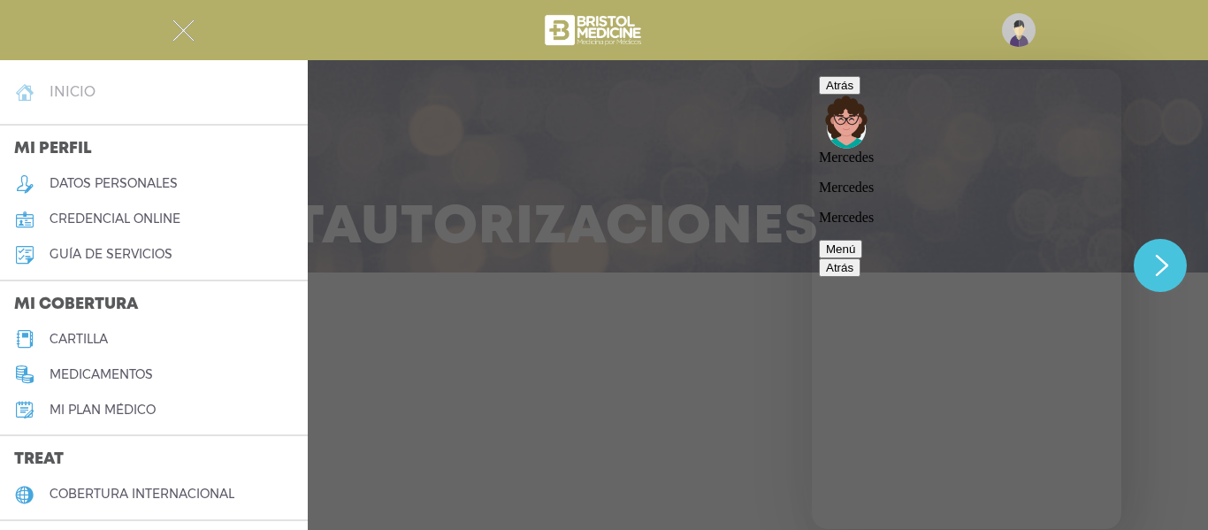
click at [119, 95] on link "inicio" at bounding box center [154, 91] width 308 height 35
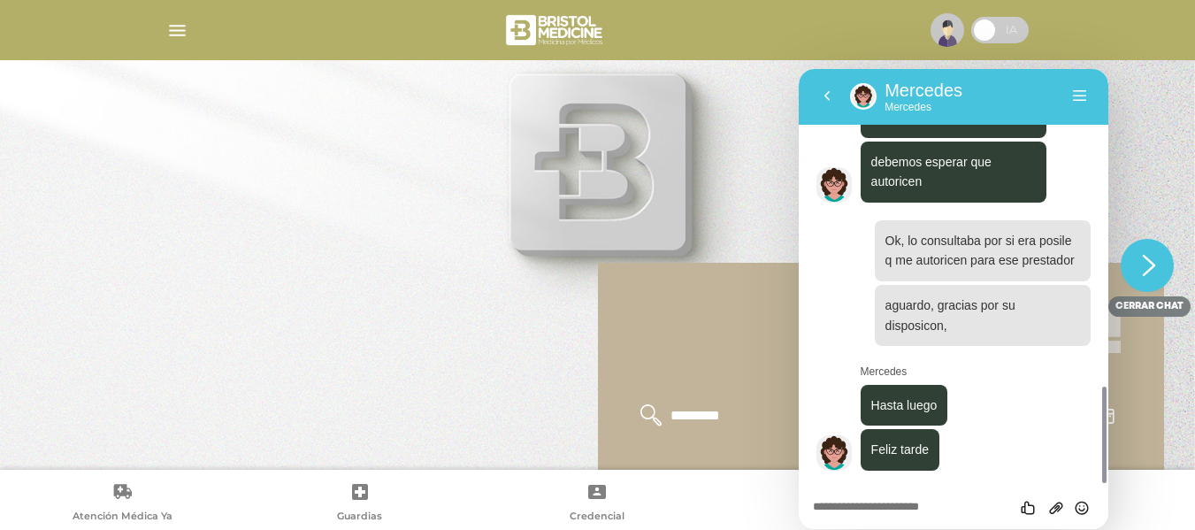
click at [1133, 274] on button "Close Chat This icon closes the chat window." at bounding box center [1147, 264] width 53 height 53
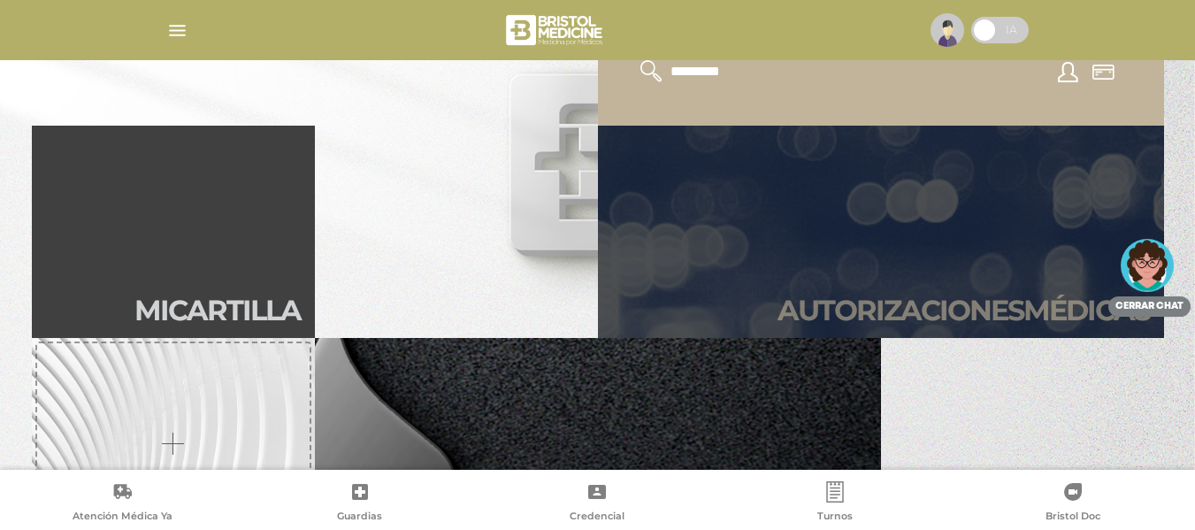
scroll to position [333, 0]
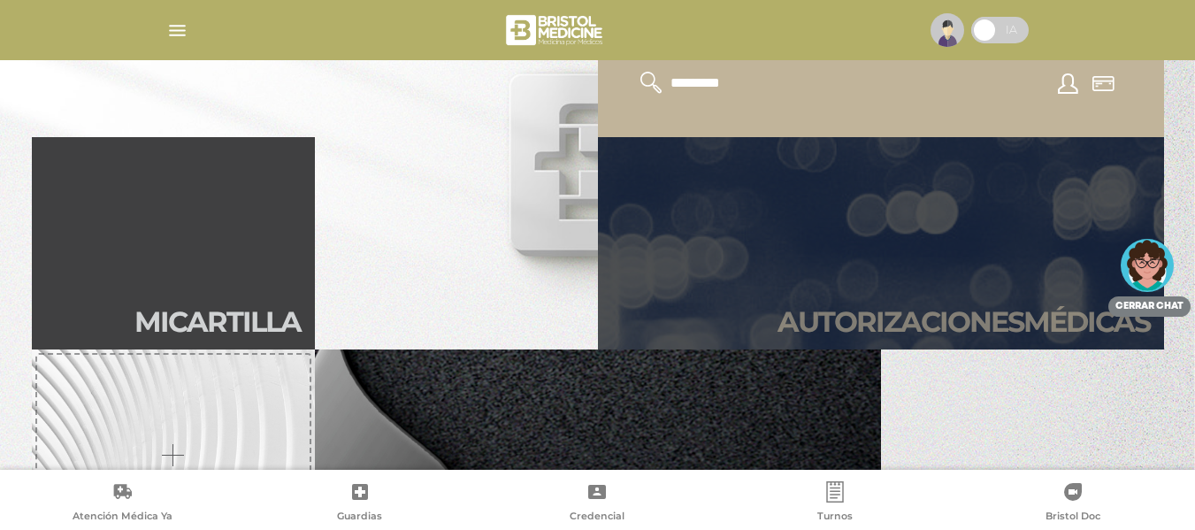
click at [1030, 257] on link "Autori zaciones médicas" at bounding box center [881, 243] width 566 height 212
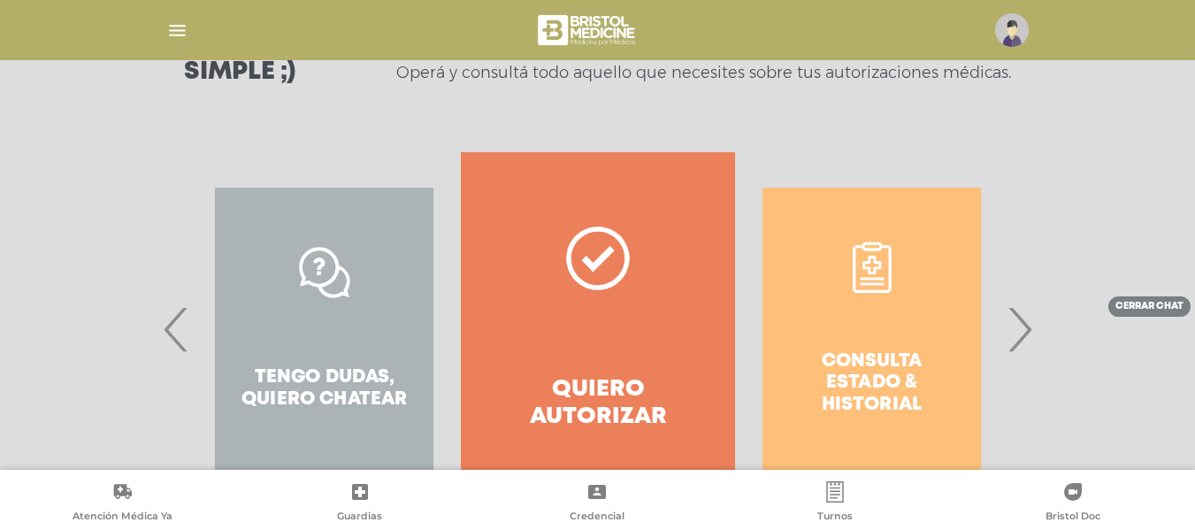
scroll to position [302, 0]
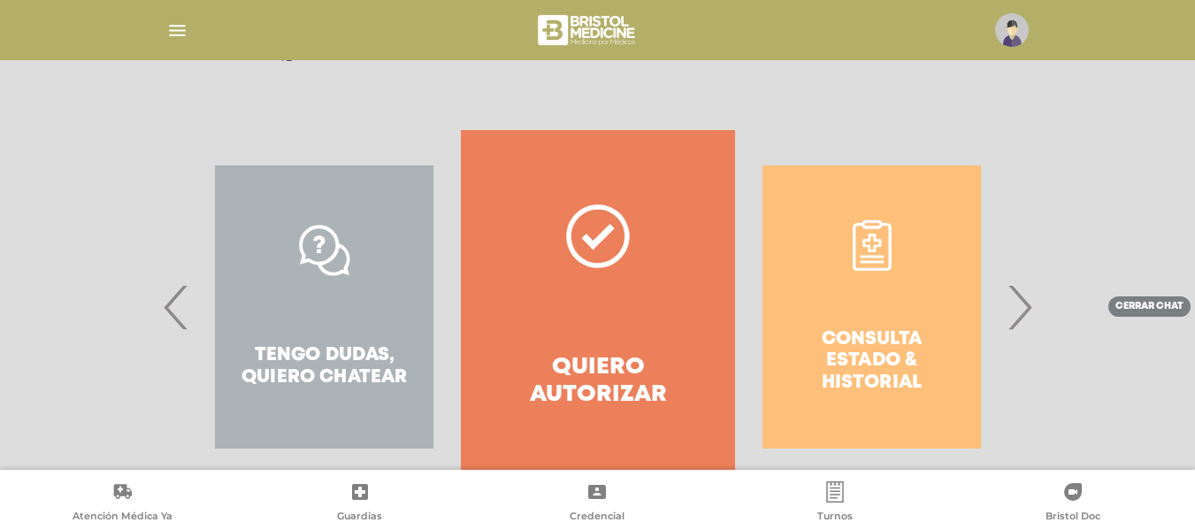
click at [1030, 300] on span "›" at bounding box center [1019, 307] width 34 height 96
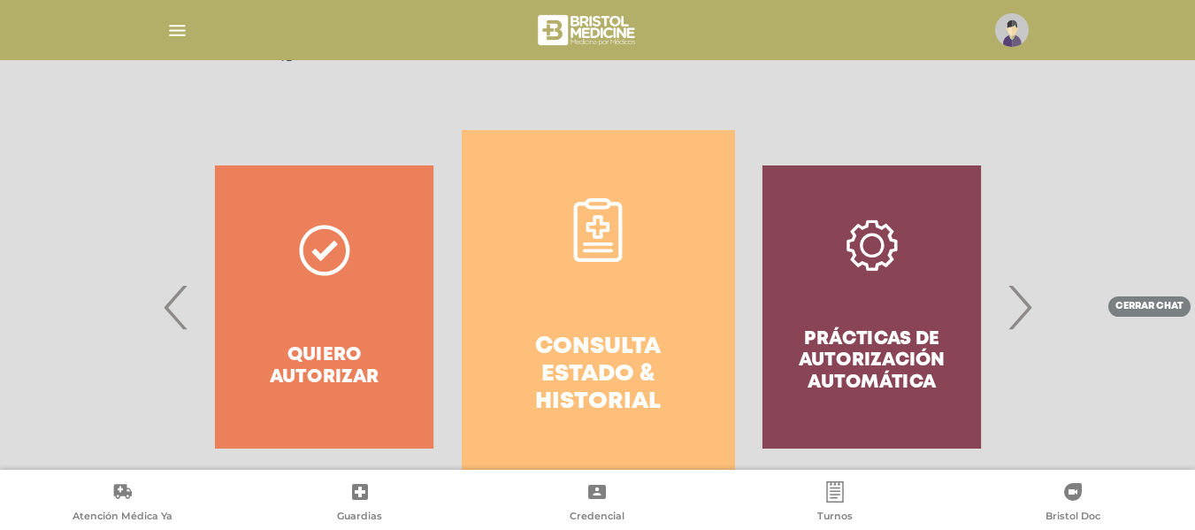
click at [614, 253] on icon at bounding box center [598, 230] width 64 height 64
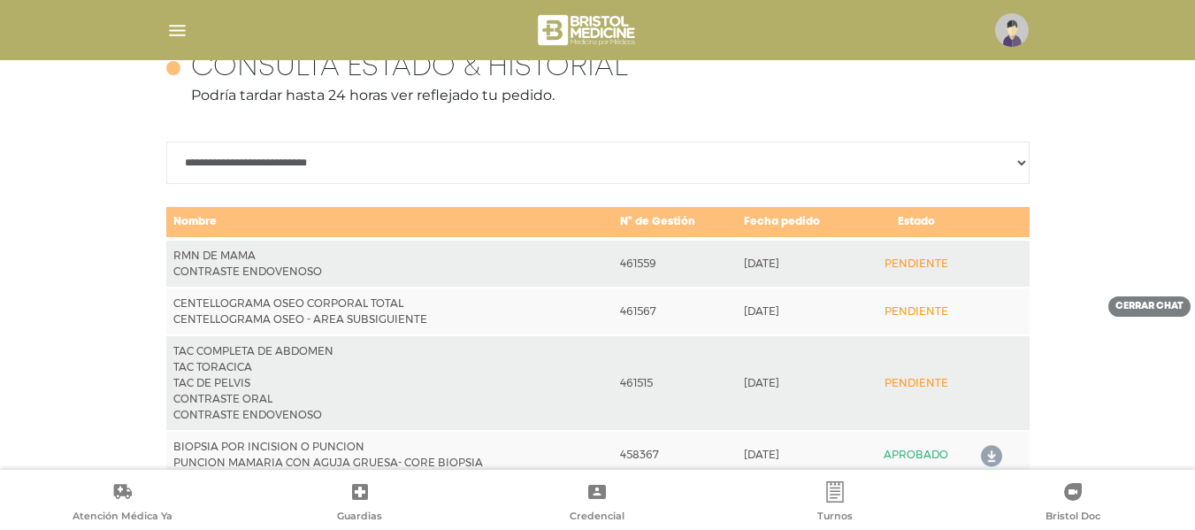
scroll to position [897, 0]
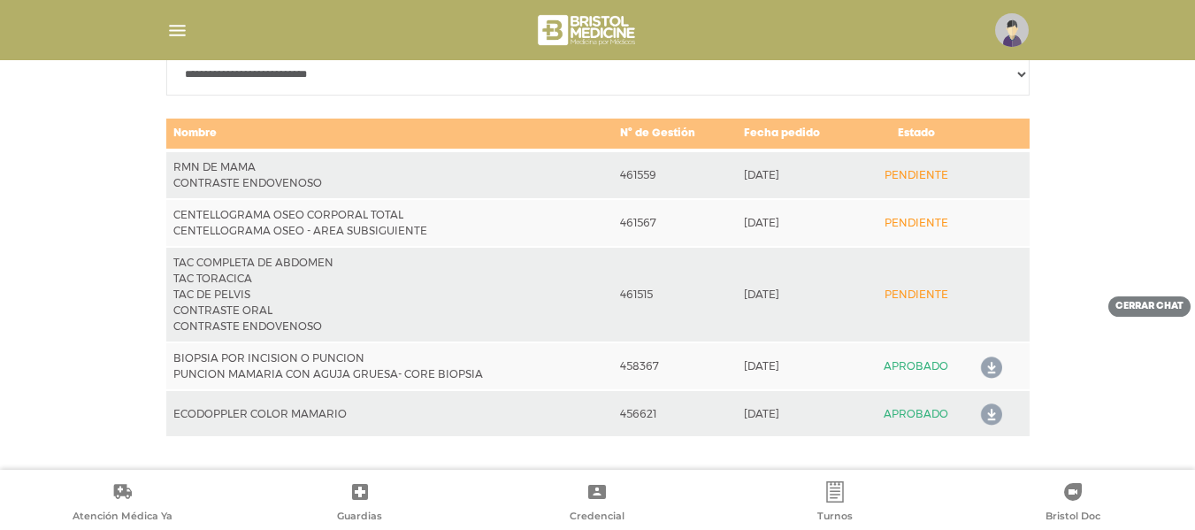
click at [1126, 303] on link "cerrar chat" at bounding box center [1149, 306] width 82 height 20
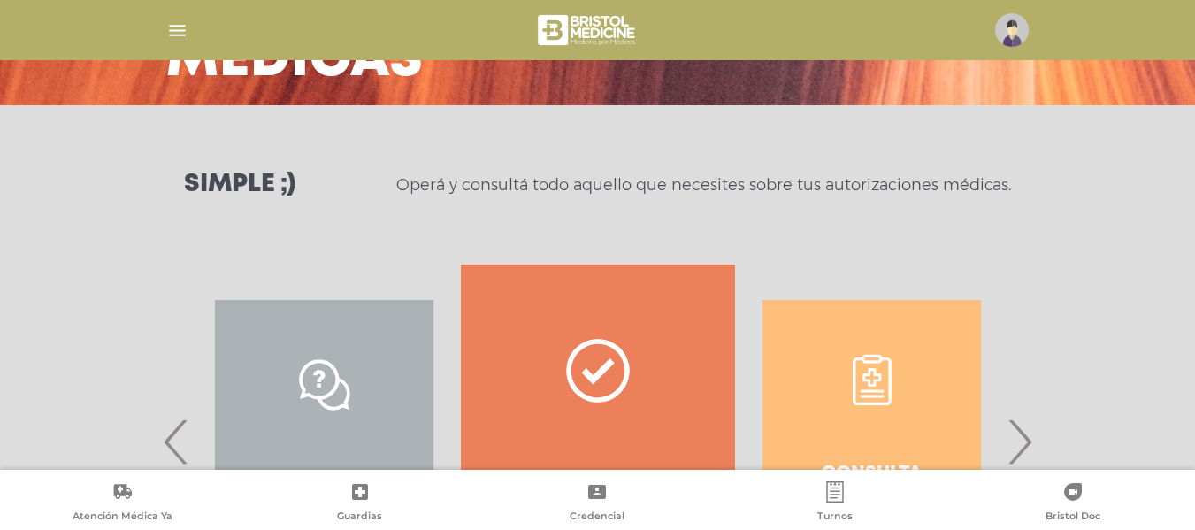
scroll to position [358, 0]
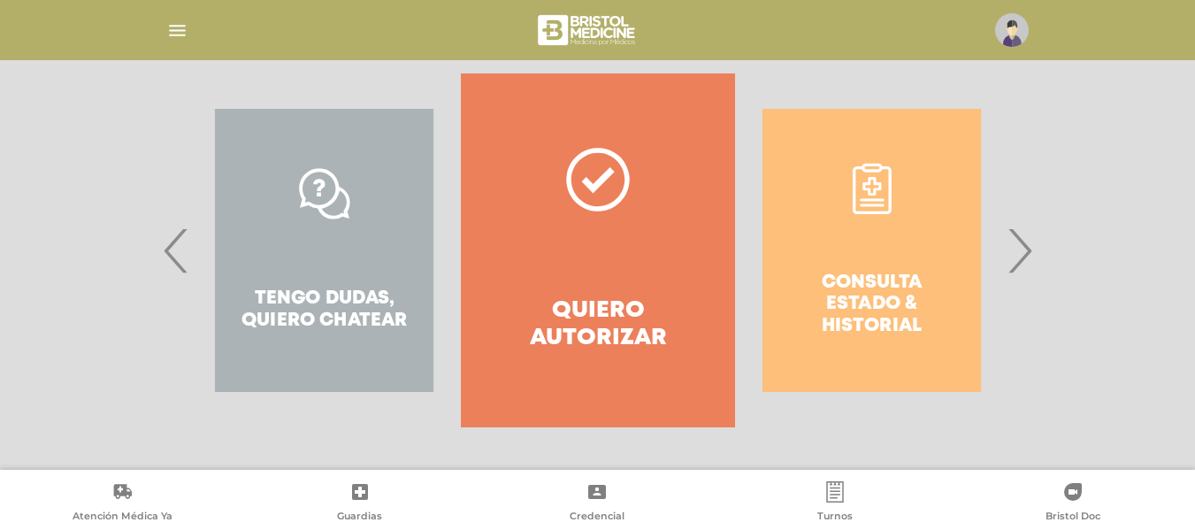
click at [1012, 250] on span "›" at bounding box center [1019, 251] width 34 height 96
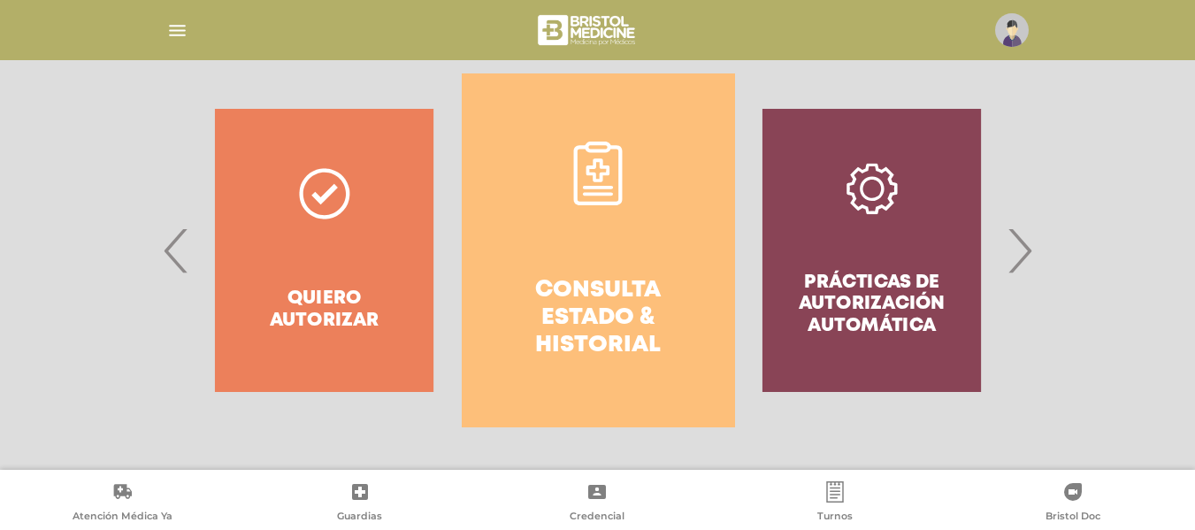
click at [732, 217] on link "Consulta estado & historial" at bounding box center [598, 250] width 273 height 354
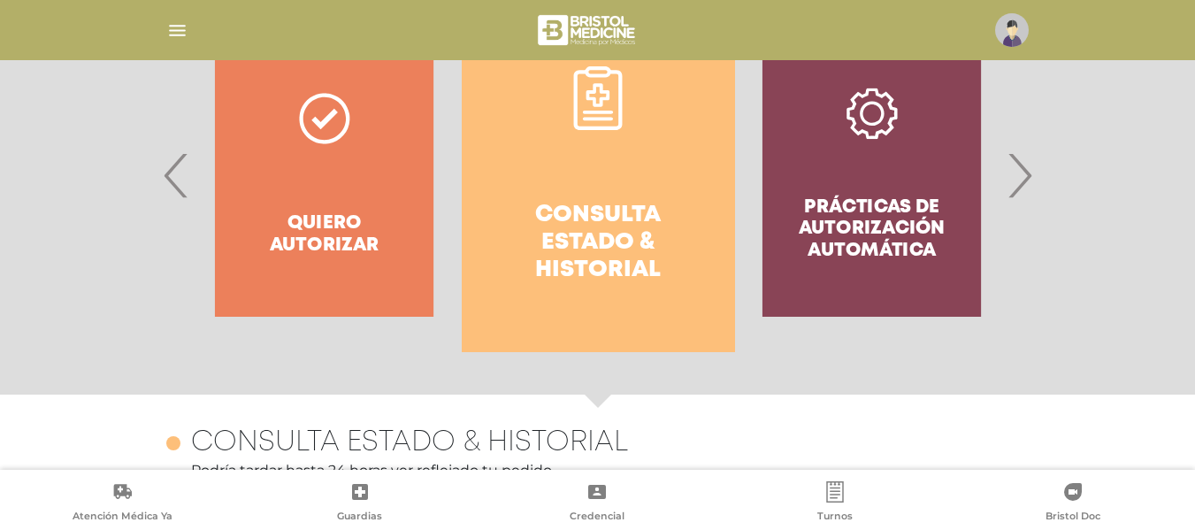
scroll to position [897, 0]
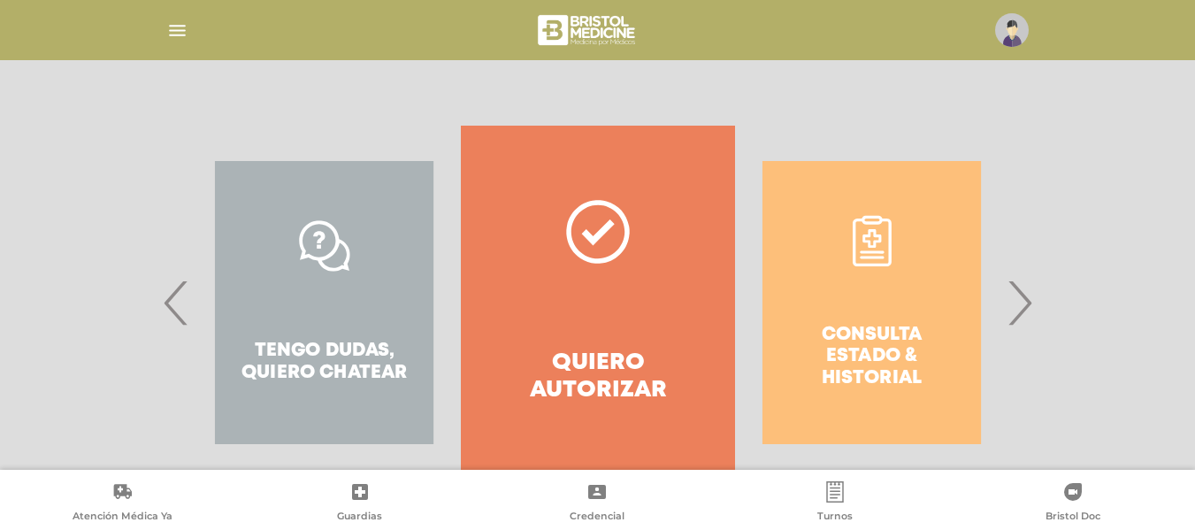
scroll to position [358, 0]
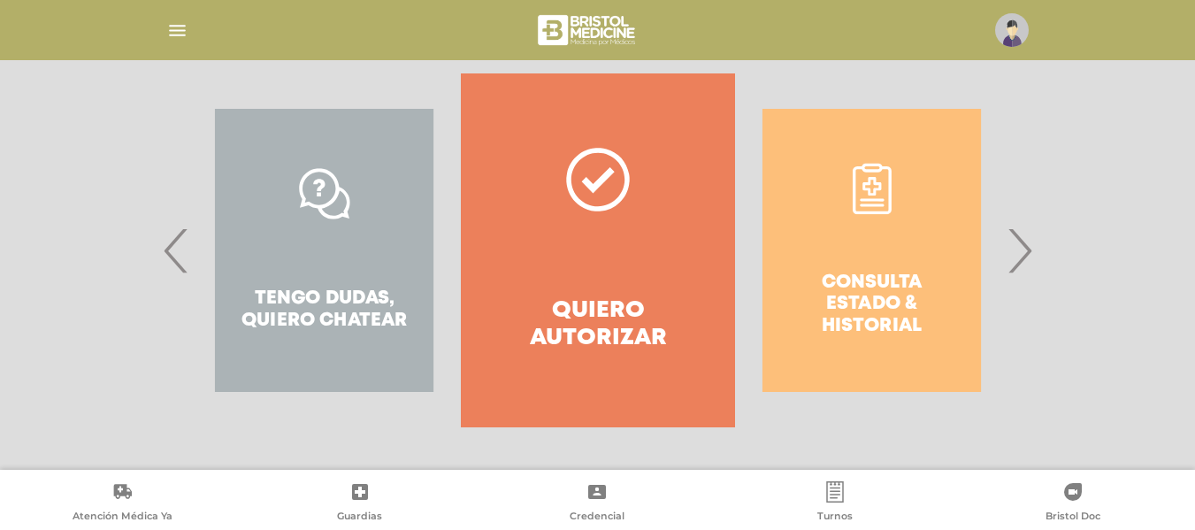
click at [1022, 252] on span "›" at bounding box center [1019, 251] width 34 height 96
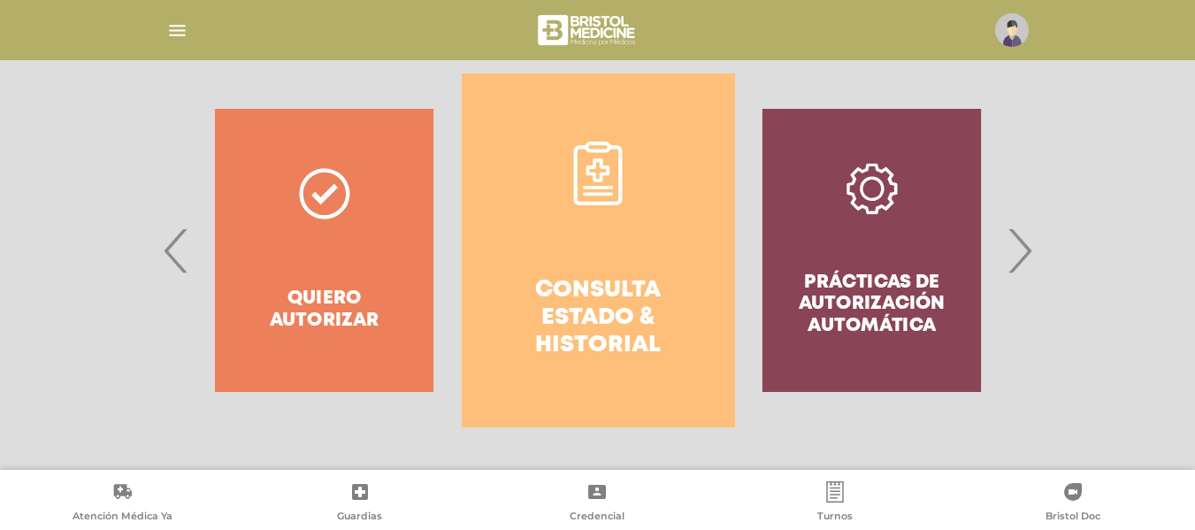
click at [590, 217] on link "Consulta estado & historial" at bounding box center [598, 250] width 273 height 354
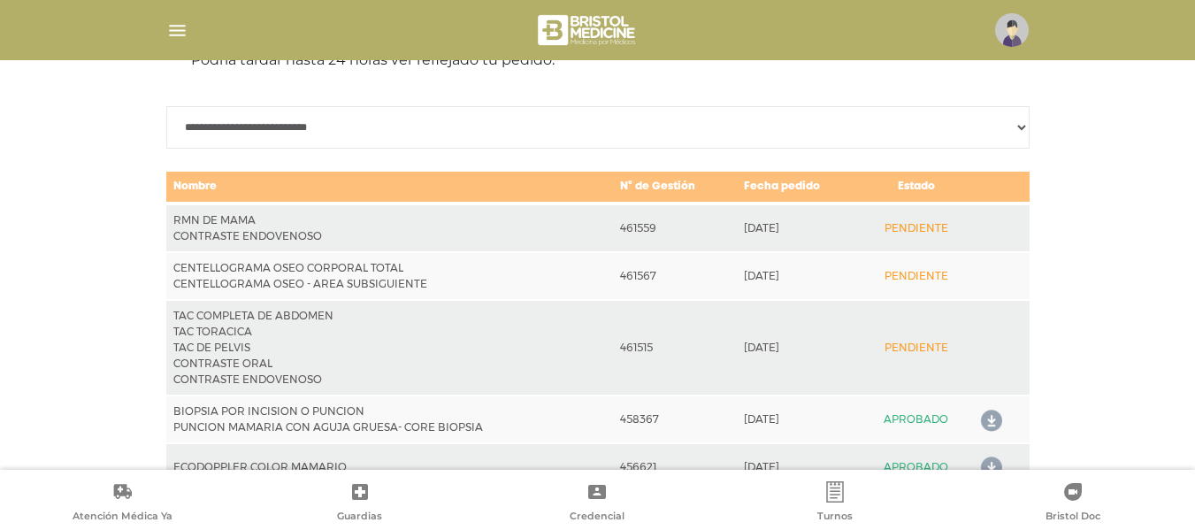
scroll to position [897, 0]
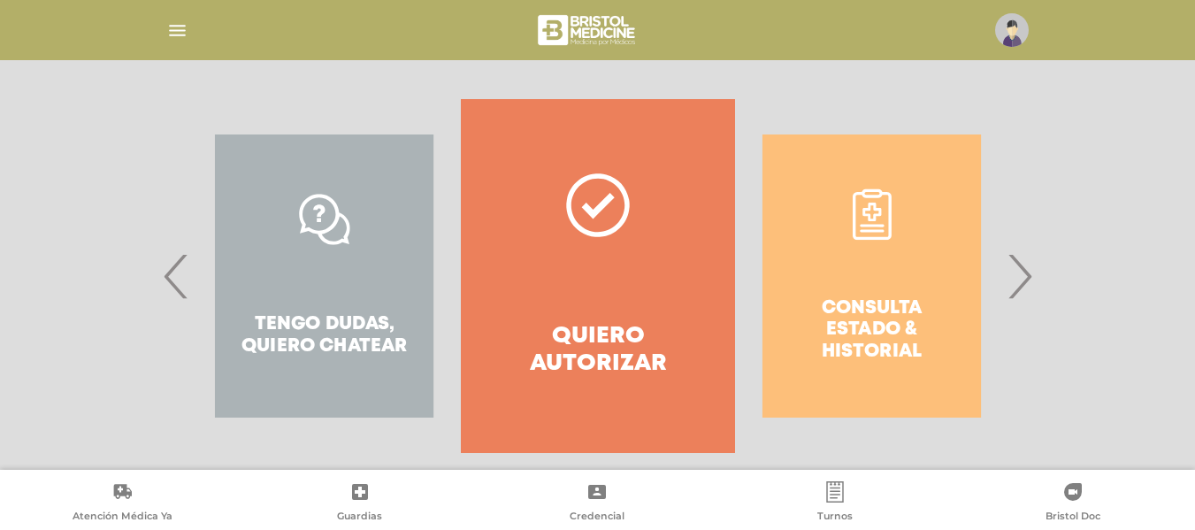
scroll to position [355, 0]
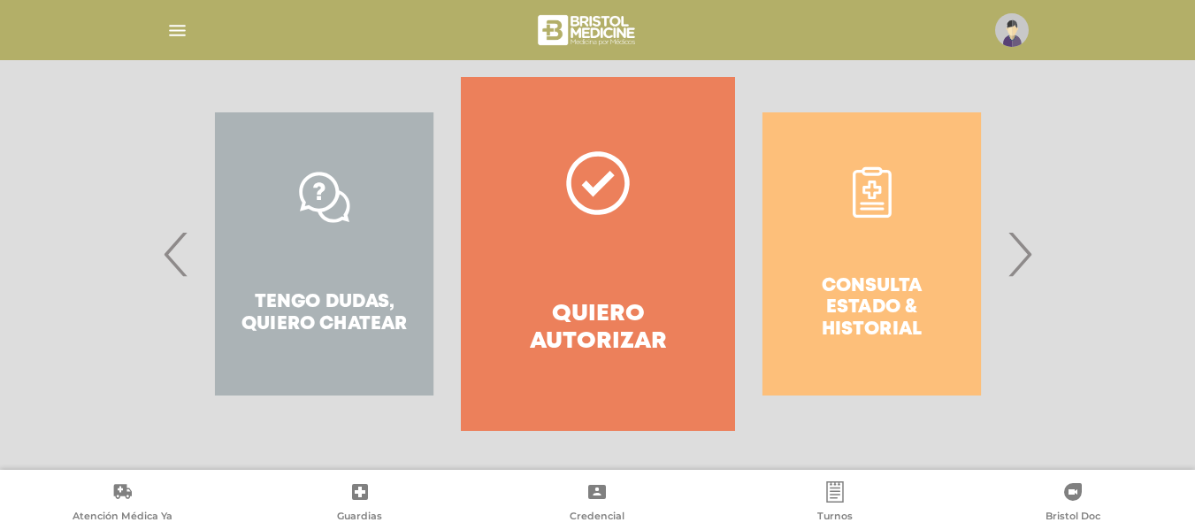
click at [1004, 267] on div "Consulta estado & historial" at bounding box center [871, 254] width 273 height 354
click at [1004, 266] on div "Consulta estado & historial" at bounding box center [871, 254] width 273 height 354
click at [1008, 265] on div "Consulta estado & historial Prácticas de autorización automática Tengo dudas, q…" at bounding box center [598, 254] width 821 height 354
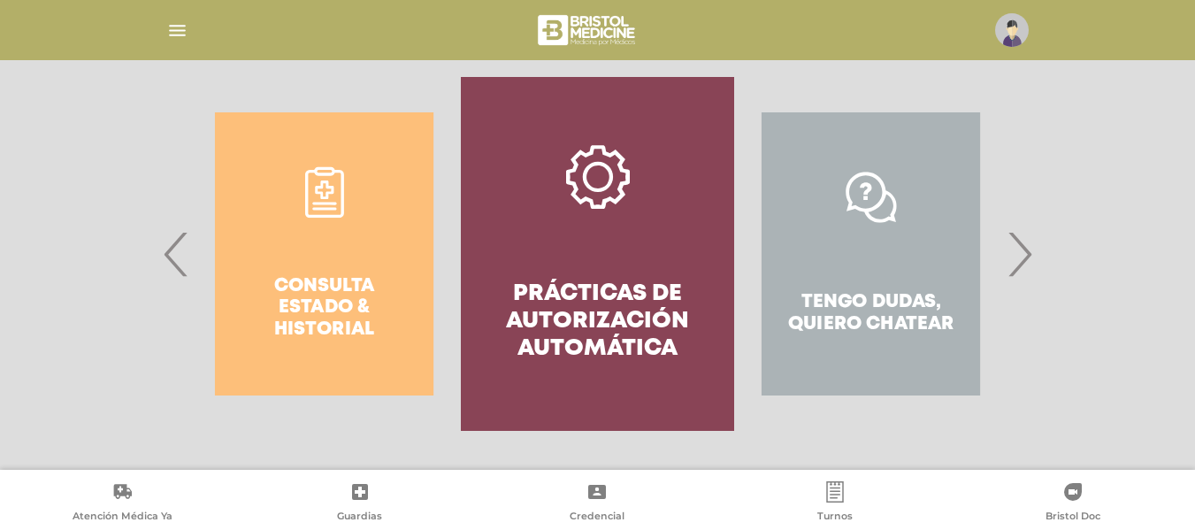
click at [1059, 266] on div "Consulta estado & historial Prácticas de autorización automática Tengo dudas, q…" at bounding box center [597, 275] width 1195 height 396
click at [1046, 255] on div "Consulta estado & historial Prácticas de autorización automática Tengo dudas, q…" at bounding box center [598, 254] width 906 height 354
click at [1036, 252] on div "Consulta estado & historial Prácticas de autorización automática Tengo dudas, q…" at bounding box center [598, 254] width 906 height 354
click at [1023, 251] on span "›" at bounding box center [1019, 254] width 34 height 96
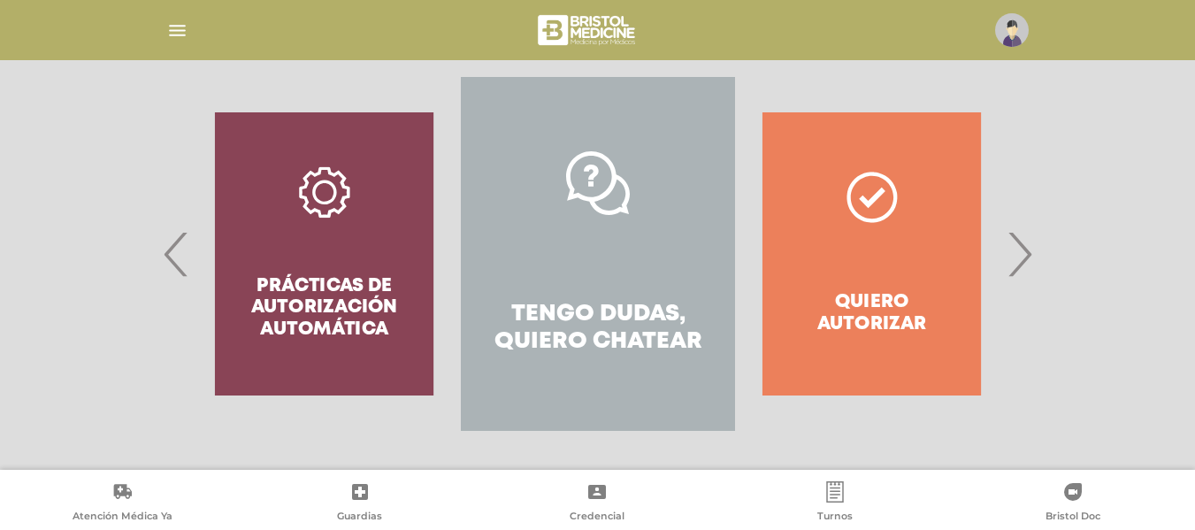
click at [1023, 251] on span "›" at bounding box center [1019, 254] width 34 height 96
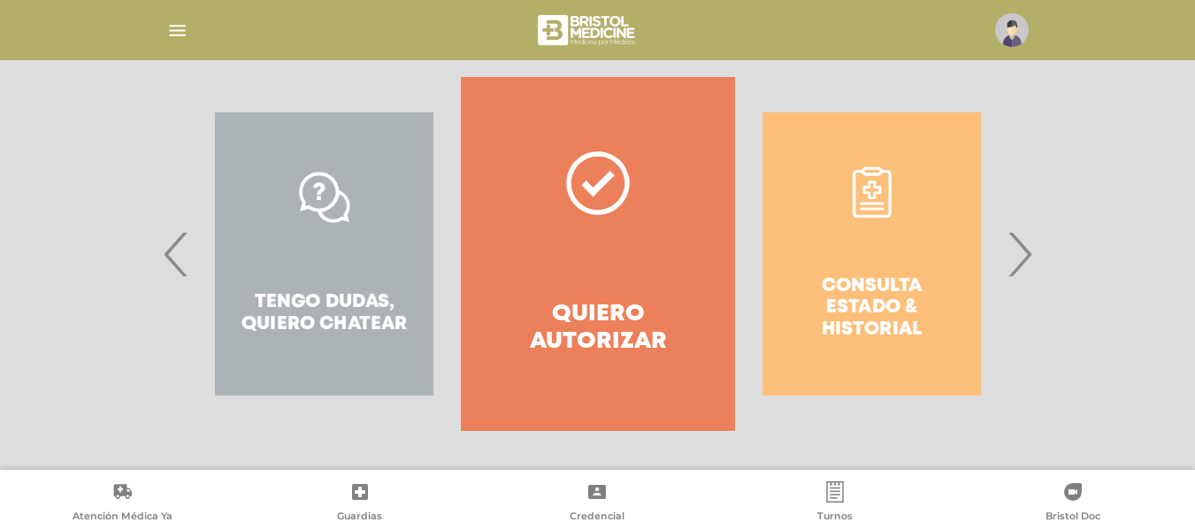
click at [1023, 251] on span "›" at bounding box center [1019, 254] width 34 height 96
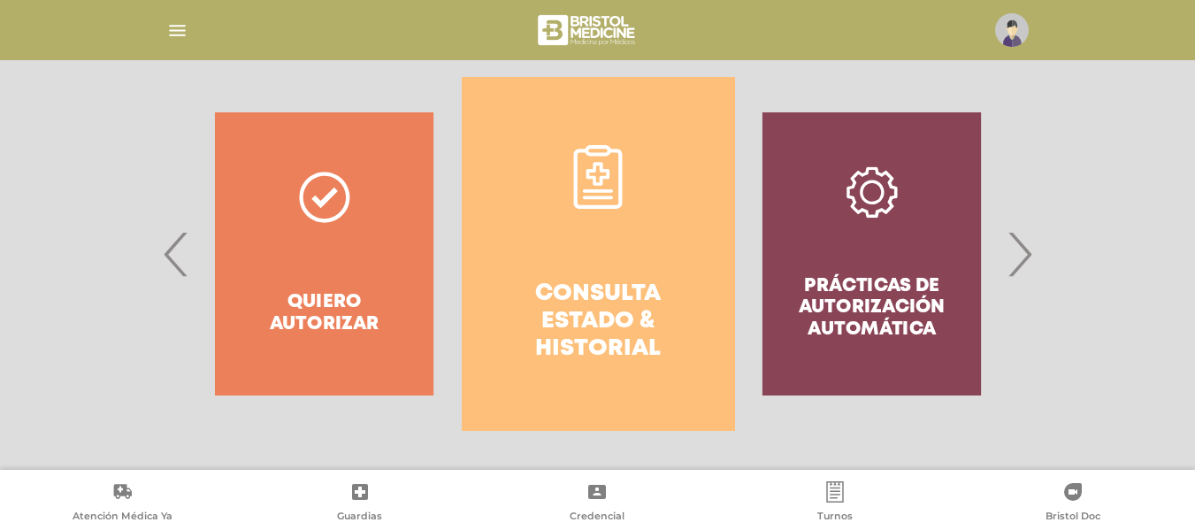
click at [580, 201] on icon at bounding box center [598, 177] width 64 height 64
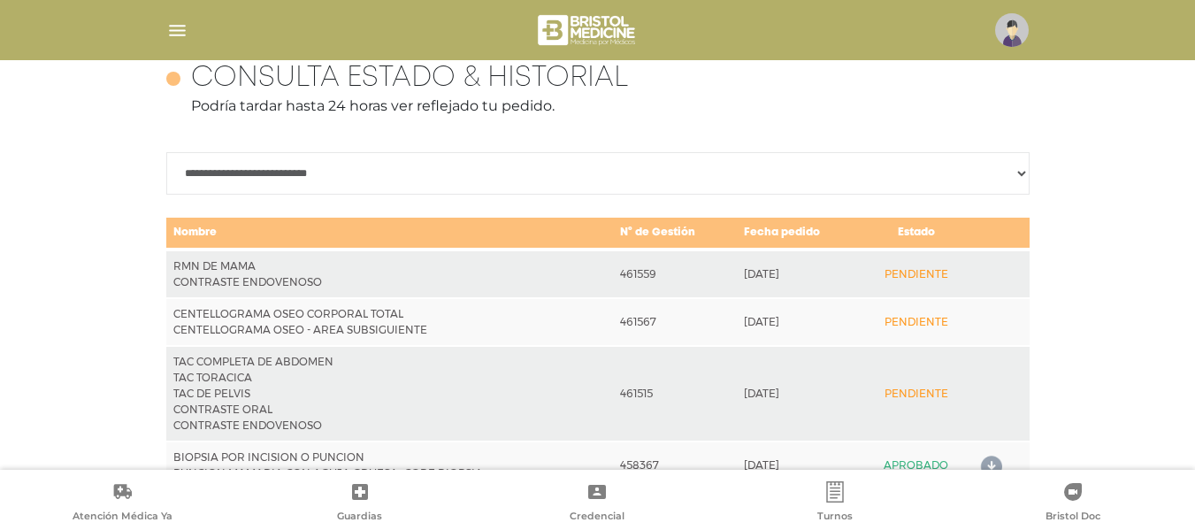
scroll to position [897, 0]
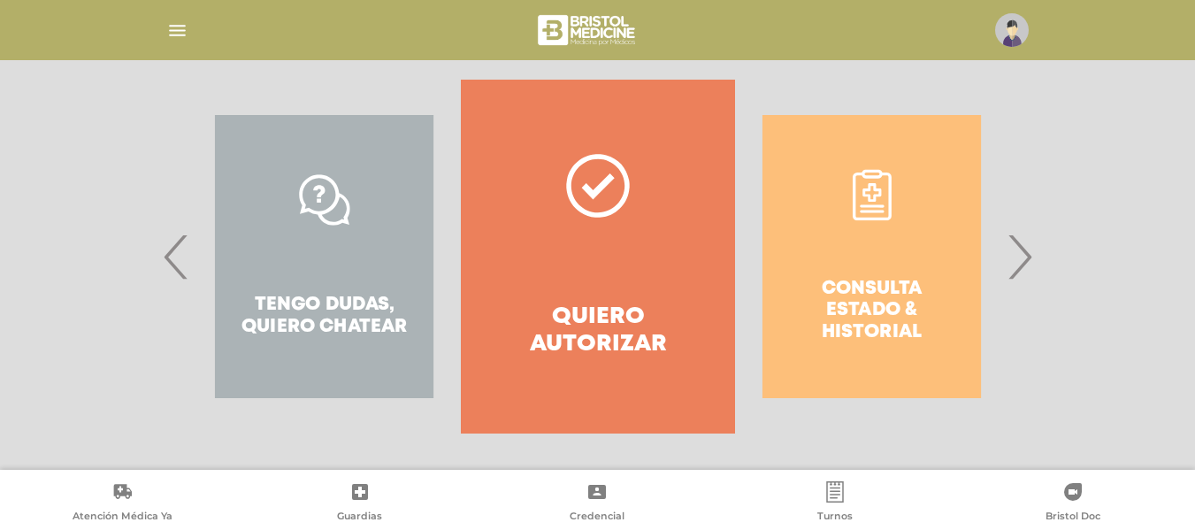
scroll to position [358, 0]
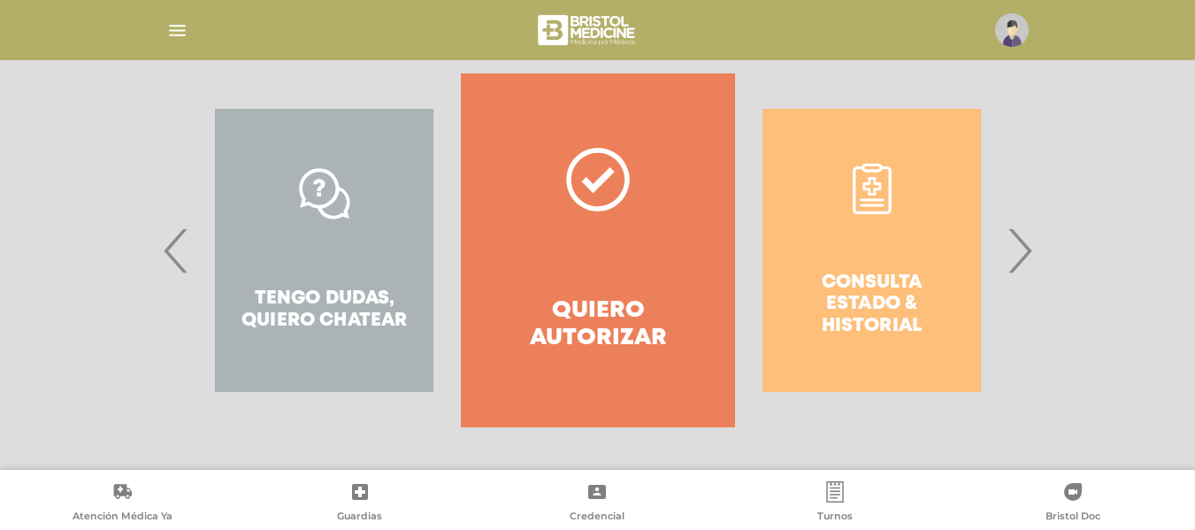
click at [1019, 244] on span "›" at bounding box center [1019, 251] width 34 height 96
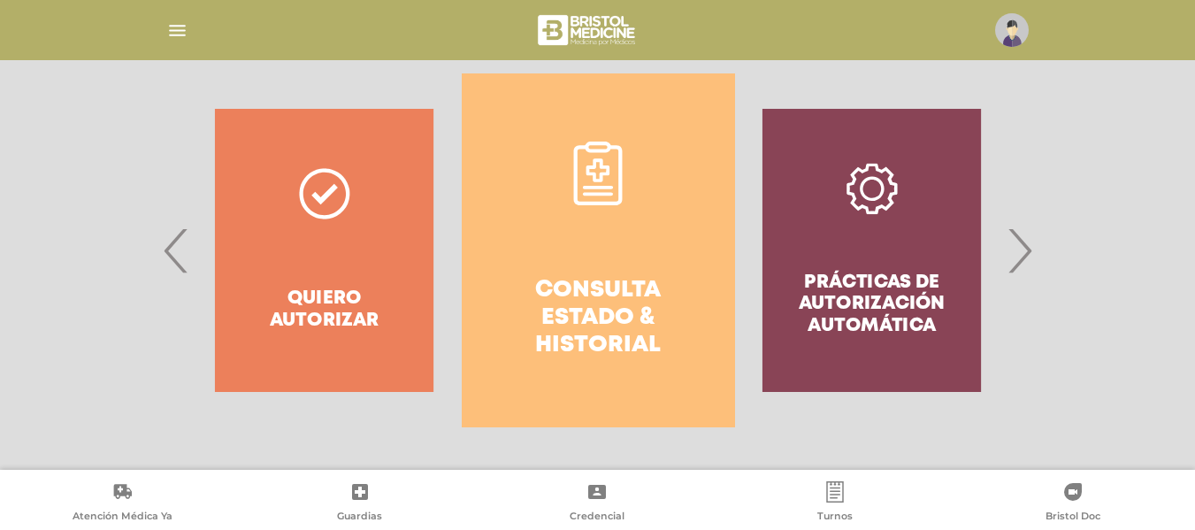
click at [574, 216] on link "Consulta estado & historial" at bounding box center [598, 250] width 273 height 354
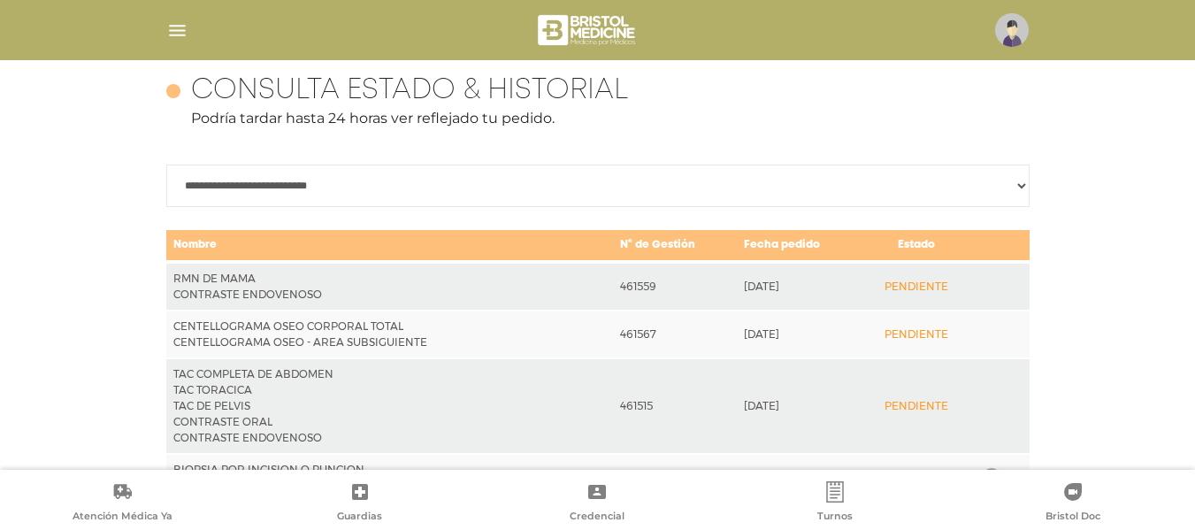
scroll to position [897, 0]
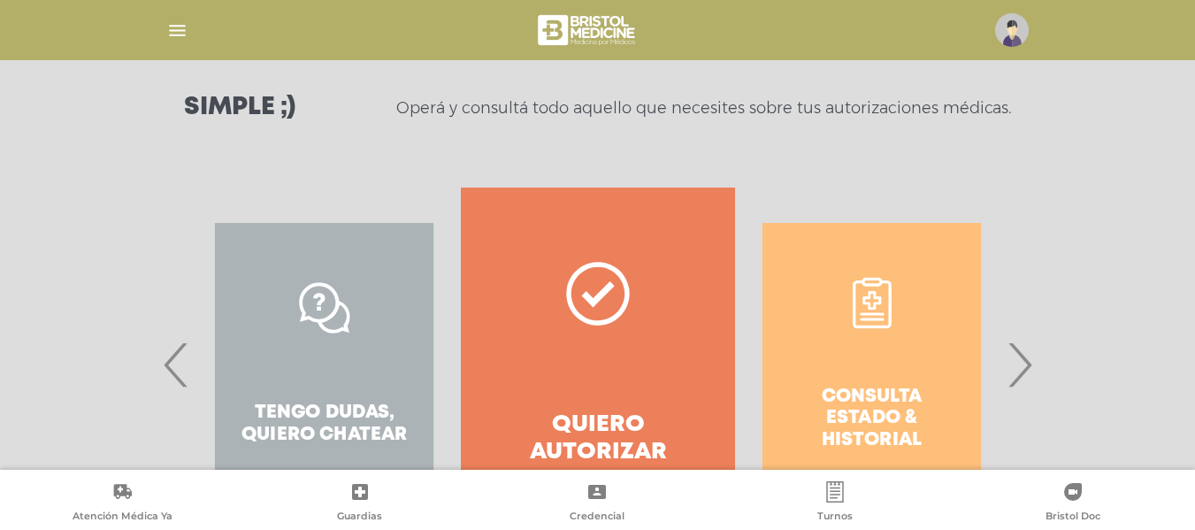
scroll to position [358, 0]
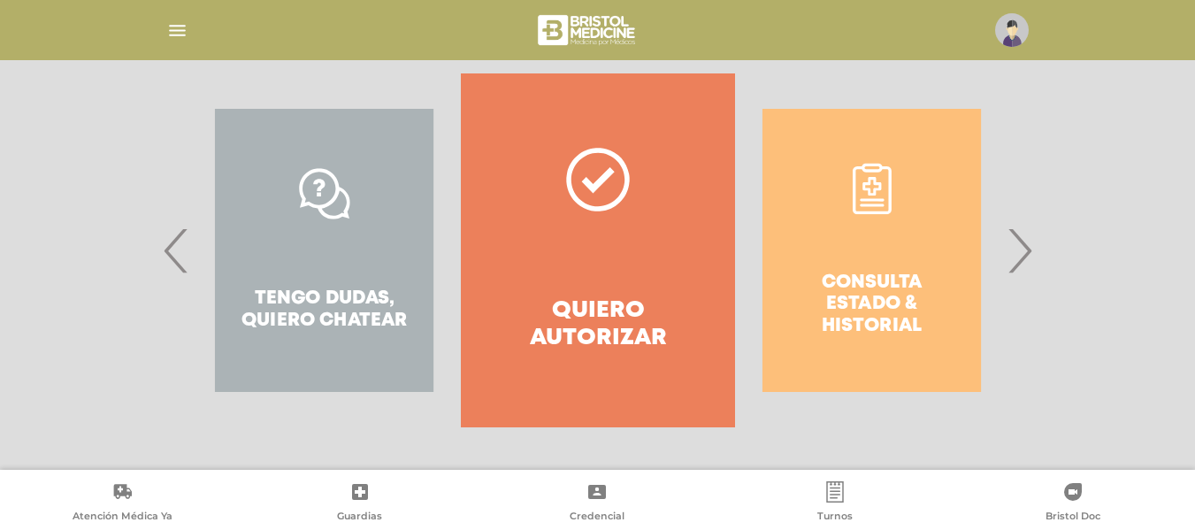
click at [1025, 241] on span "›" at bounding box center [1019, 251] width 34 height 96
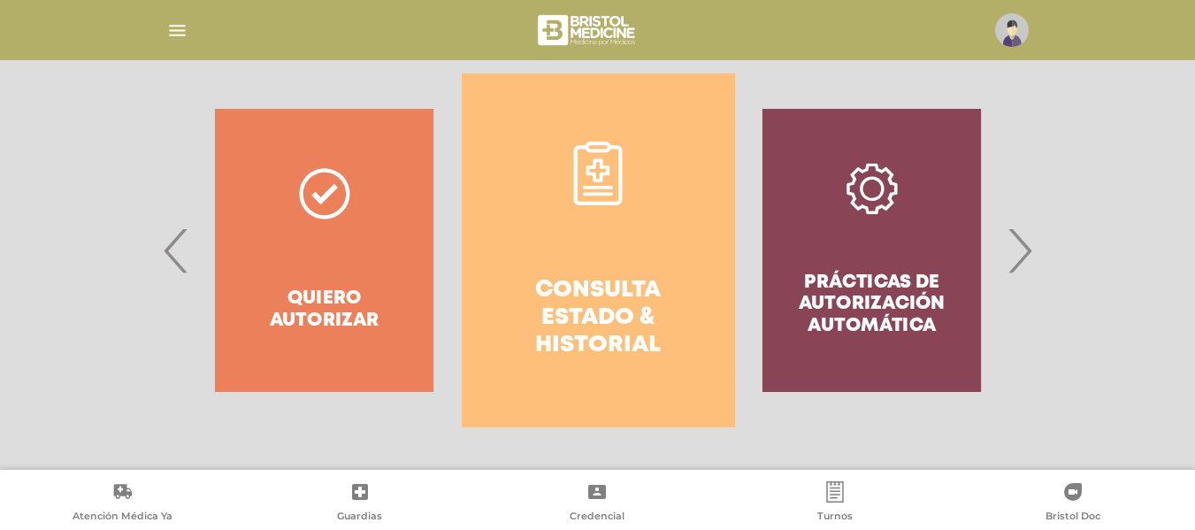
click at [707, 210] on link "Consulta estado & historial" at bounding box center [598, 250] width 273 height 354
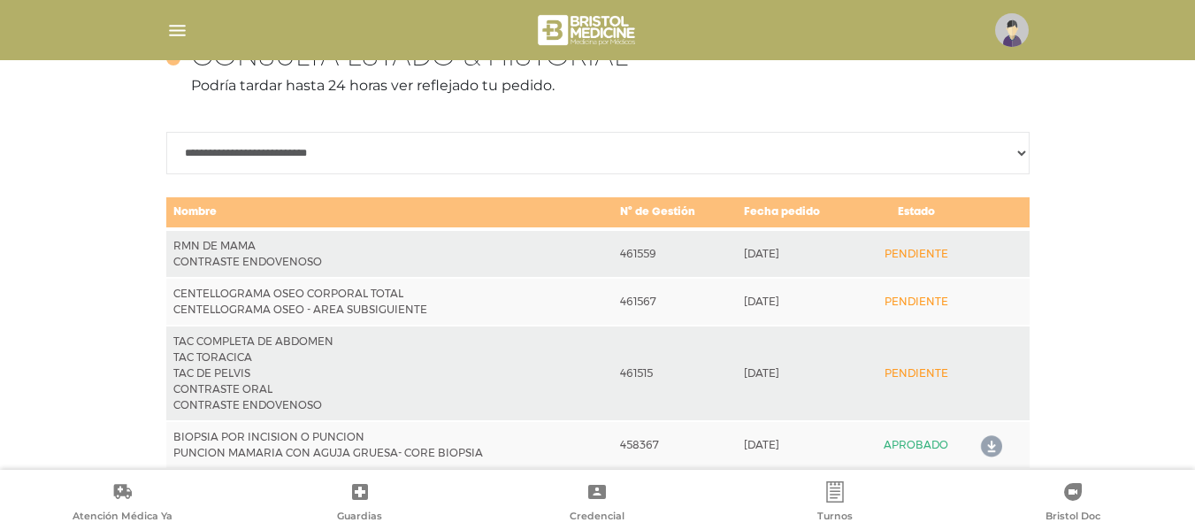
scroll to position [897, 0]
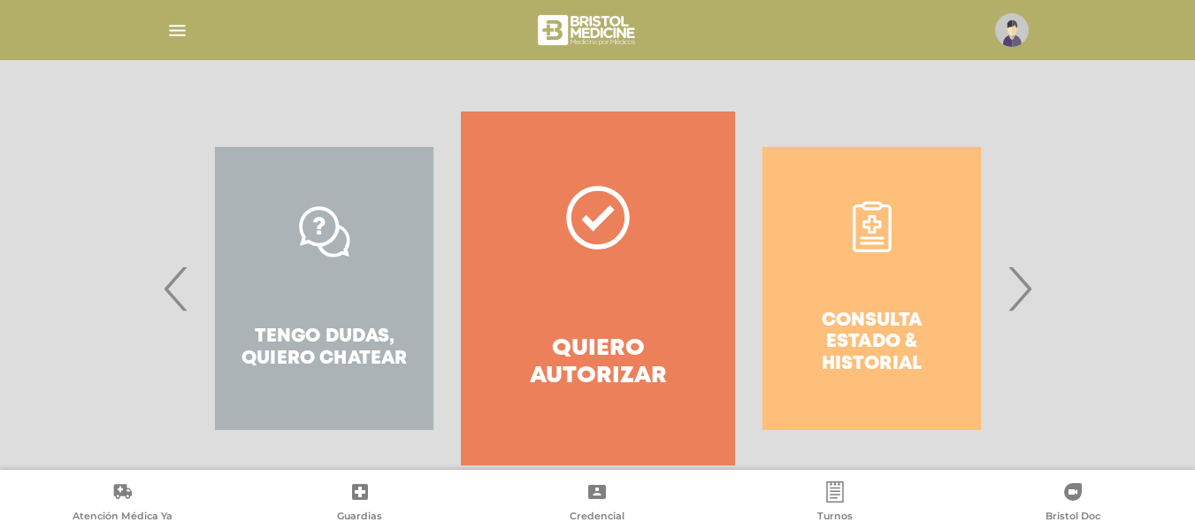
scroll to position [328, 0]
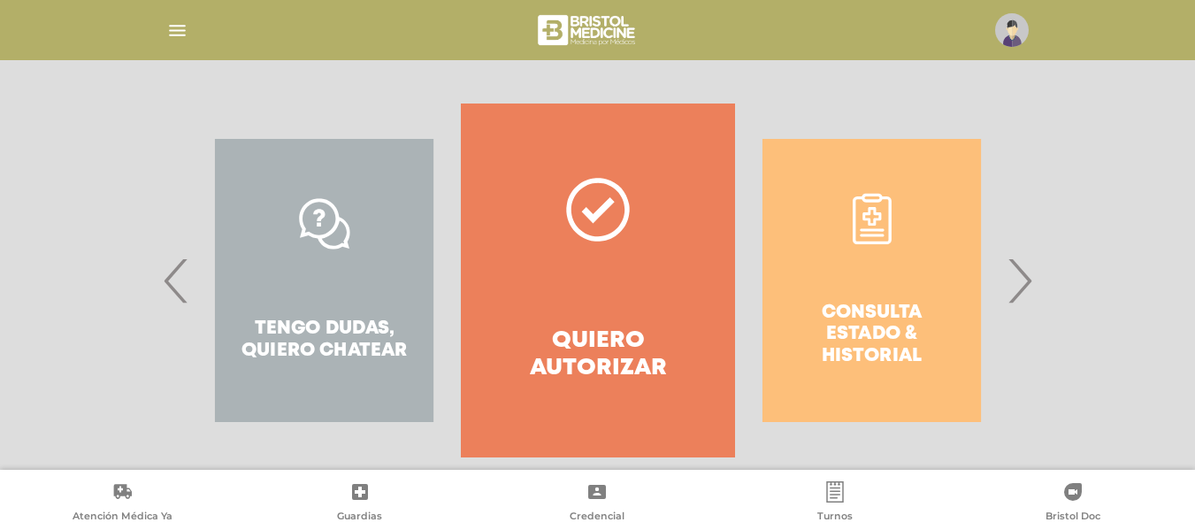
click at [989, 277] on div "Consulta estado & historial" at bounding box center [871, 280] width 273 height 354
click at [1021, 286] on span "›" at bounding box center [1019, 281] width 34 height 96
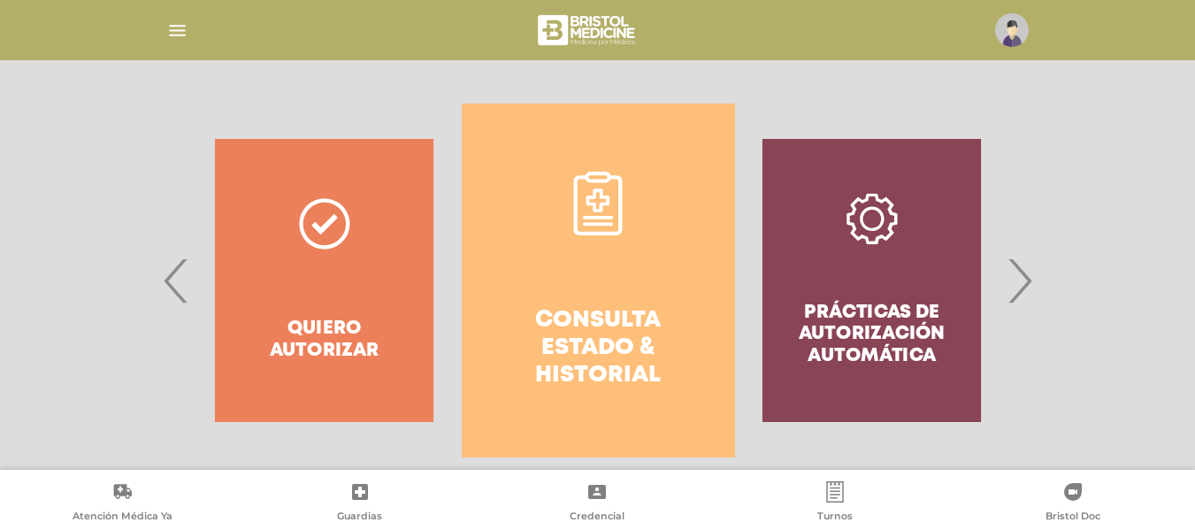
click at [525, 213] on link "Consulta estado & historial" at bounding box center [598, 280] width 273 height 354
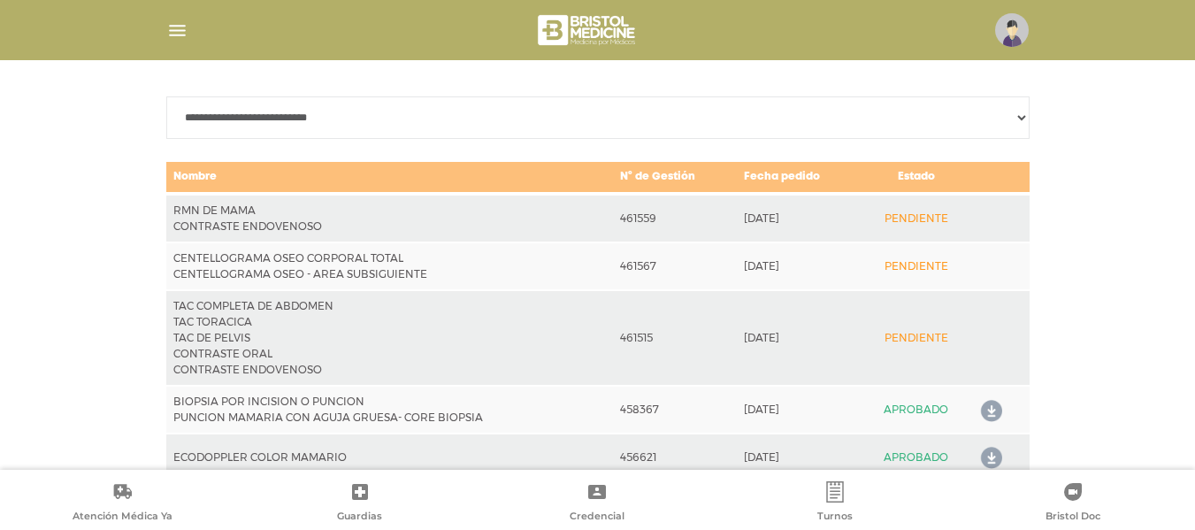
scroll to position [897, 0]
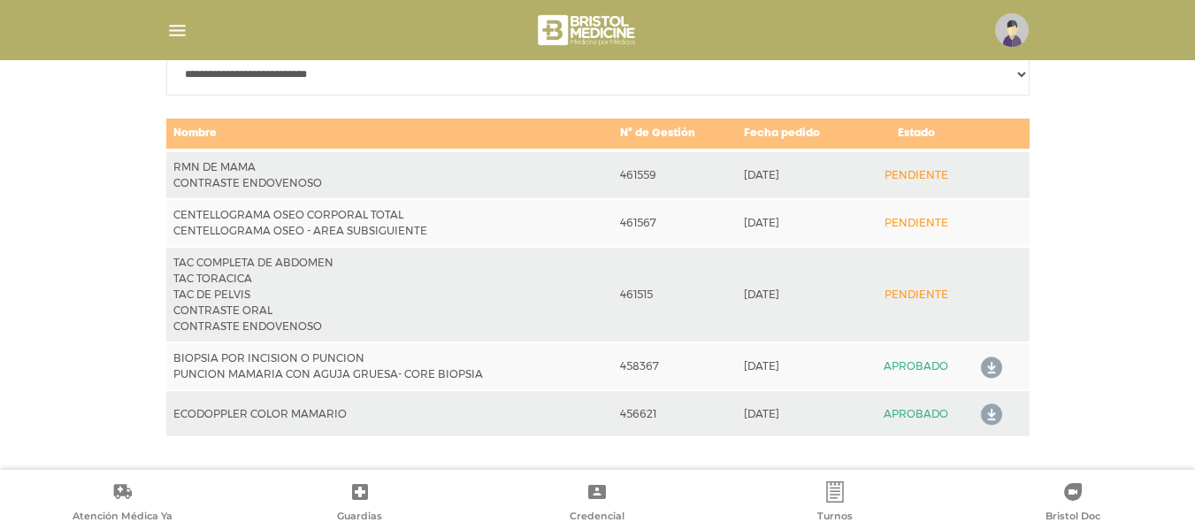
click at [975, 70] on select "**********" at bounding box center [597, 74] width 863 height 42
select select "**********"
click at [166, 53] on select "**********" at bounding box center [597, 74] width 863 height 42
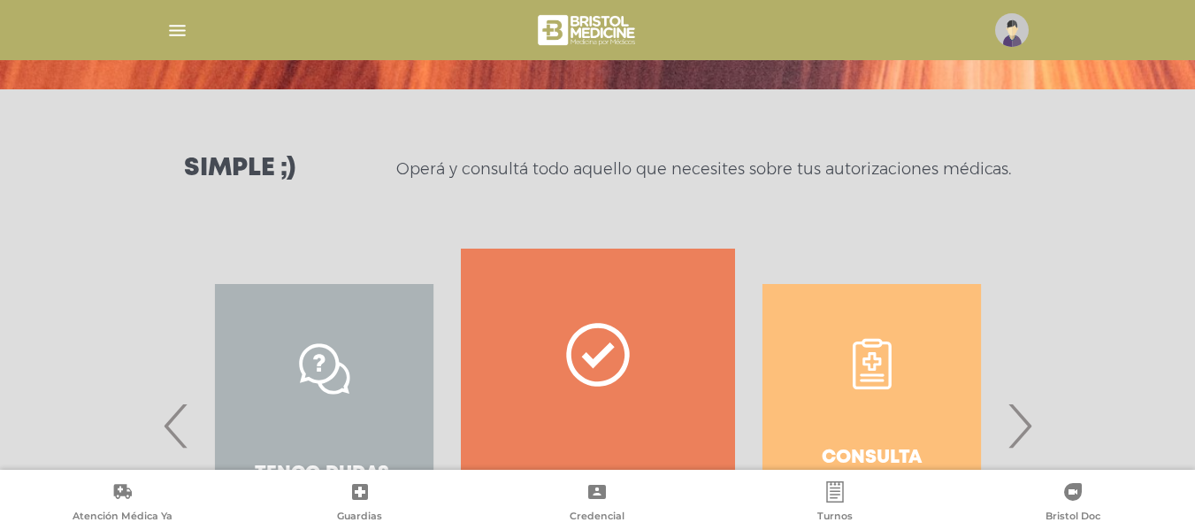
scroll to position [222, 0]
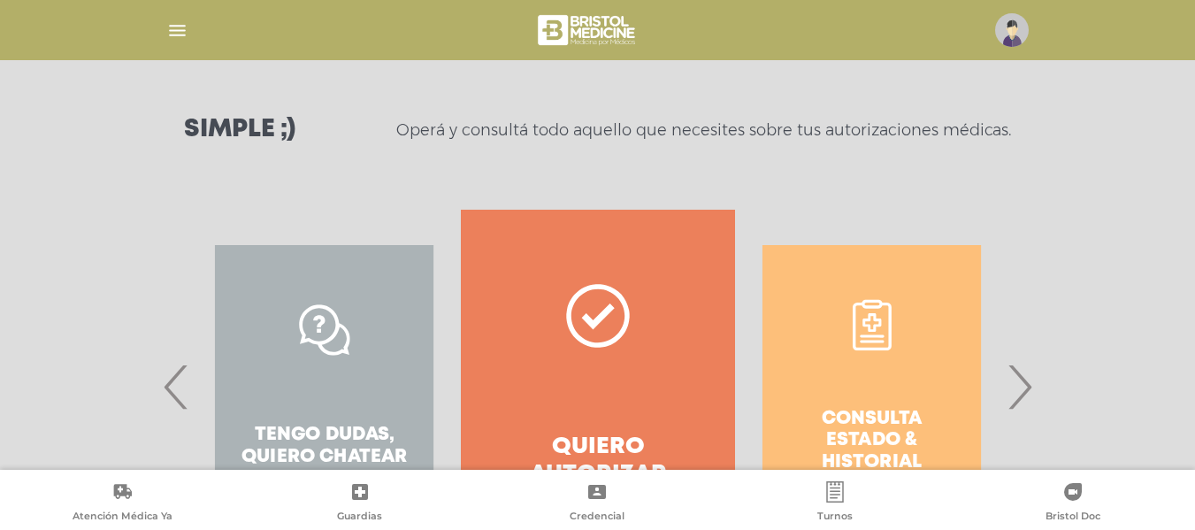
click at [1018, 392] on span "›" at bounding box center [1019, 387] width 34 height 96
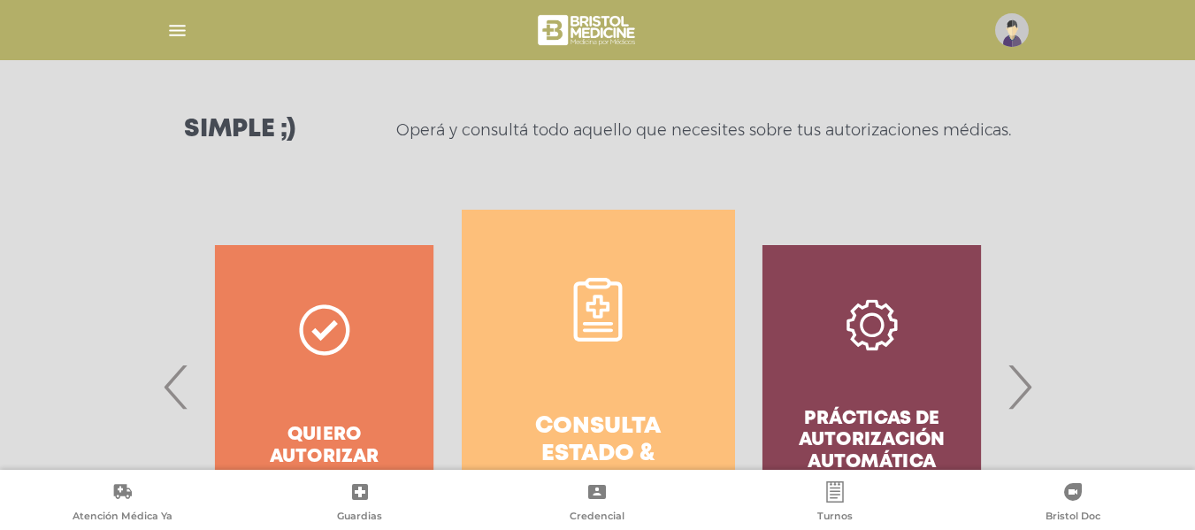
click at [686, 312] on link "Consulta estado & historial" at bounding box center [598, 387] width 273 height 354
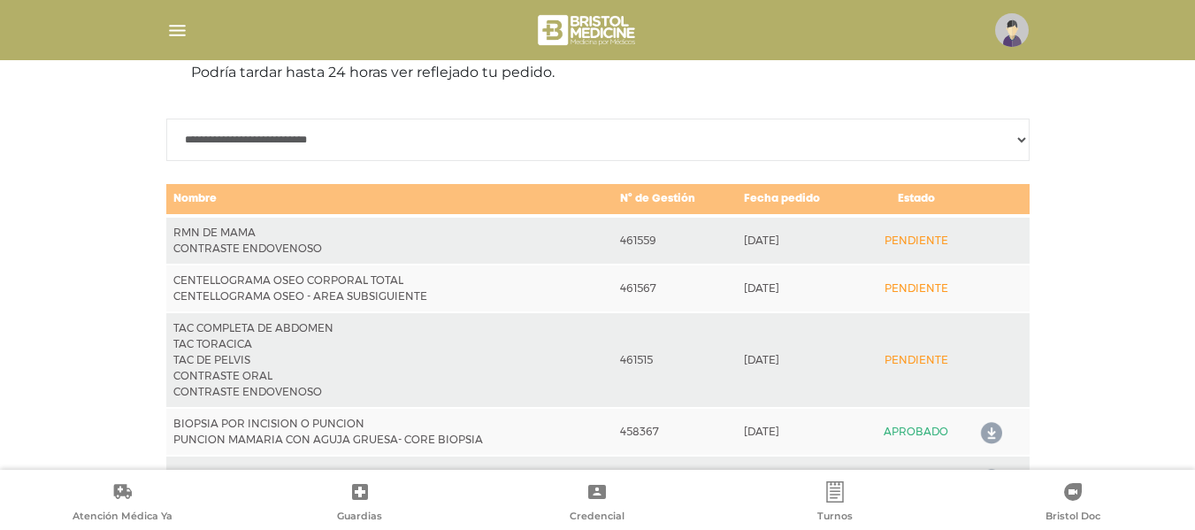
scroll to position [897, 0]
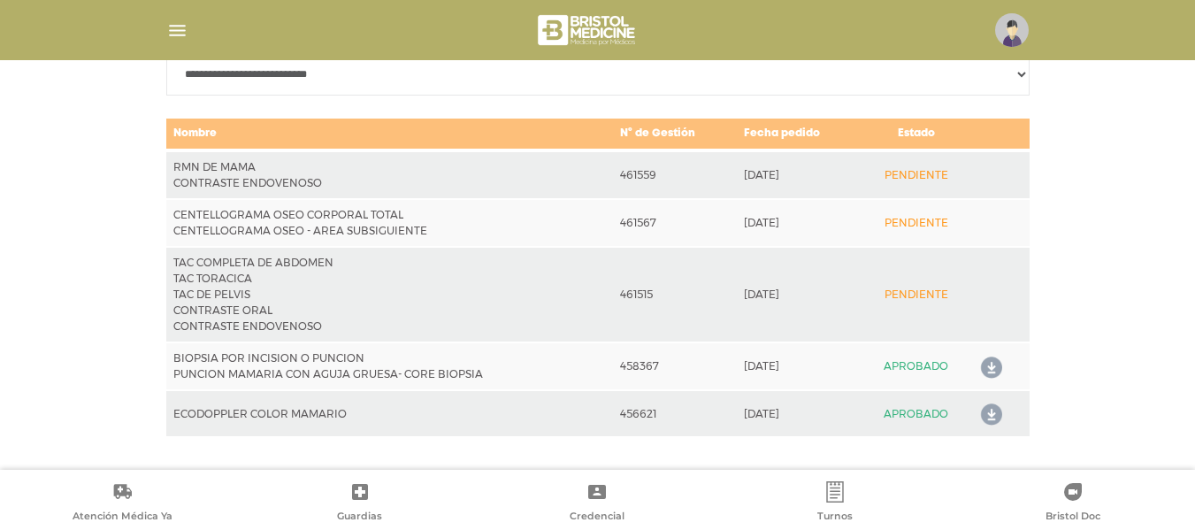
click at [166, 92] on select "**********" at bounding box center [597, 74] width 863 height 42
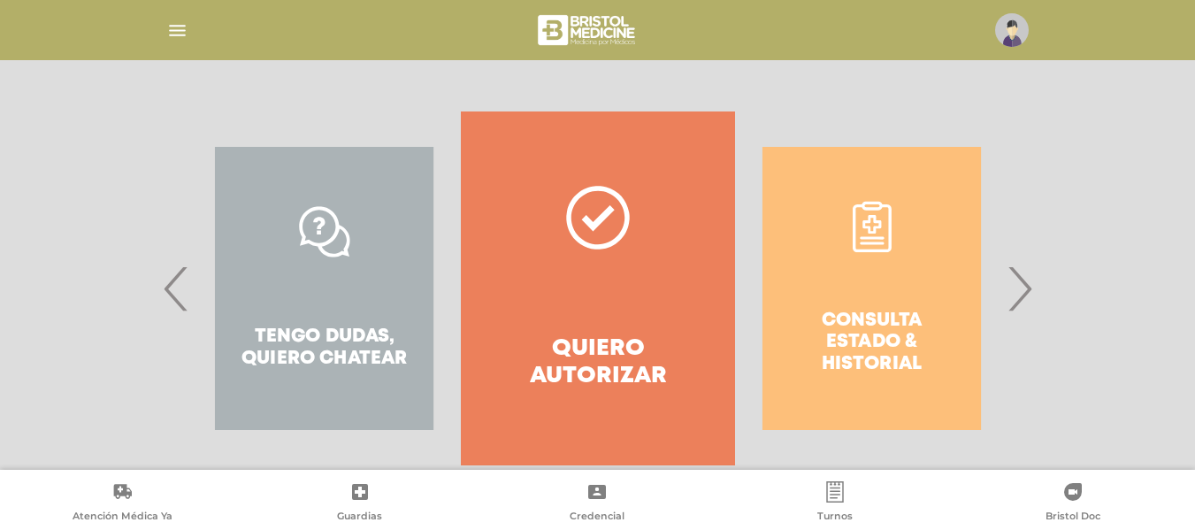
scroll to position [358, 0]
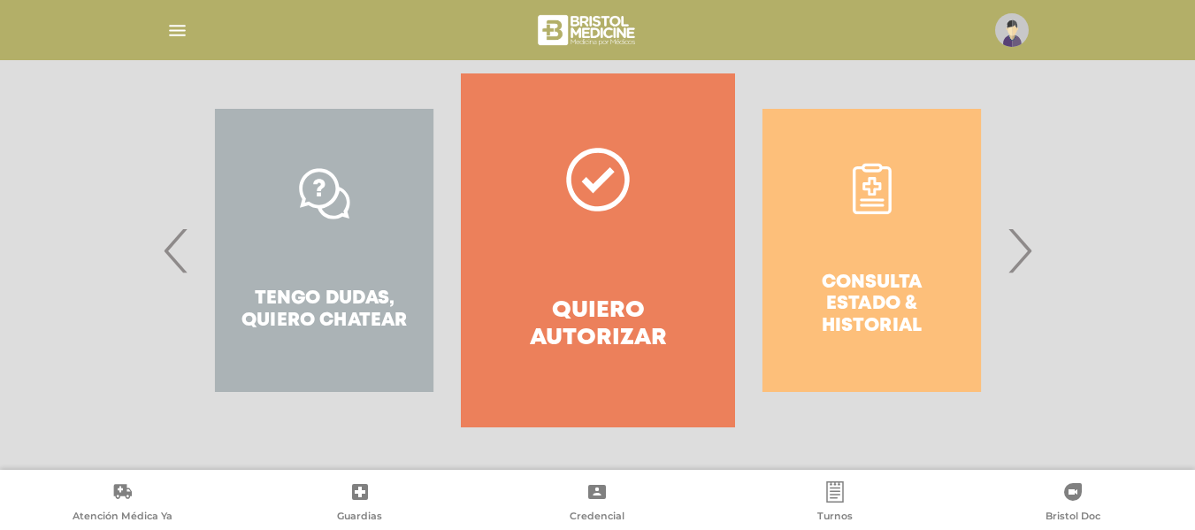
click at [1019, 248] on span "›" at bounding box center [1019, 251] width 34 height 96
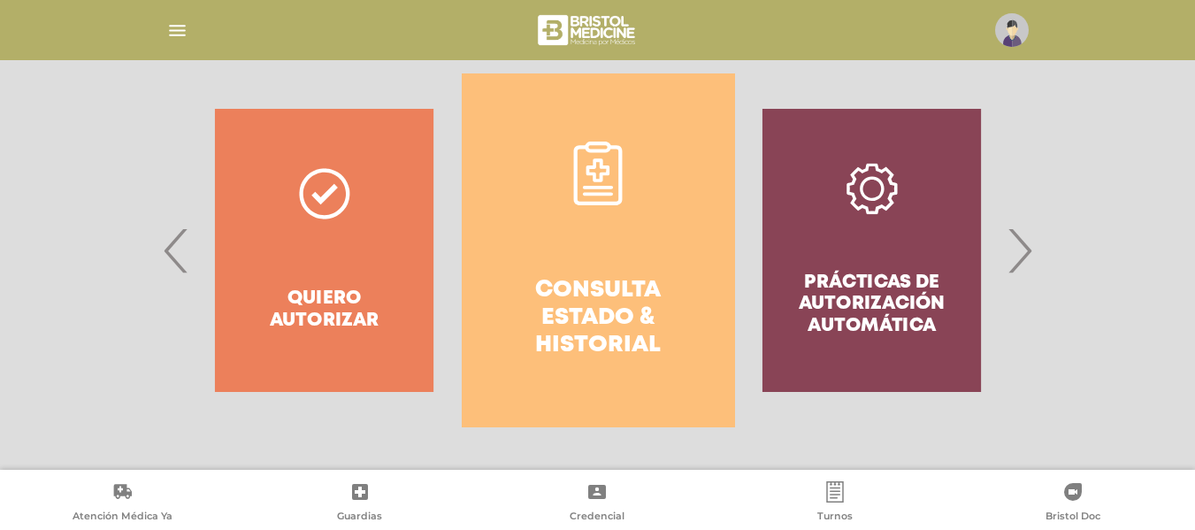
click at [679, 263] on link "Consulta estado & historial" at bounding box center [598, 250] width 273 height 354
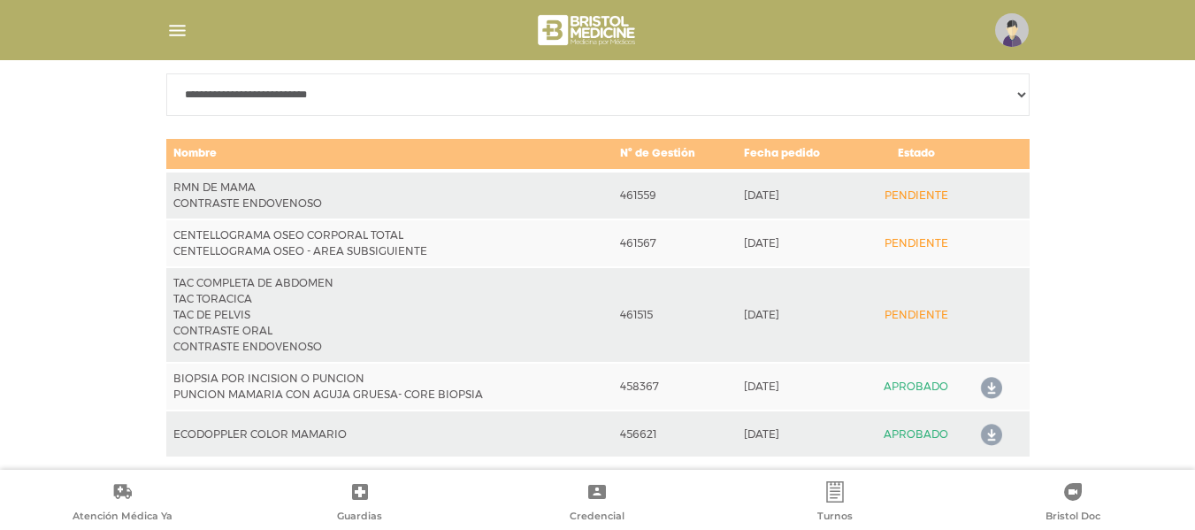
scroll to position [897, 0]
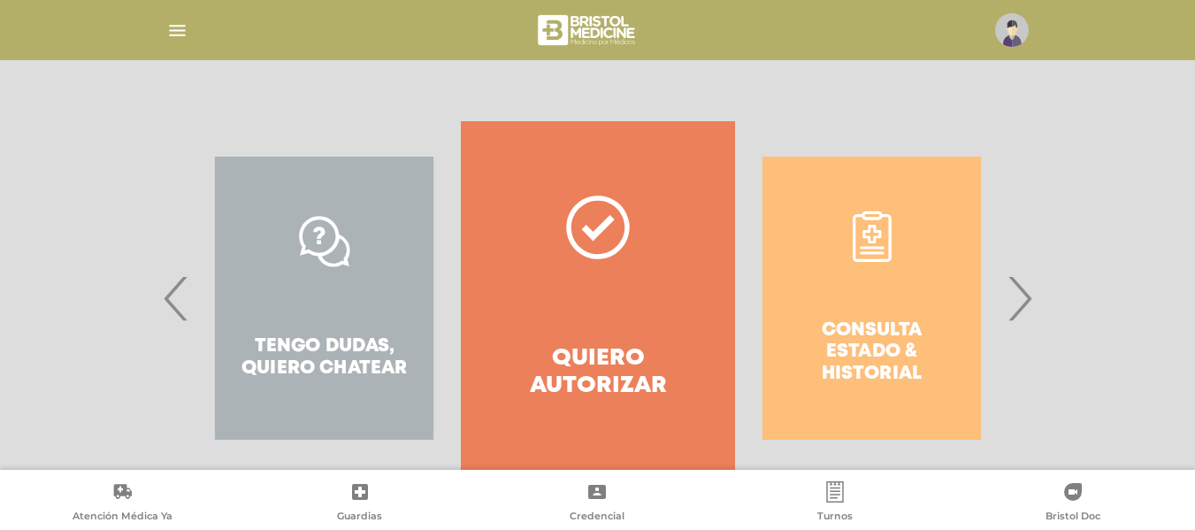
scroll to position [358, 0]
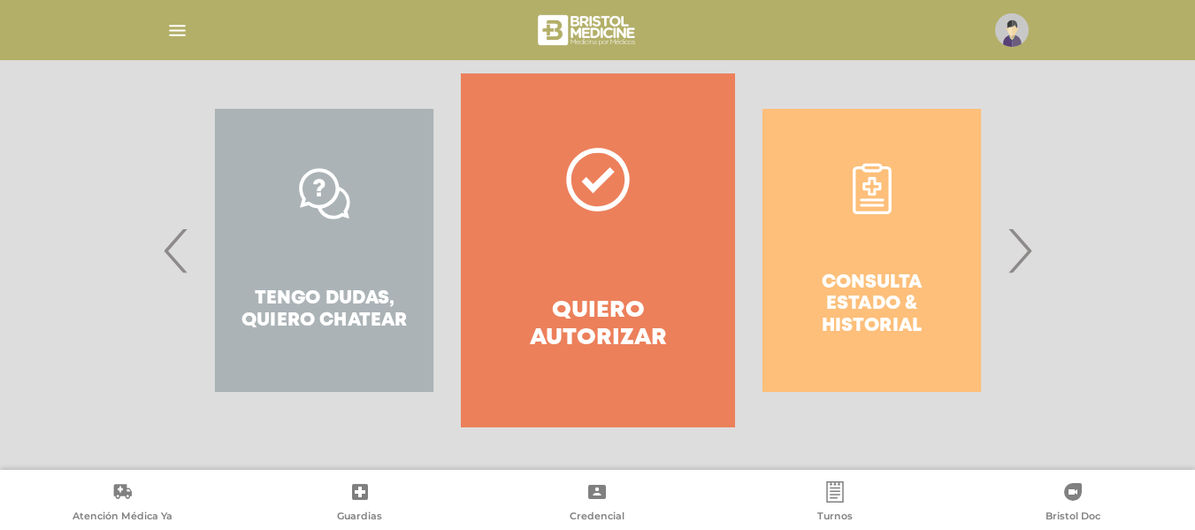
click at [1018, 238] on span "›" at bounding box center [1019, 251] width 34 height 96
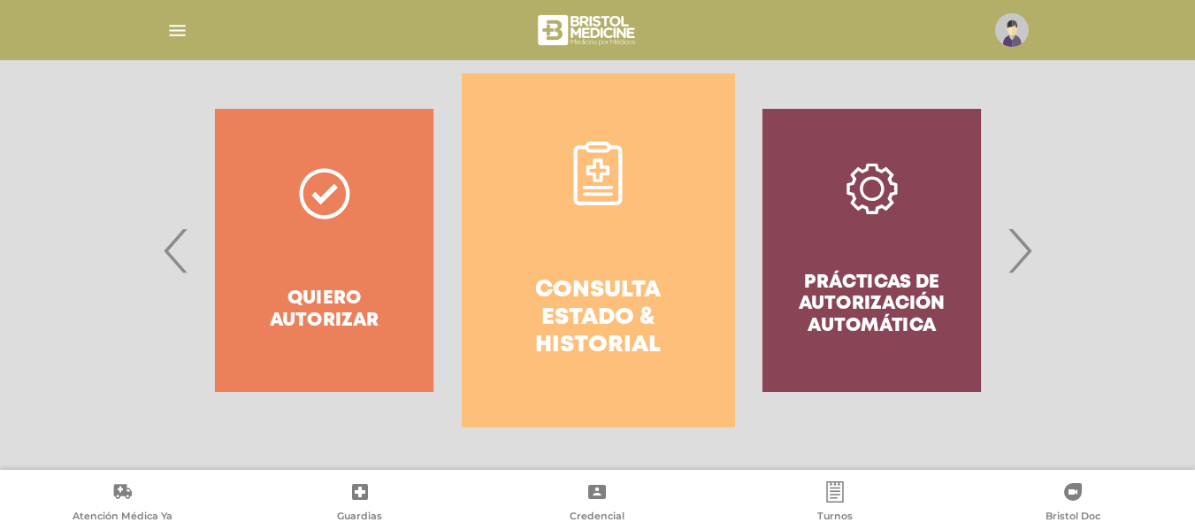
click at [656, 195] on link "Consulta estado & historial" at bounding box center [598, 250] width 273 height 354
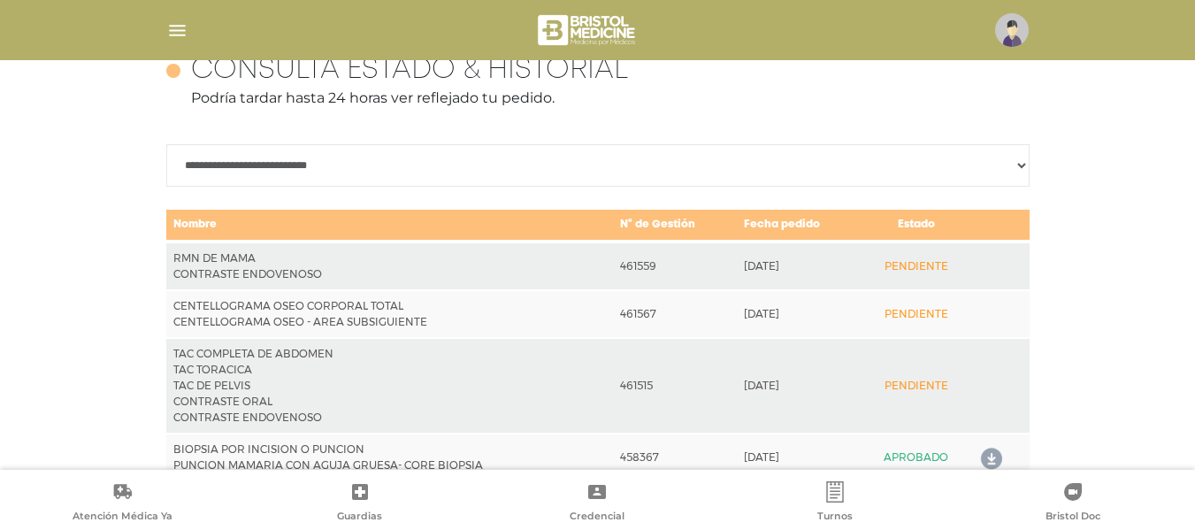
scroll to position [897, 0]
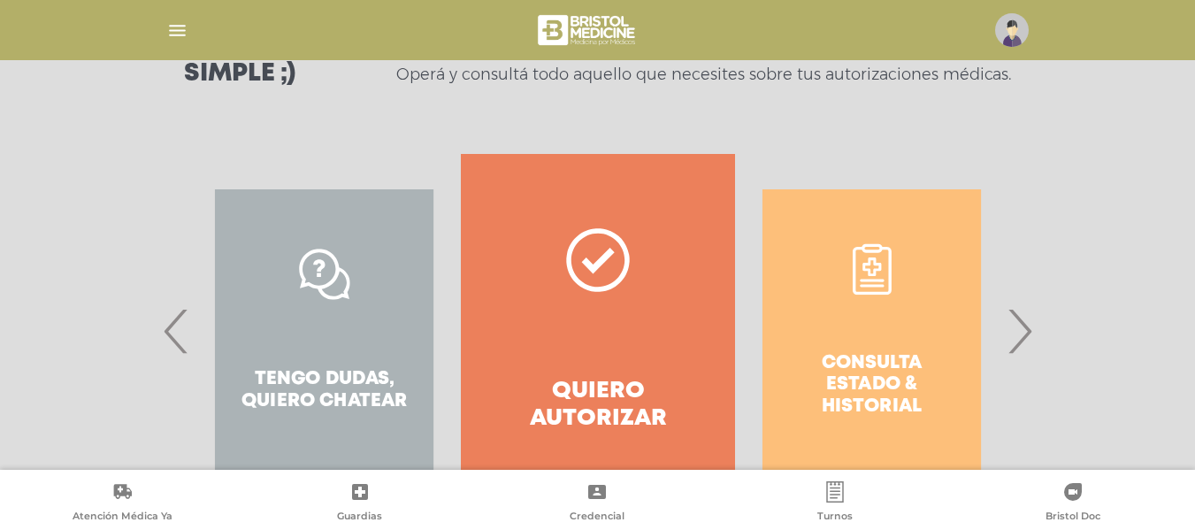
scroll to position [352, 0]
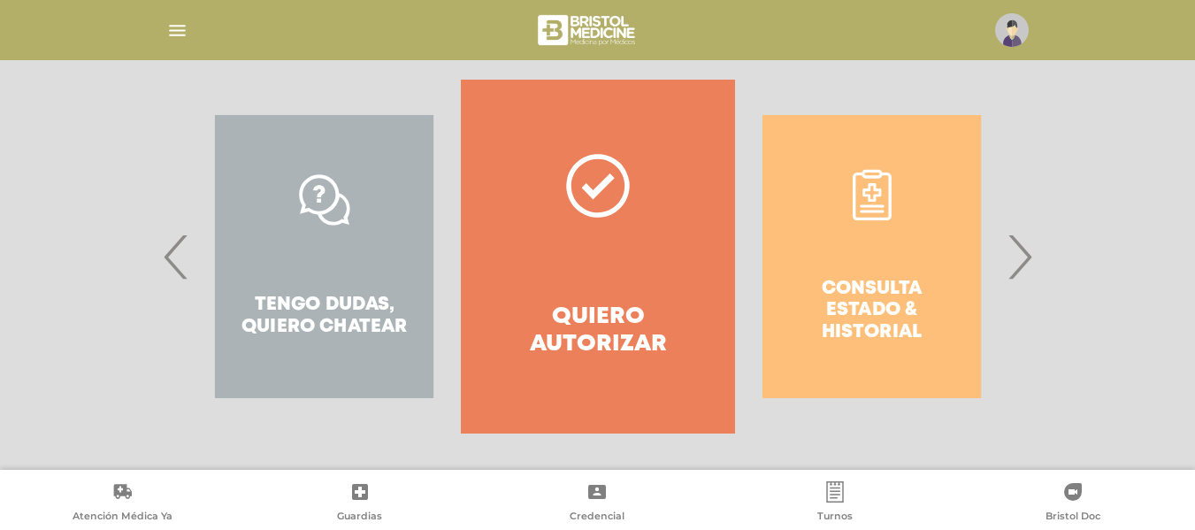
click at [1009, 249] on span "›" at bounding box center [1019, 257] width 34 height 96
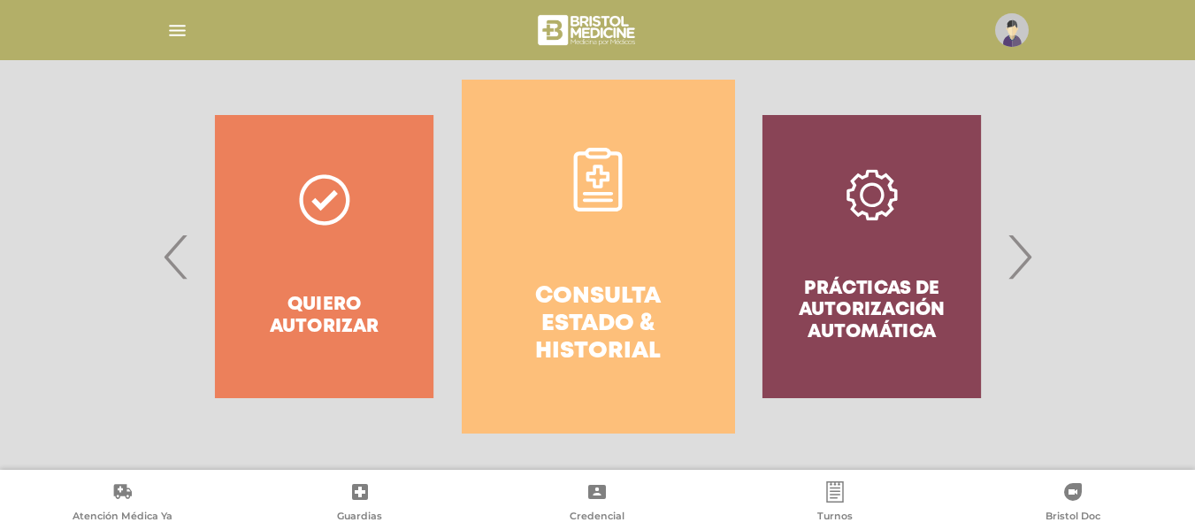
click at [725, 200] on link "Consulta estado & historial" at bounding box center [598, 257] width 273 height 354
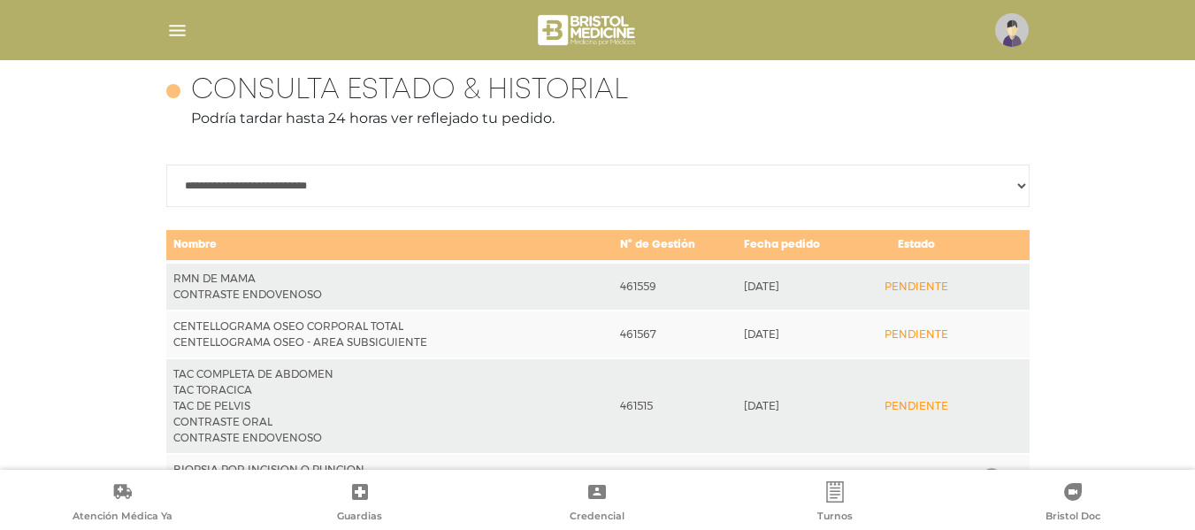
scroll to position [897, 0]
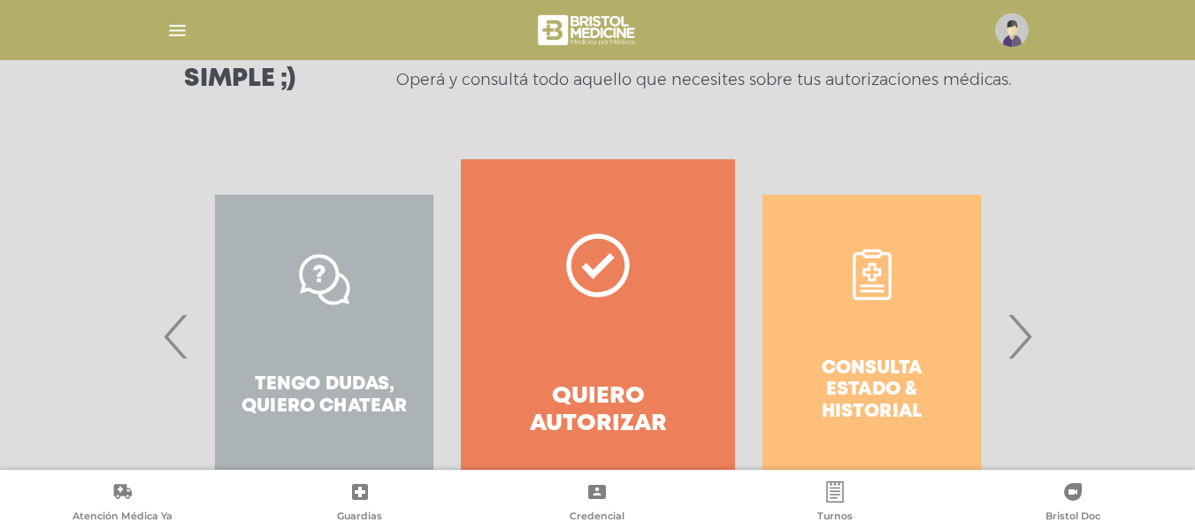
scroll to position [358, 0]
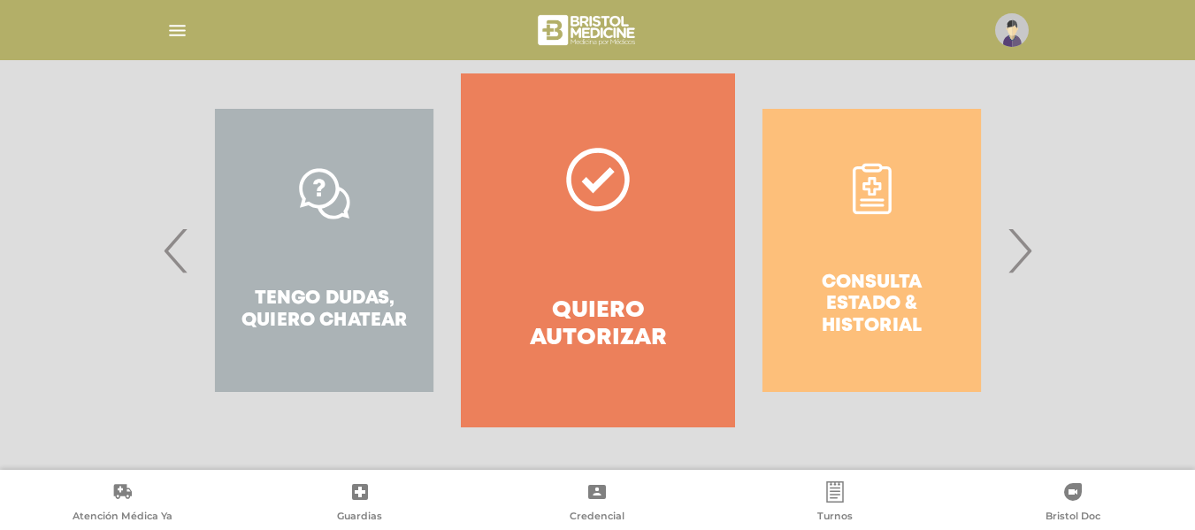
click at [1003, 238] on div "Consulta estado & historial" at bounding box center [871, 250] width 273 height 354
click at [1004, 238] on div "Consulta estado & historial" at bounding box center [871, 250] width 273 height 354
click at [1009, 240] on span "›" at bounding box center [1019, 251] width 34 height 96
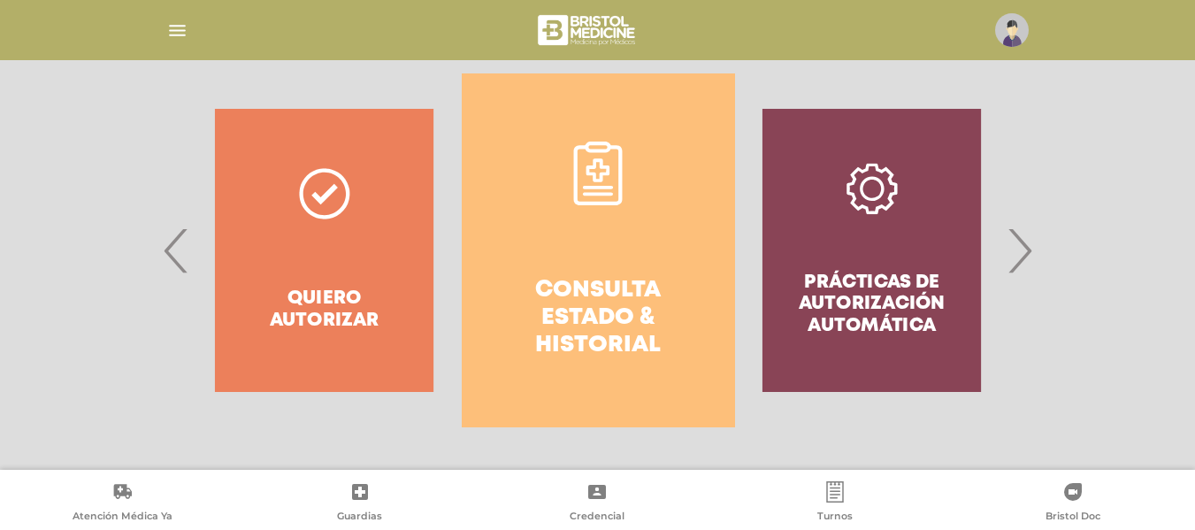
click at [636, 248] on link "Consulta estado & historial" at bounding box center [598, 250] width 273 height 354
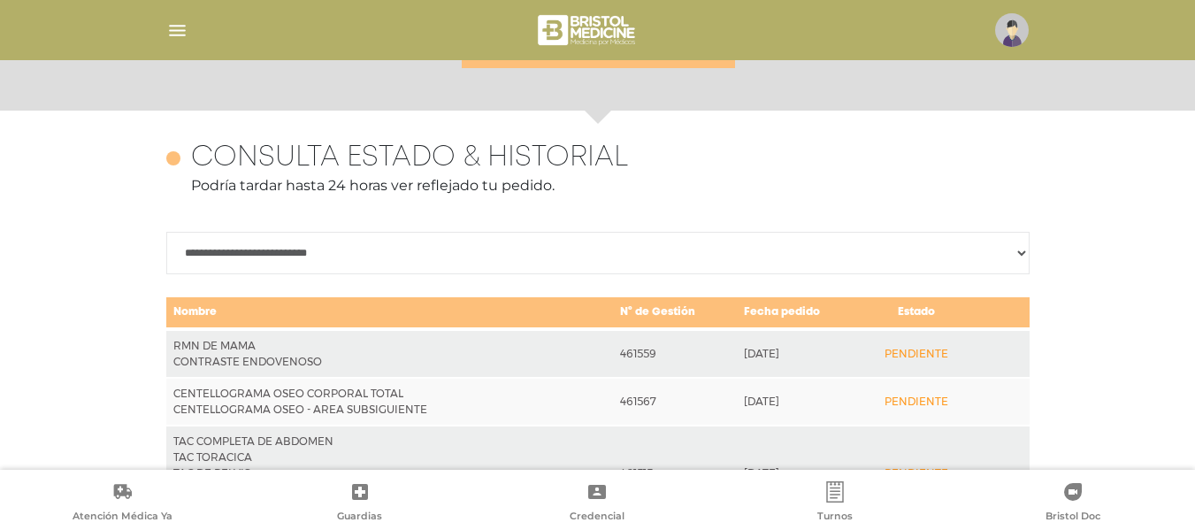
scroll to position [785, 0]
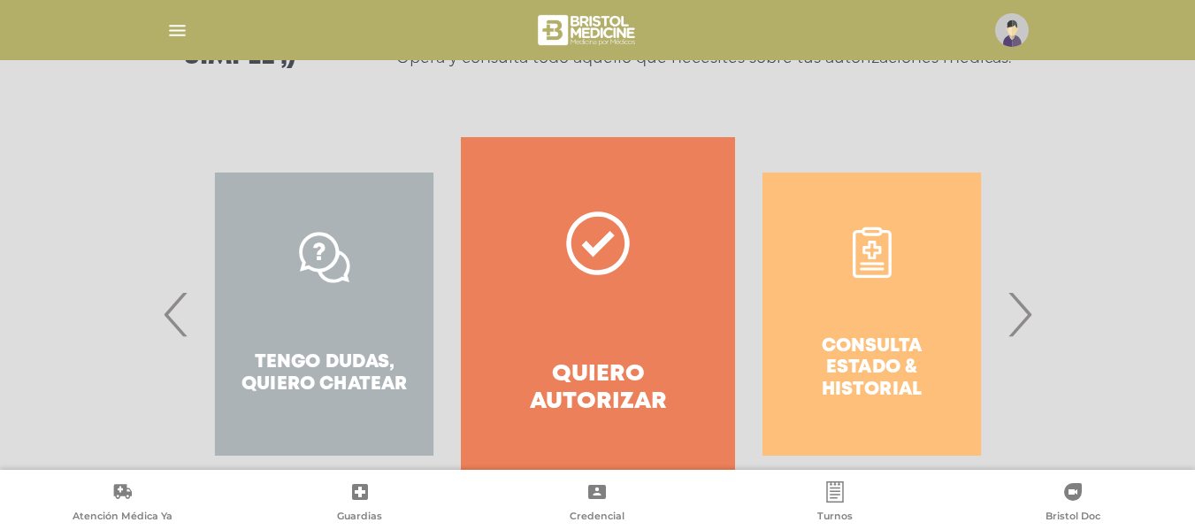
scroll to position [318, 0]
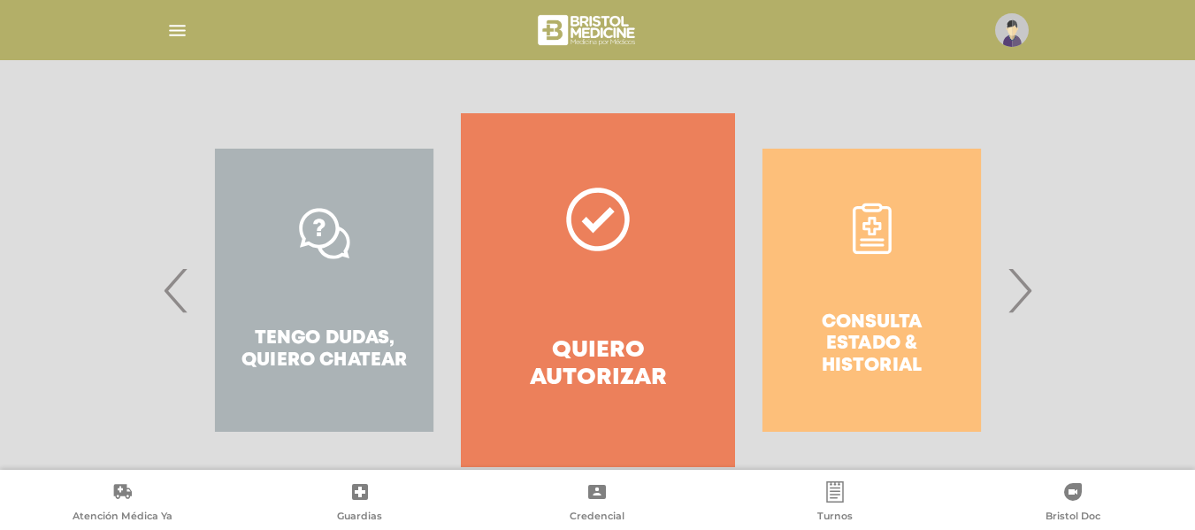
click at [1019, 308] on span "›" at bounding box center [1019, 290] width 34 height 96
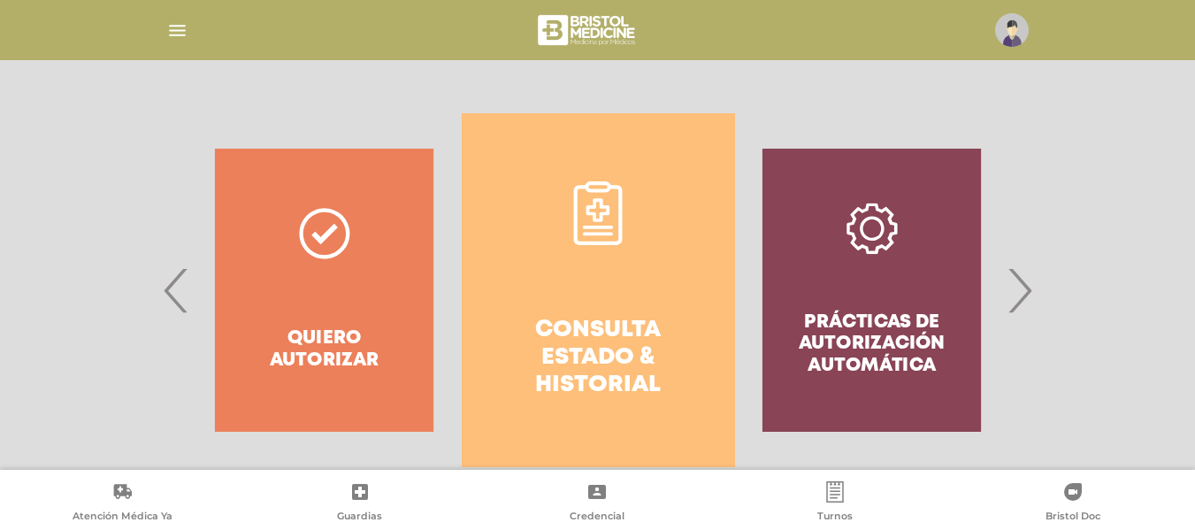
click at [486, 257] on link "Consulta estado & historial" at bounding box center [598, 290] width 273 height 354
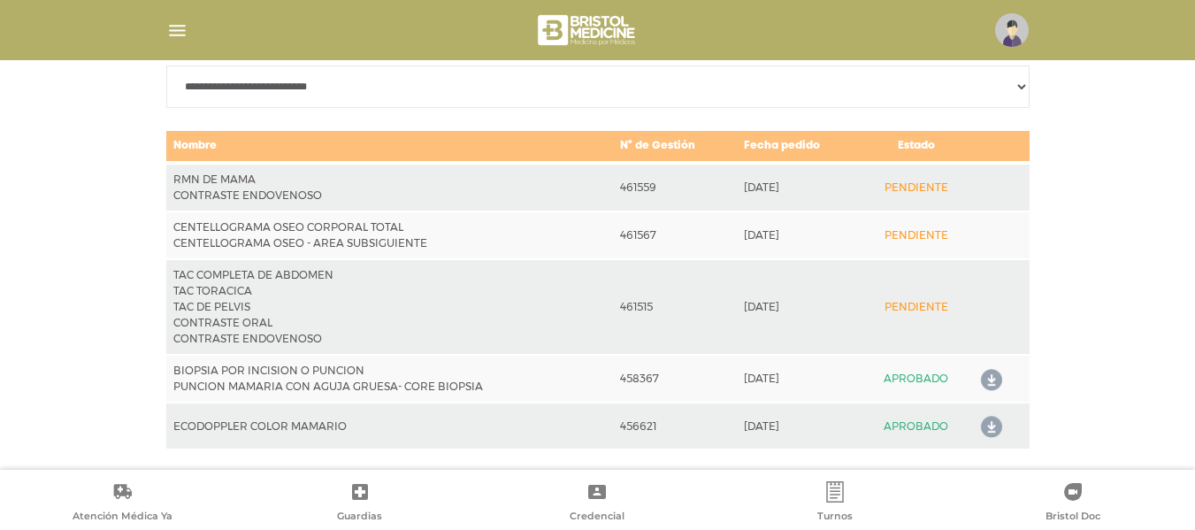
scroll to position [897, 0]
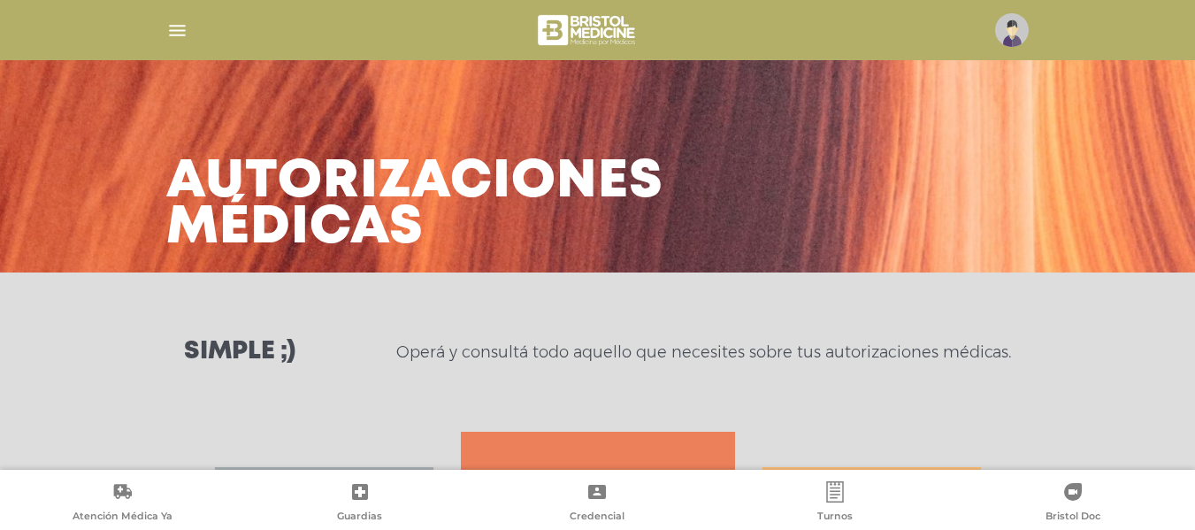
scroll to position [358, 0]
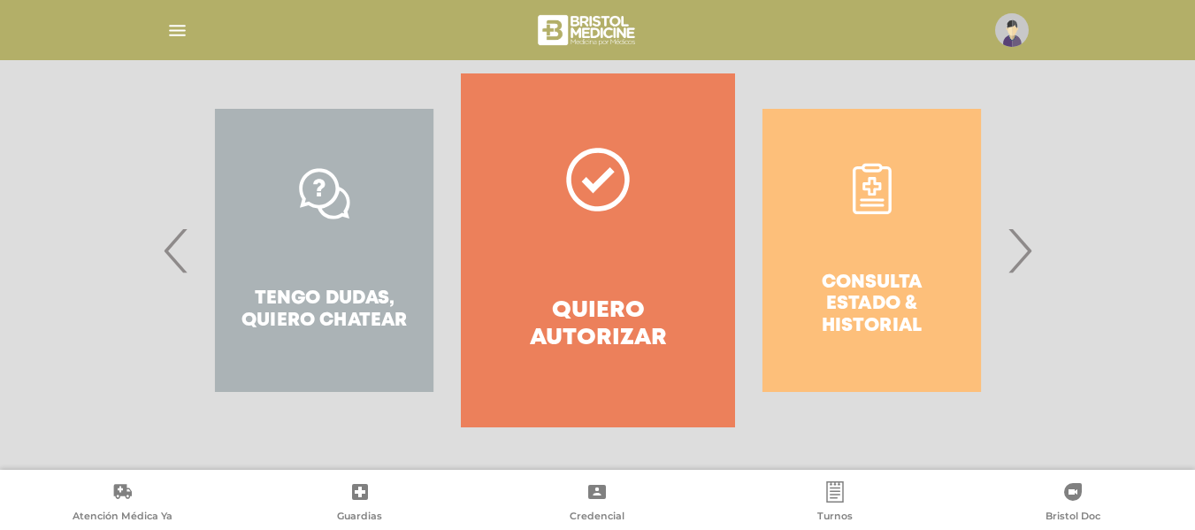
click at [904, 344] on div "Consulta estado & historial" at bounding box center [871, 250] width 273 height 354
click at [987, 261] on div "Consulta estado & historial" at bounding box center [871, 250] width 273 height 354
click at [1002, 260] on div "Consulta estado & historial" at bounding box center [871, 250] width 273 height 354
click at [1015, 262] on span "›" at bounding box center [1019, 251] width 34 height 96
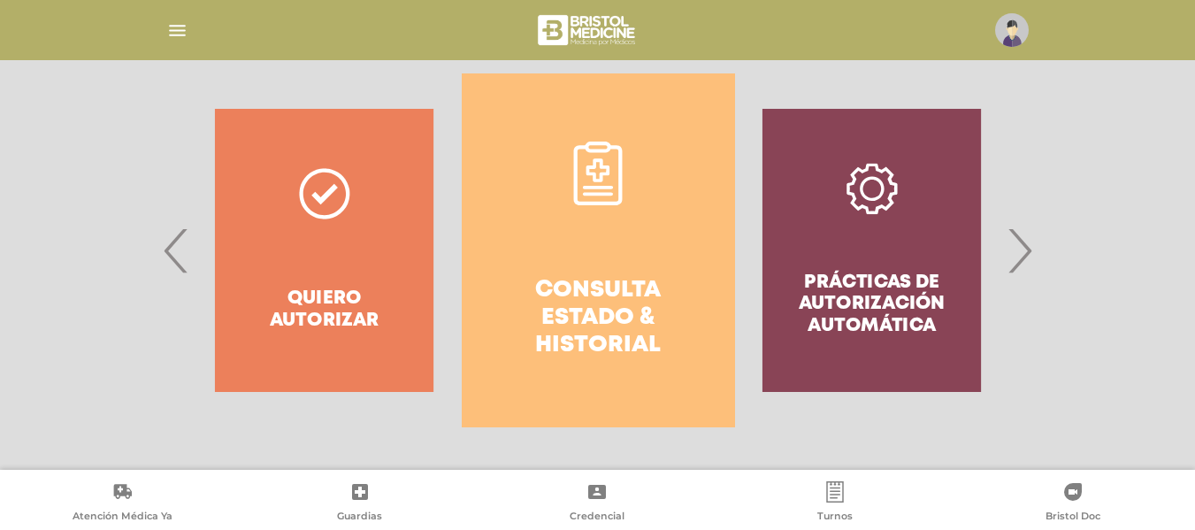
click at [674, 224] on link "Consulta estado & historial" at bounding box center [598, 250] width 273 height 354
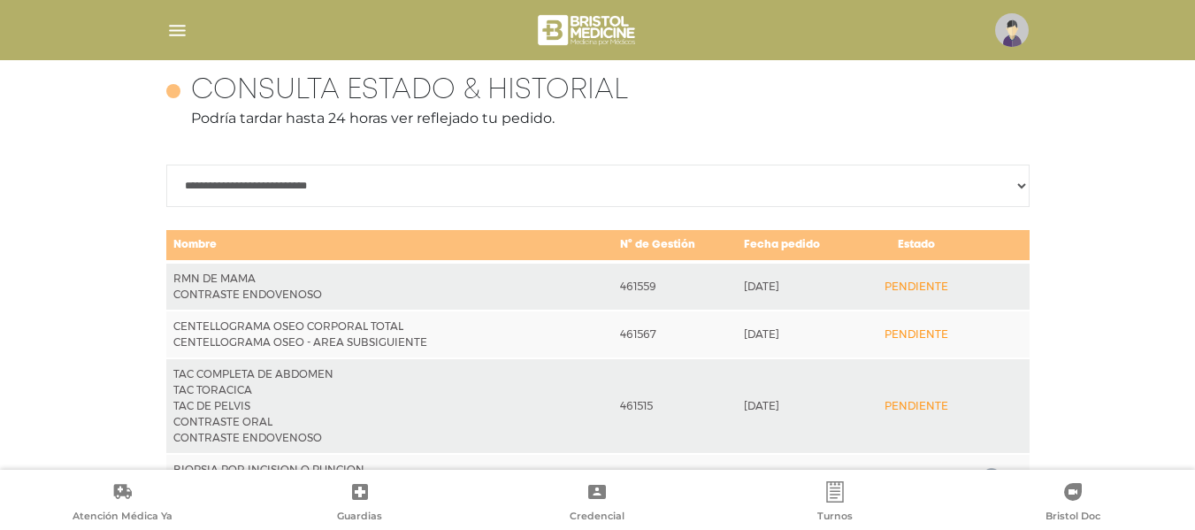
scroll to position [897, 0]
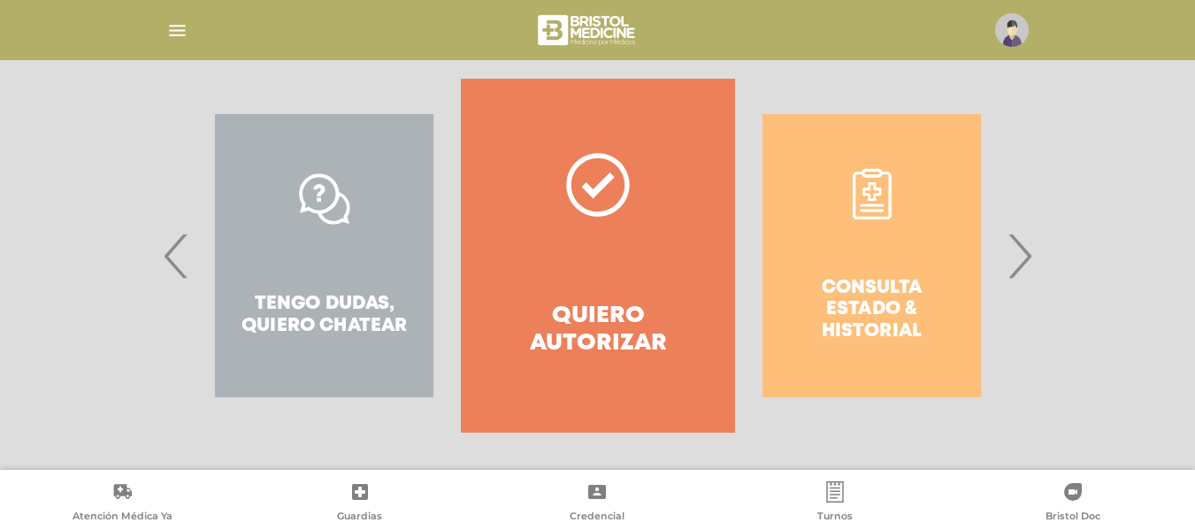
scroll to position [342, 0]
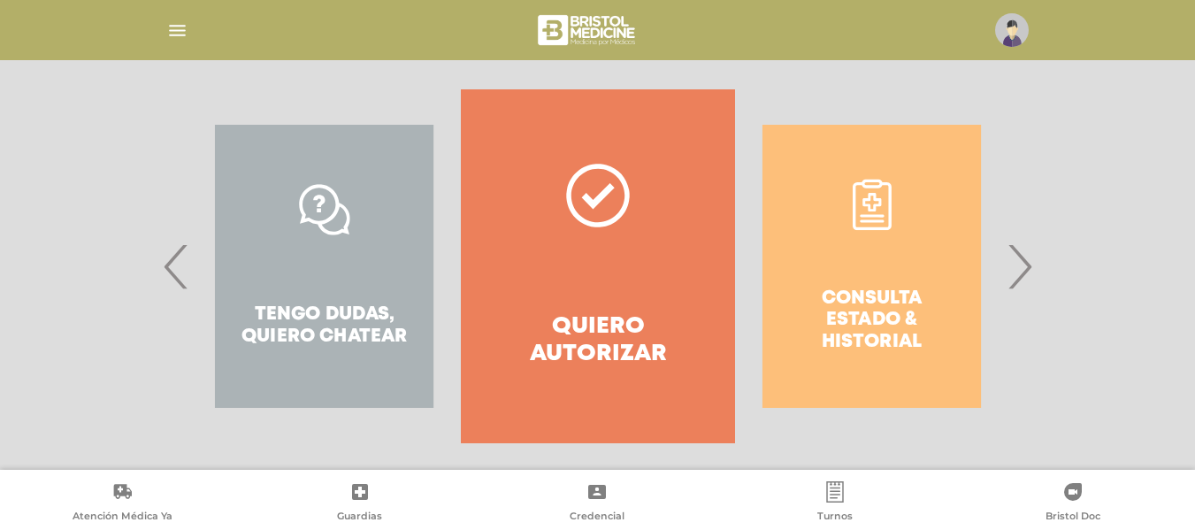
click at [1022, 259] on span "›" at bounding box center [1019, 266] width 34 height 96
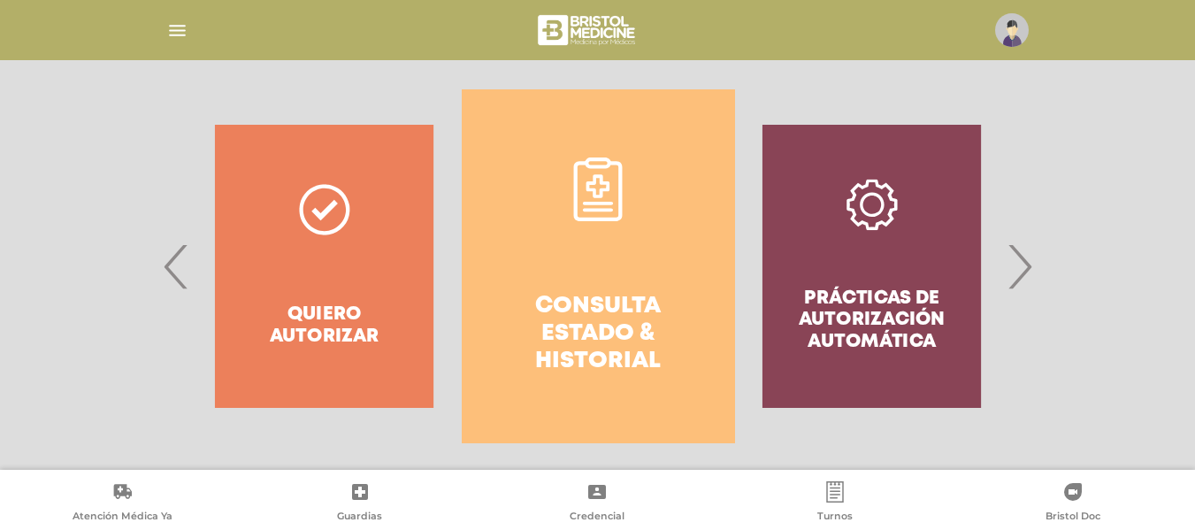
click at [670, 244] on link "Consulta estado & historial" at bounding box center [598, 266] width 273 height 354
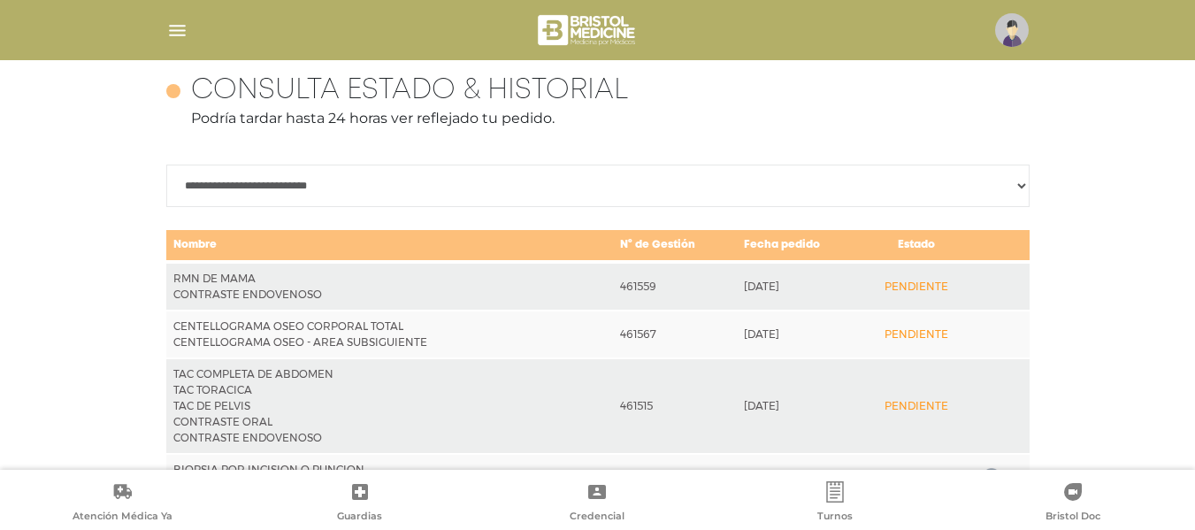
scroll to position [897, 0]
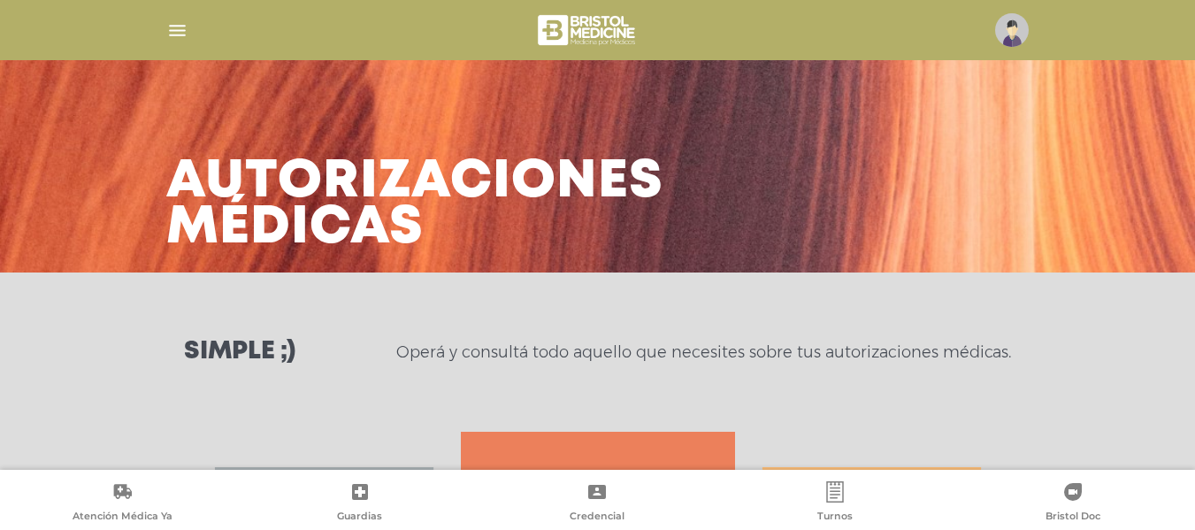
scroll to position [358, 0]
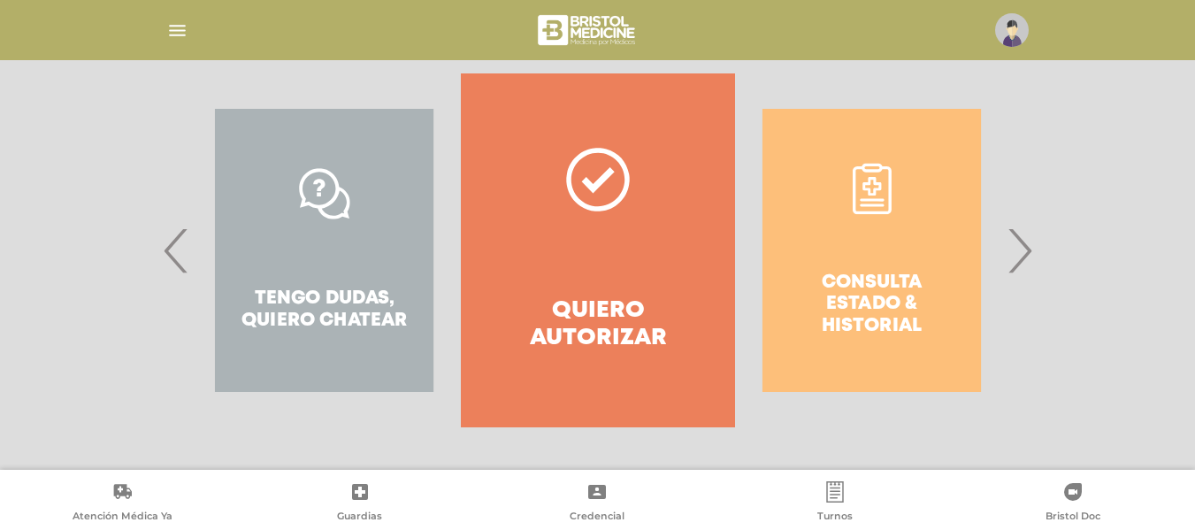
click at [1035, 247] on div "Consulta estado & historial Prácticas de autorización automática Tengo dudas, q…" at bounding box center [598, 250] width 906 height 354
click at [1018, 243] on span "›" at bounding box center [1019, 251] width 34 height 96
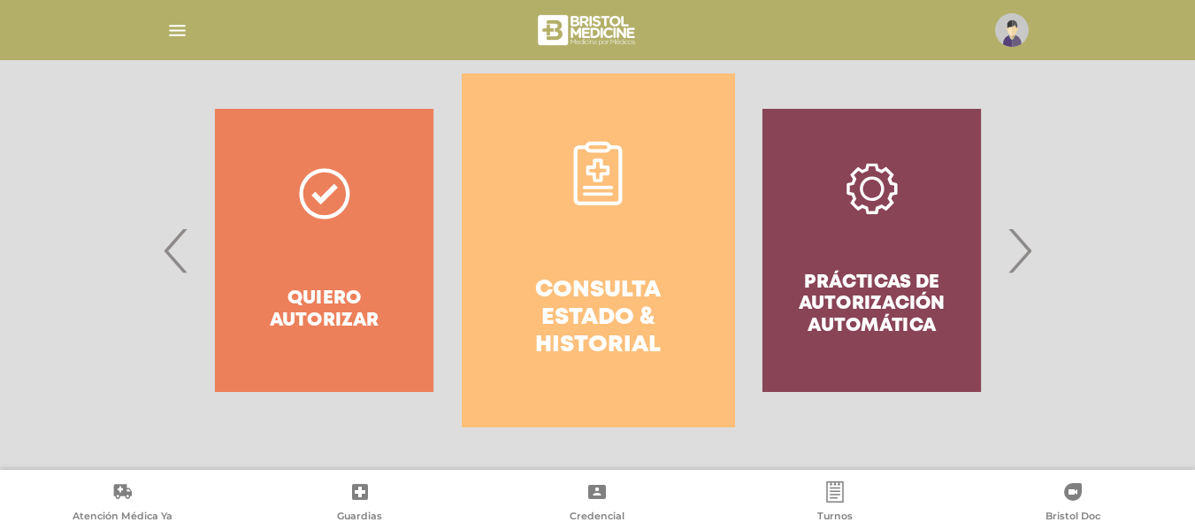
click at [726, 231] on link "Consulta estado & historial" at bounding box center [598, 250] width 273 height 354
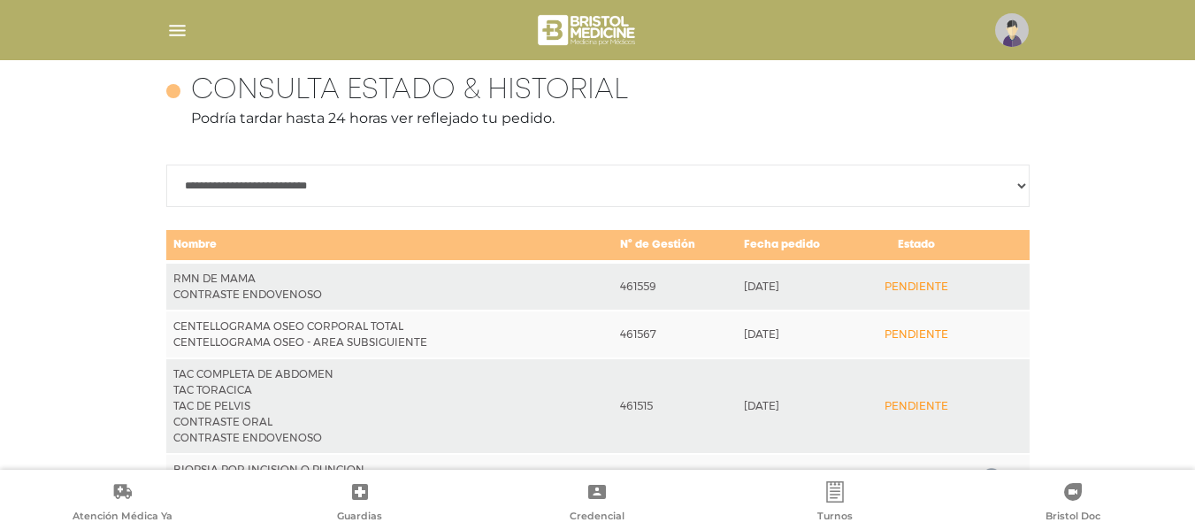
scroll to position [897, 0]
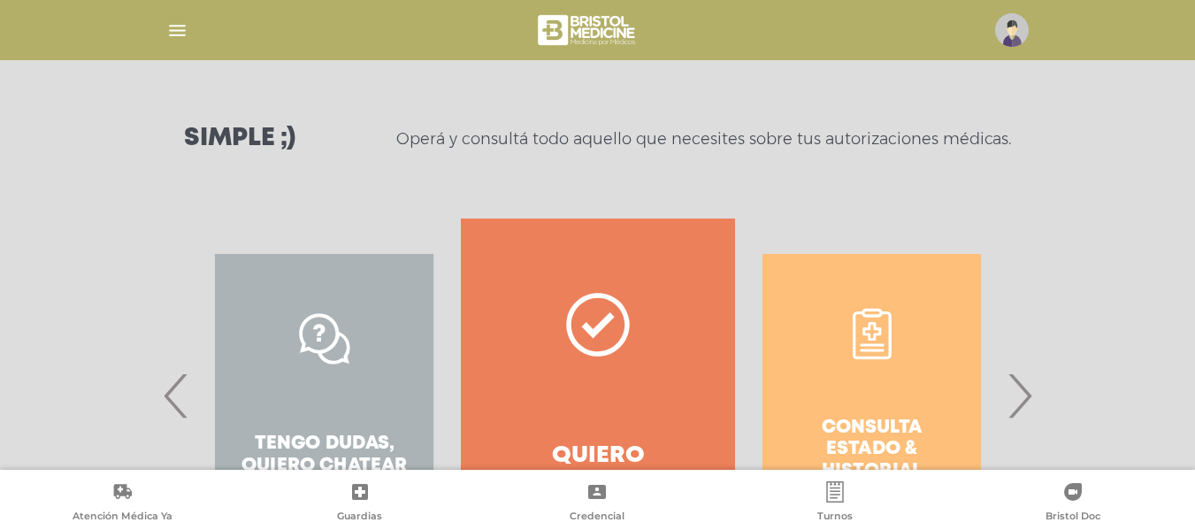
scroll to position [358, 0]
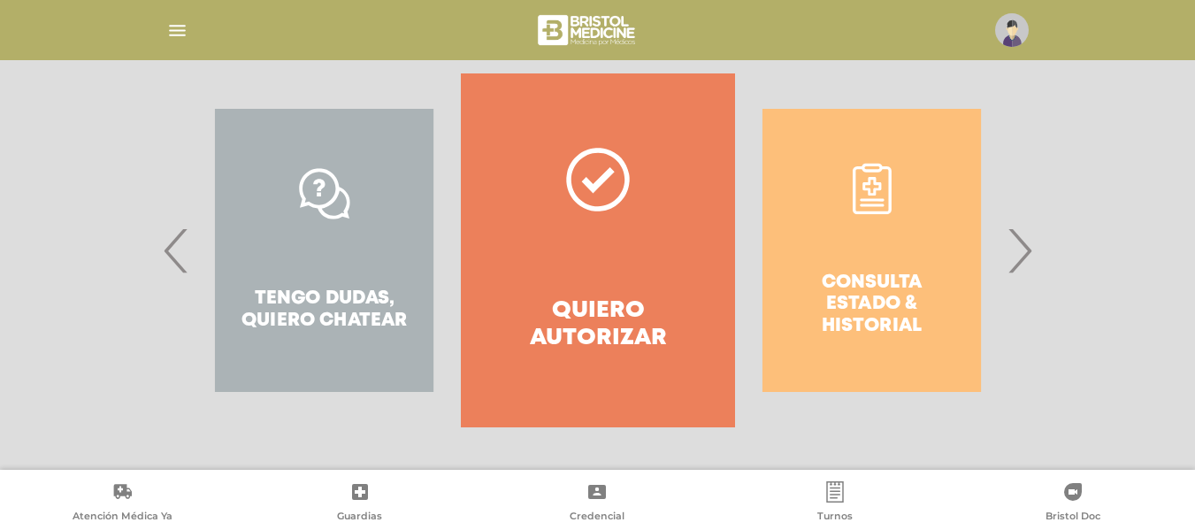
click at [1033, 221] on span "›" at bounding box center [1019, 251] width 34 height 96
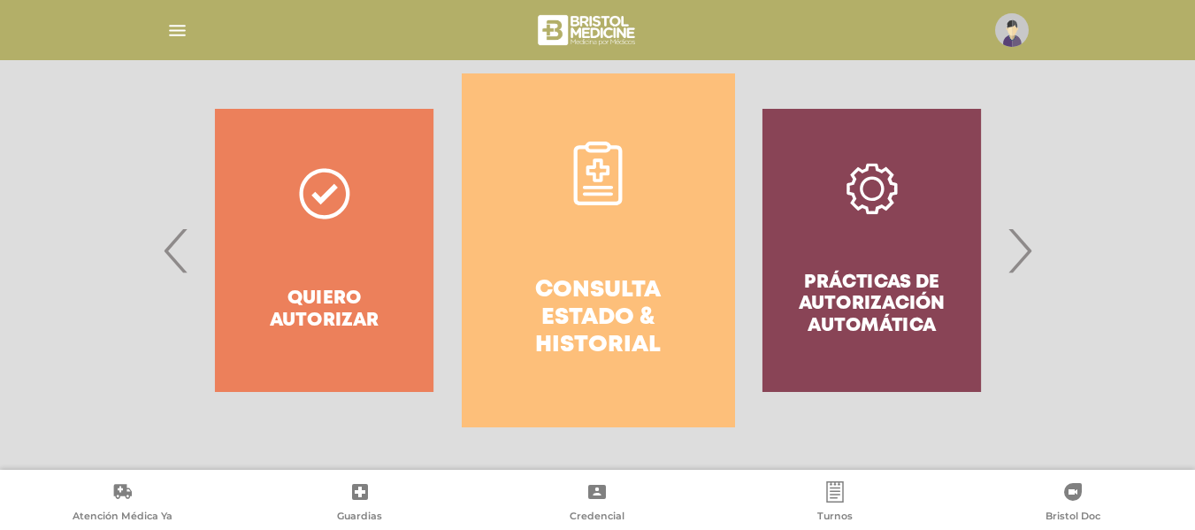
click at [663, 228] on link "Consulta estado & historial" at bounding box center [598, 250] width 273 height 354
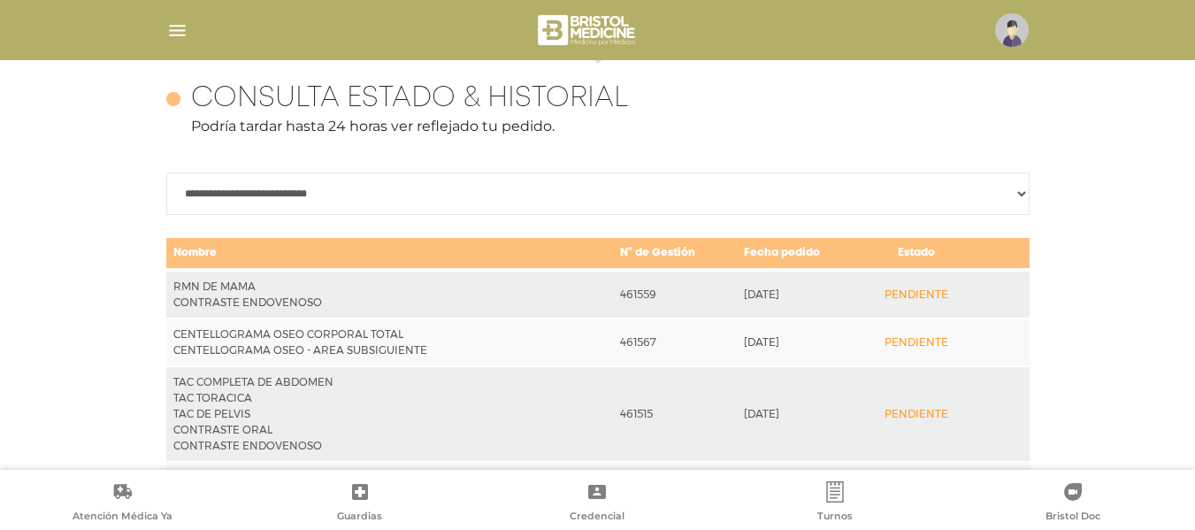
scroll to position [785, 0]
